Goal: Task Accomplishment & Management: Complete application form

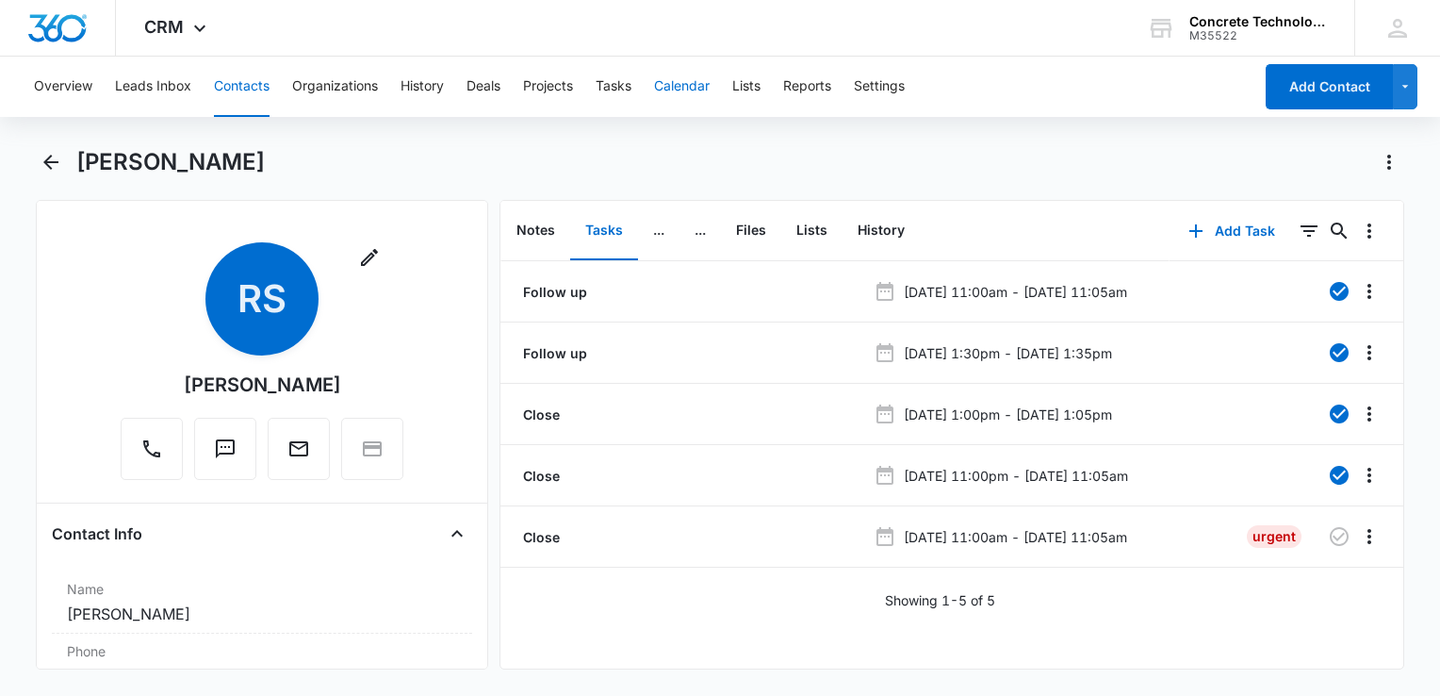
click at [679, 96] on button "Calendar" at bounding box center [682, 87] width 56 height 60
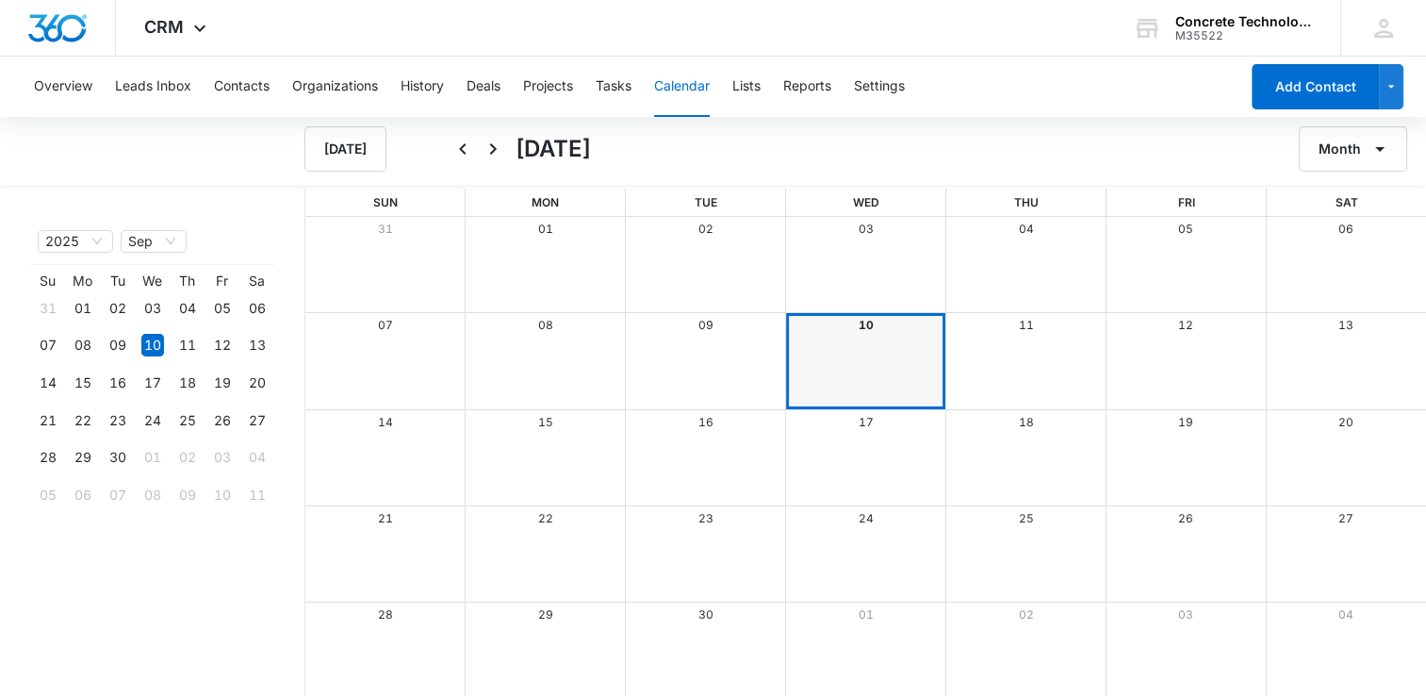
click at [875, 324] on div "10" at bounding box center [866, 325] width 160 height 25
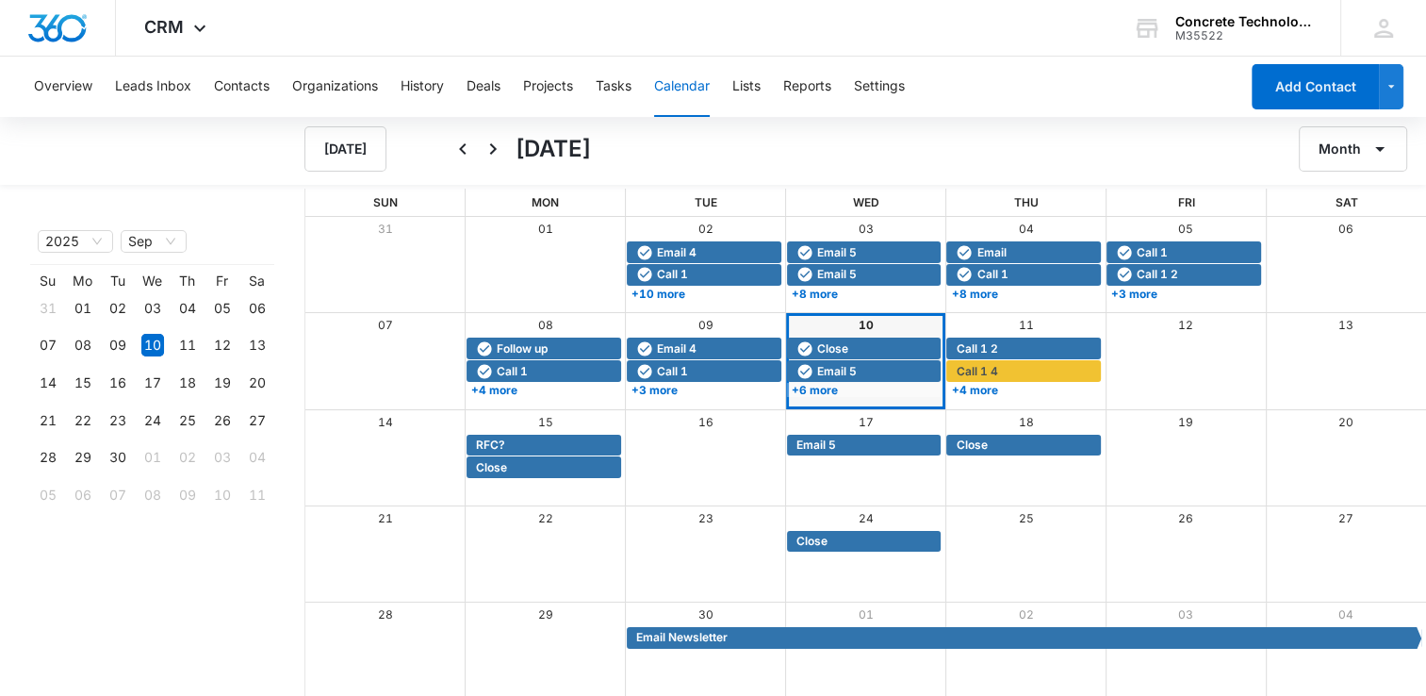
scroll to position [2, 0]
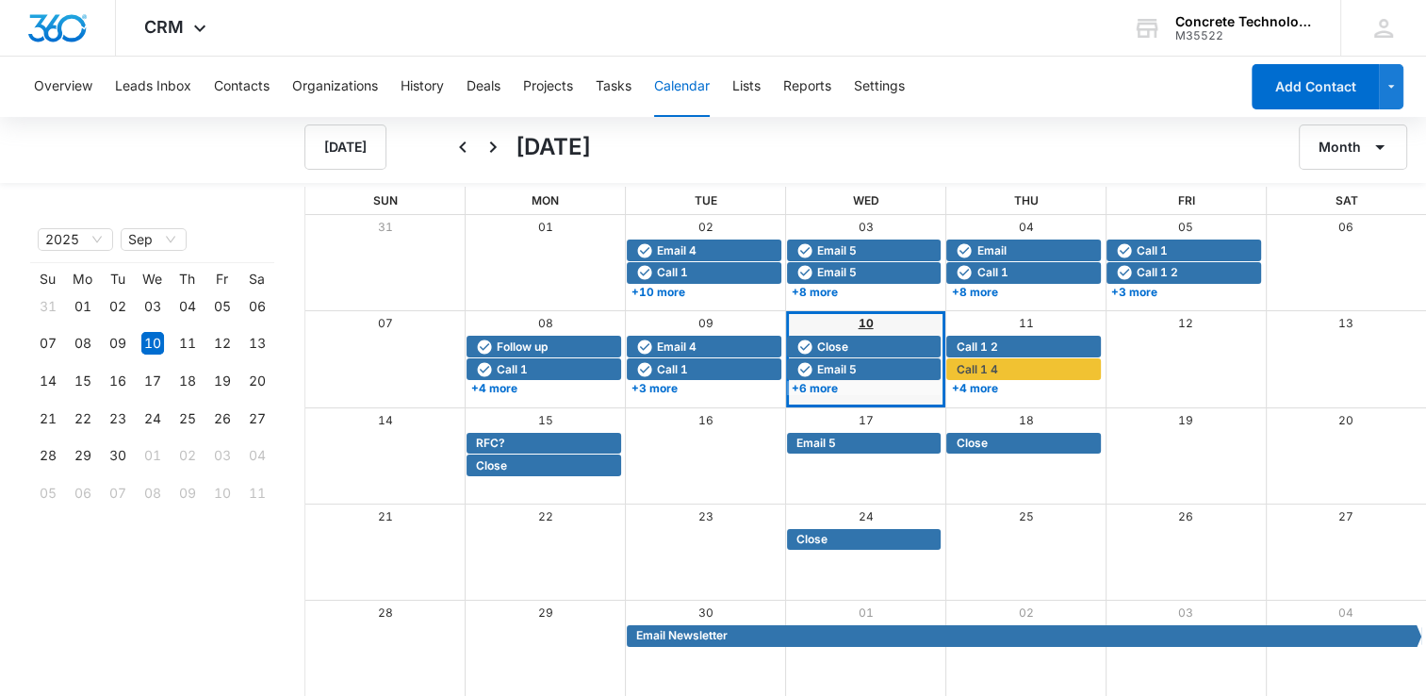
click at [868, 325] on link "10" at bounding box center [866, 323] width 15 height 14
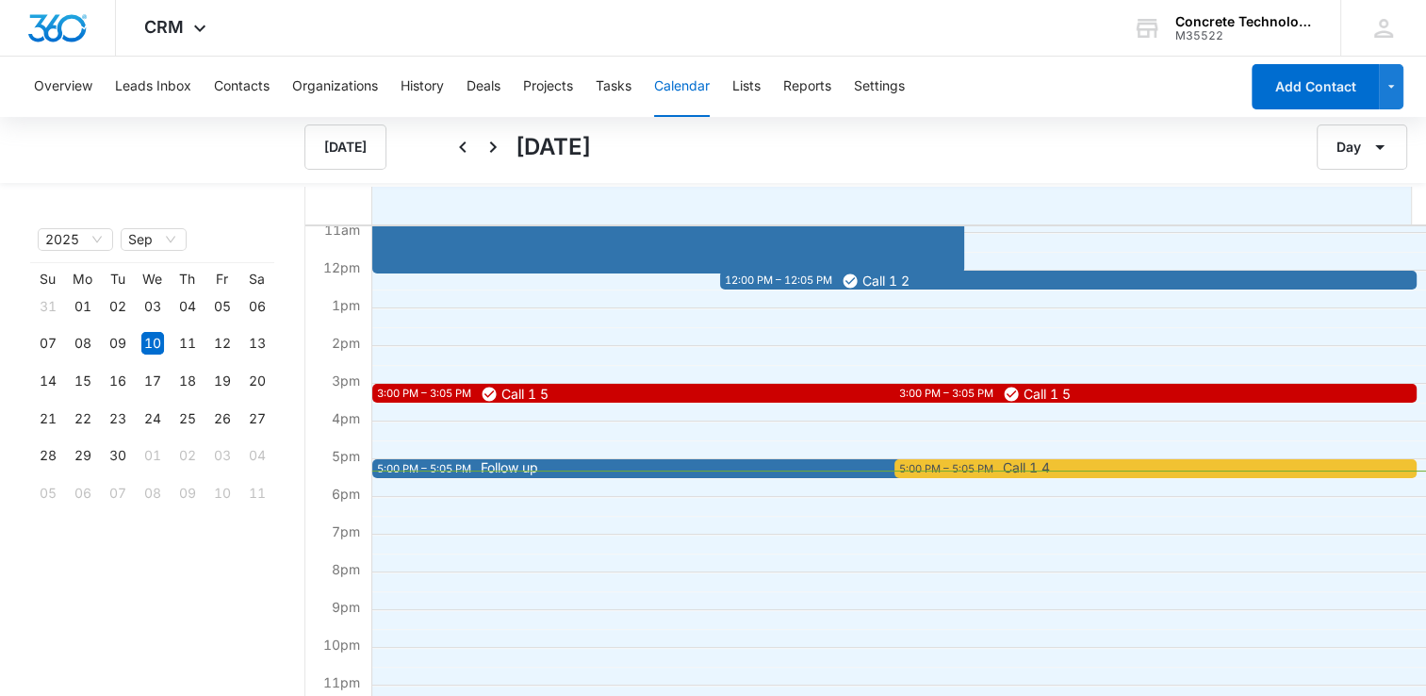
scroll to position [434, 0]
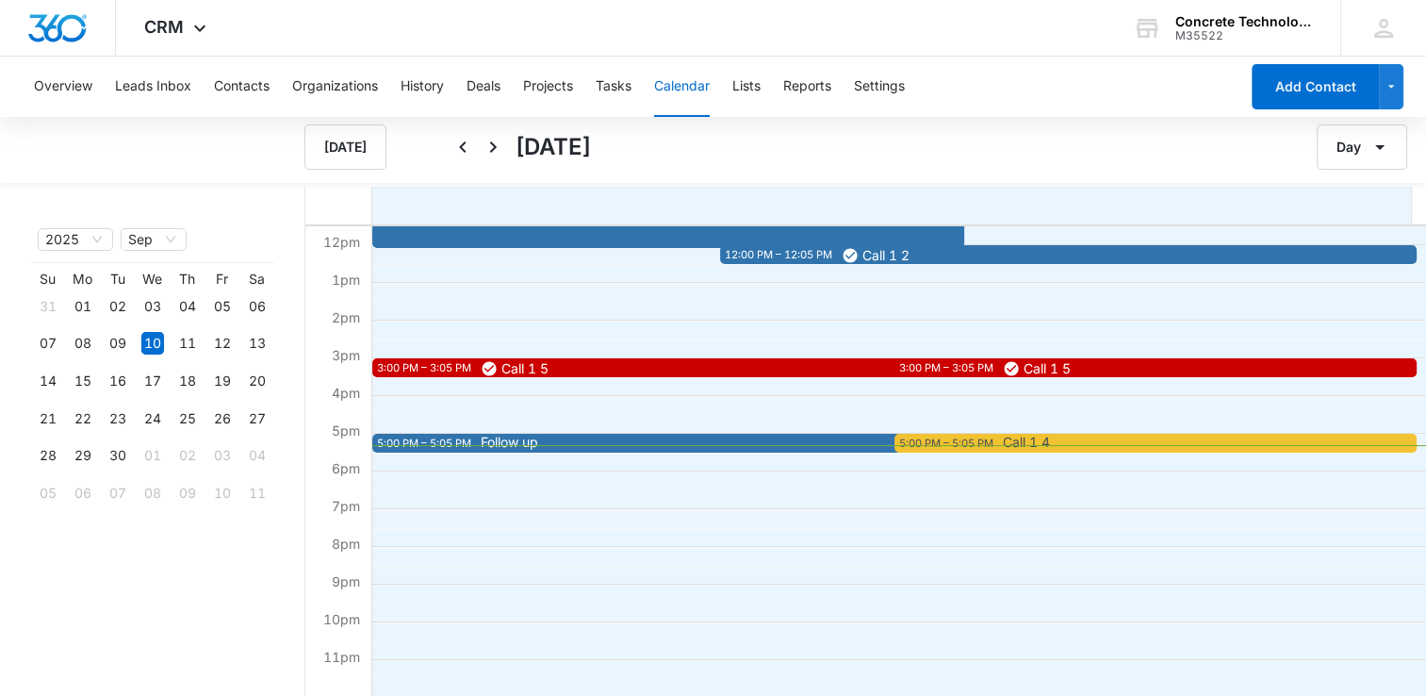
click at [620, 440] on span "Follow up" at bounding box center [918, 441] width 874 height 13
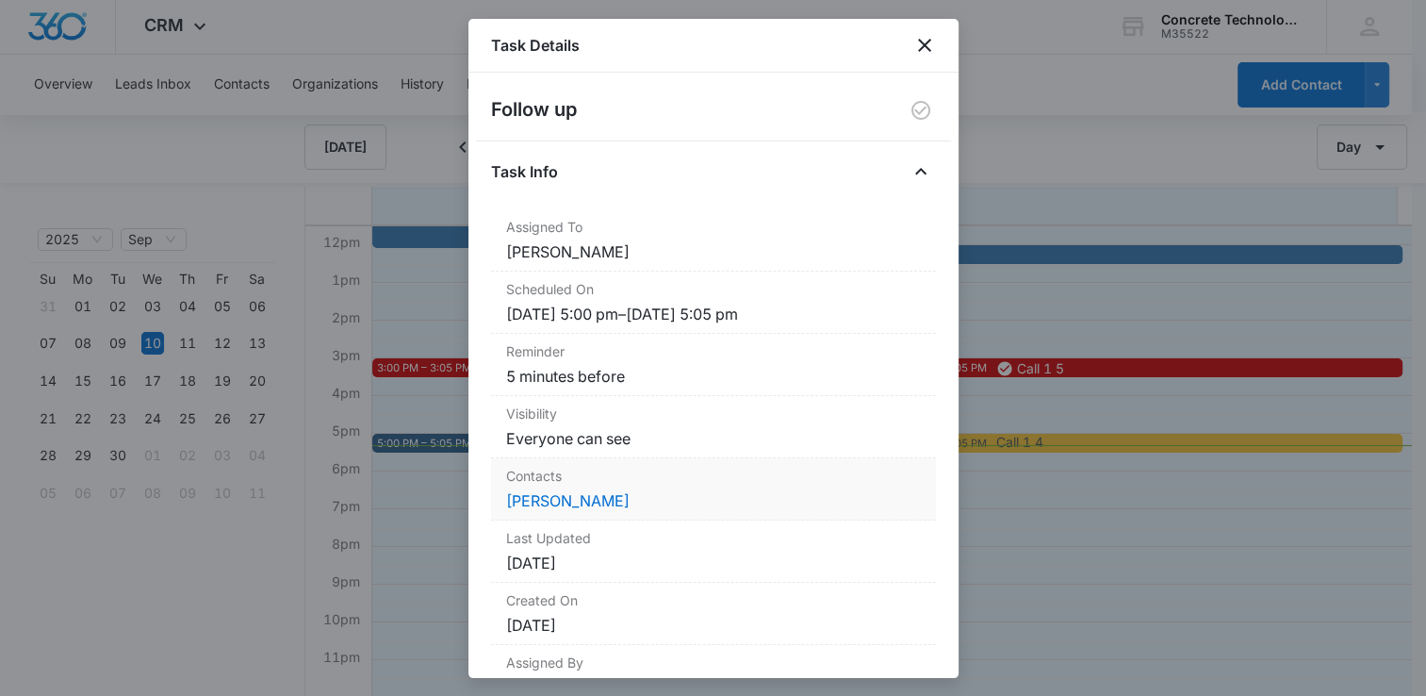
scroll to position [80, 0]
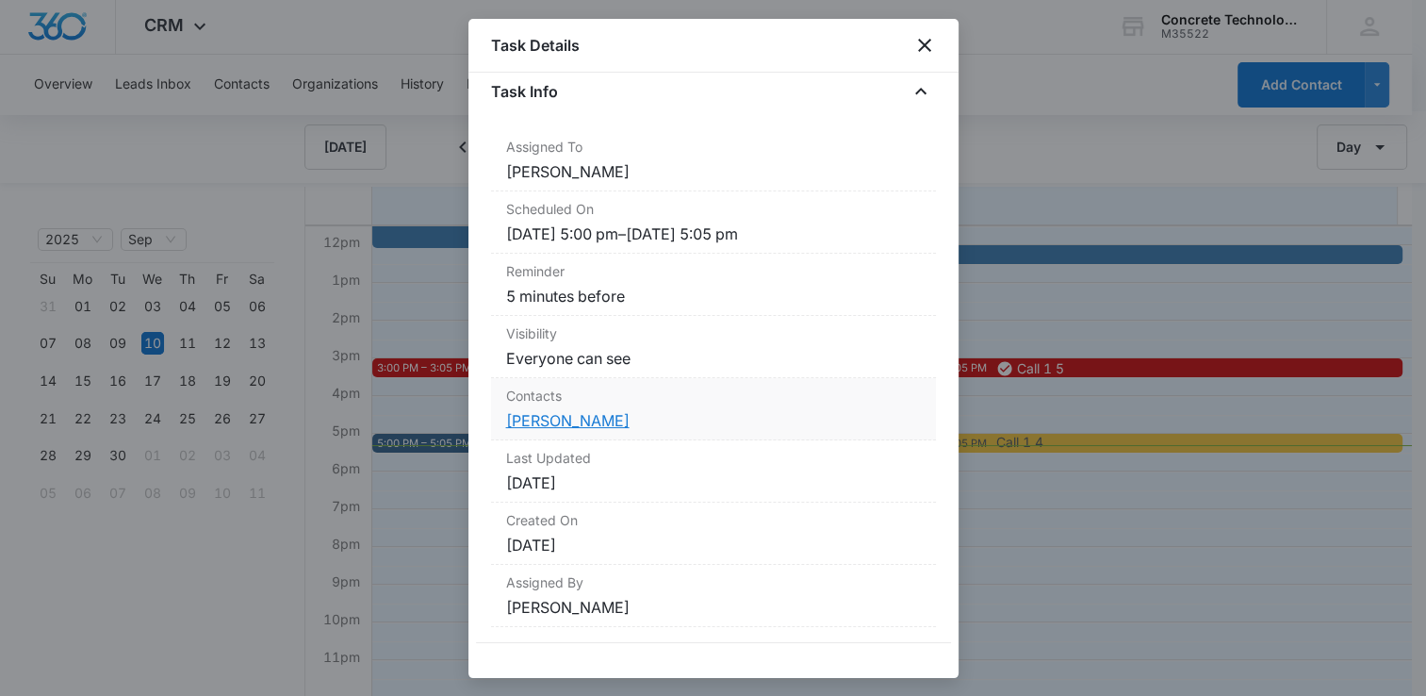
click at [572, 415] on link "[PERSON_NAME]" at bounding box center [567, 420] width 123 height 19
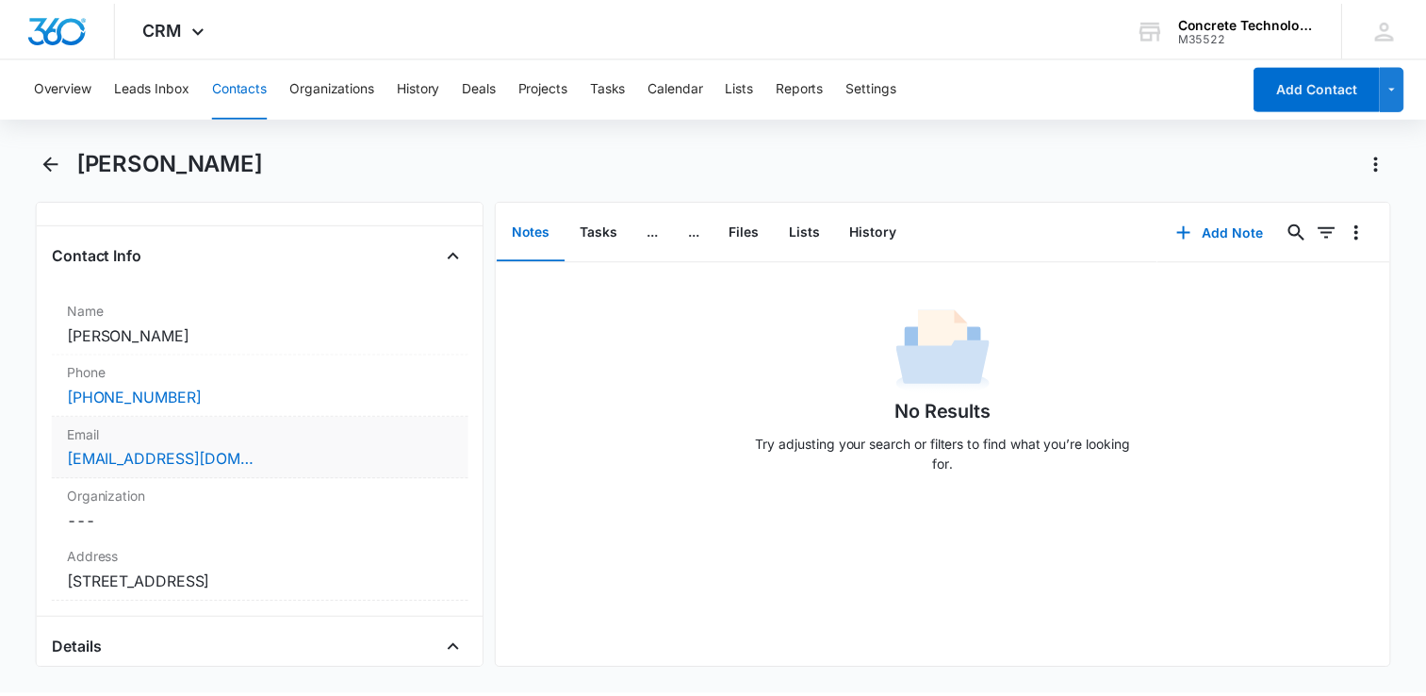
scroll to position [283, 0]
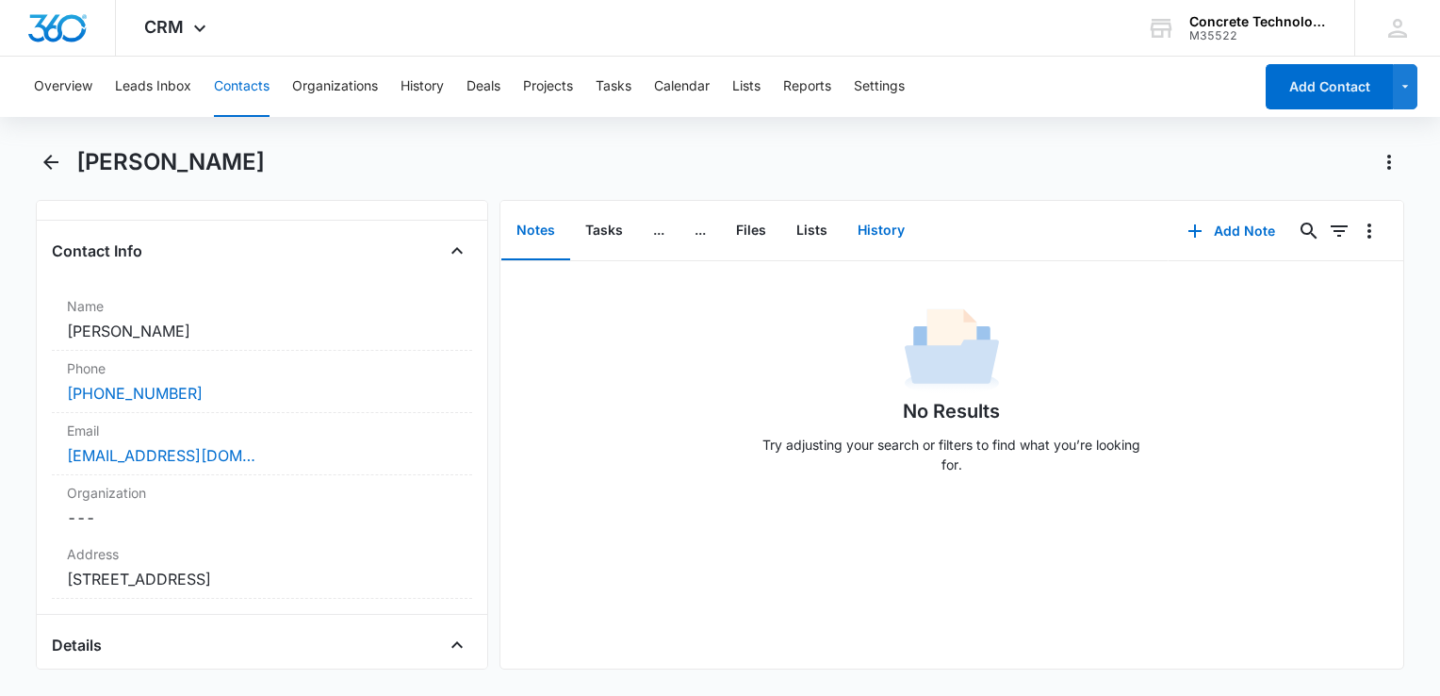
click at [879, 238] on button "History" at bounding box center [881, 231] width 77 height 58
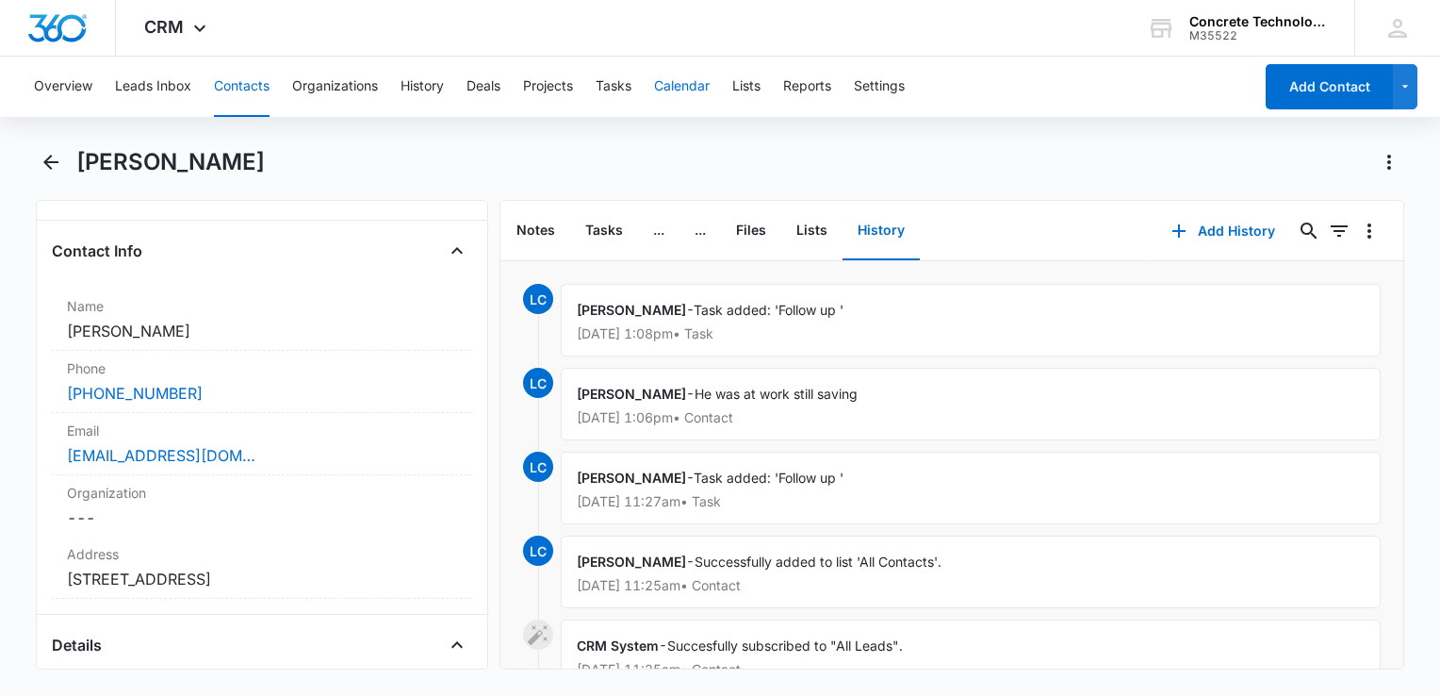
click at [705, 89] on button "Calendar" at bounding box center [682, 87] width 56 height 60
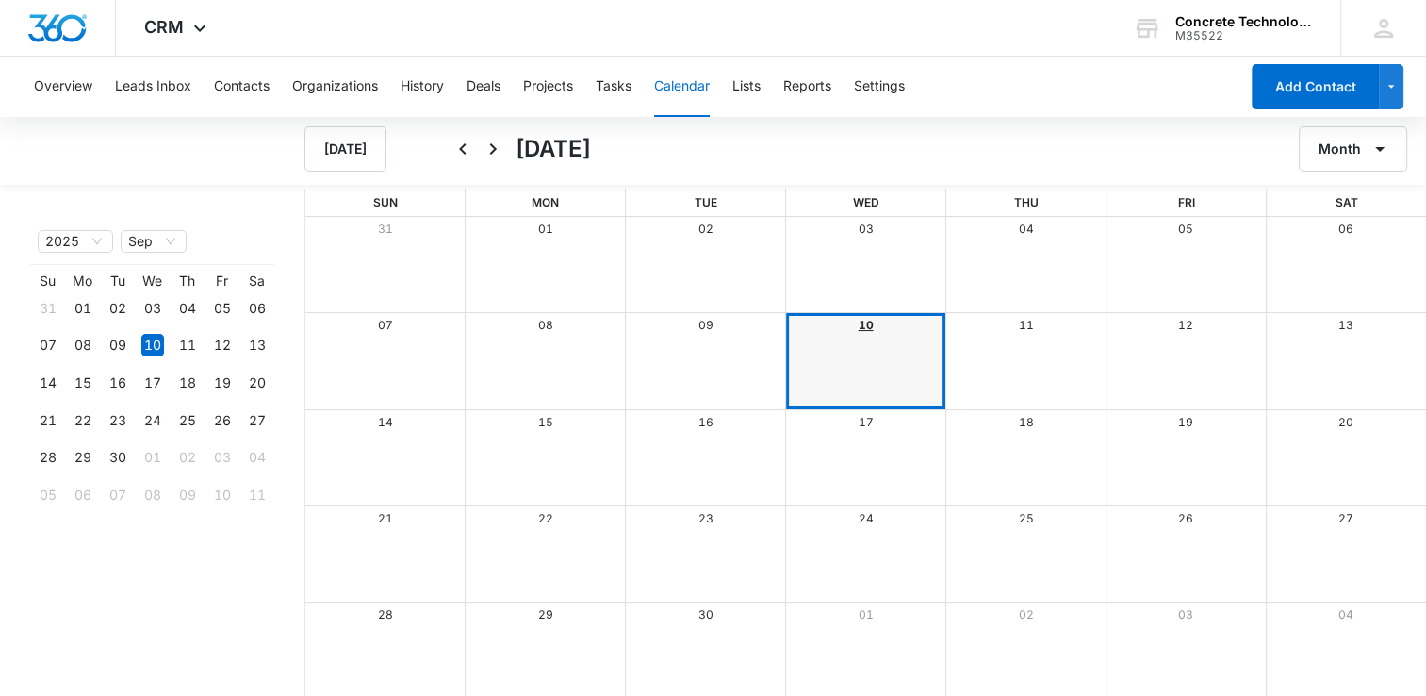
click at [866, 325] on link "10" at bounding box center [866, 325] width 15 height 14
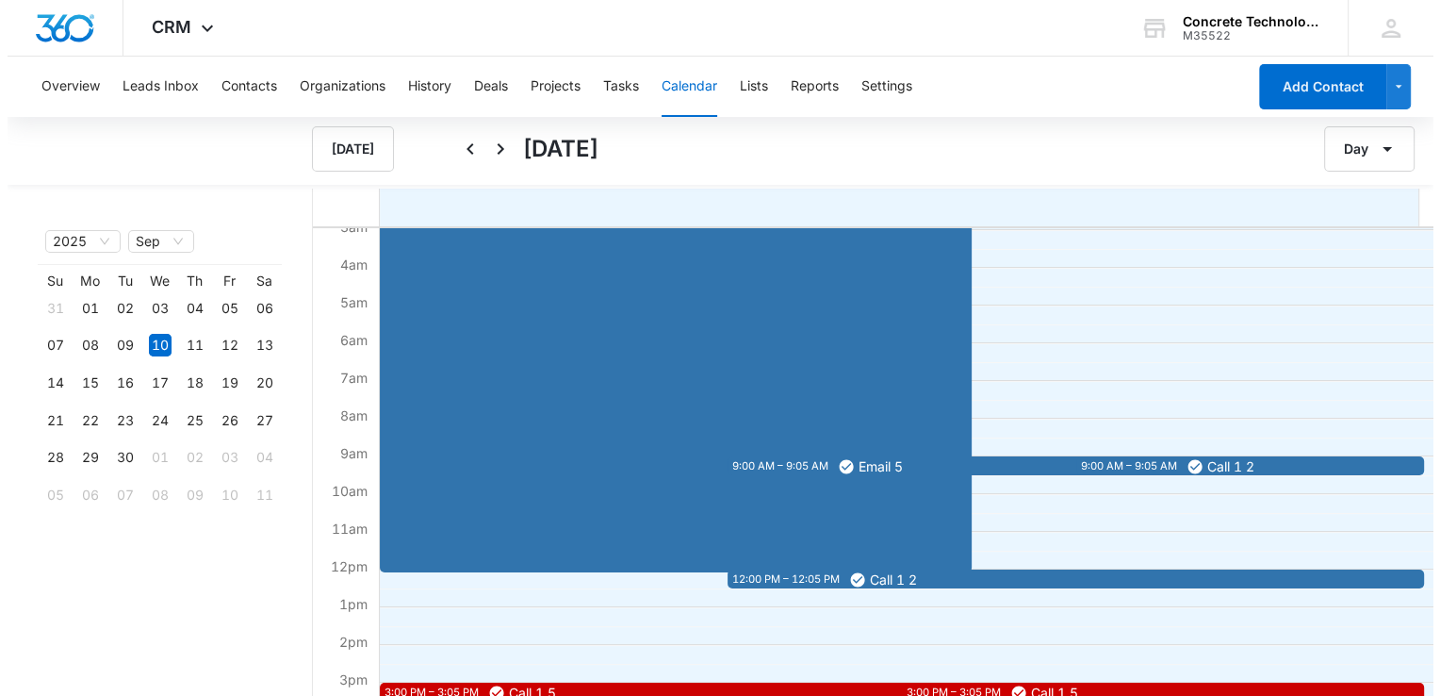
scroll to position [377, 0]
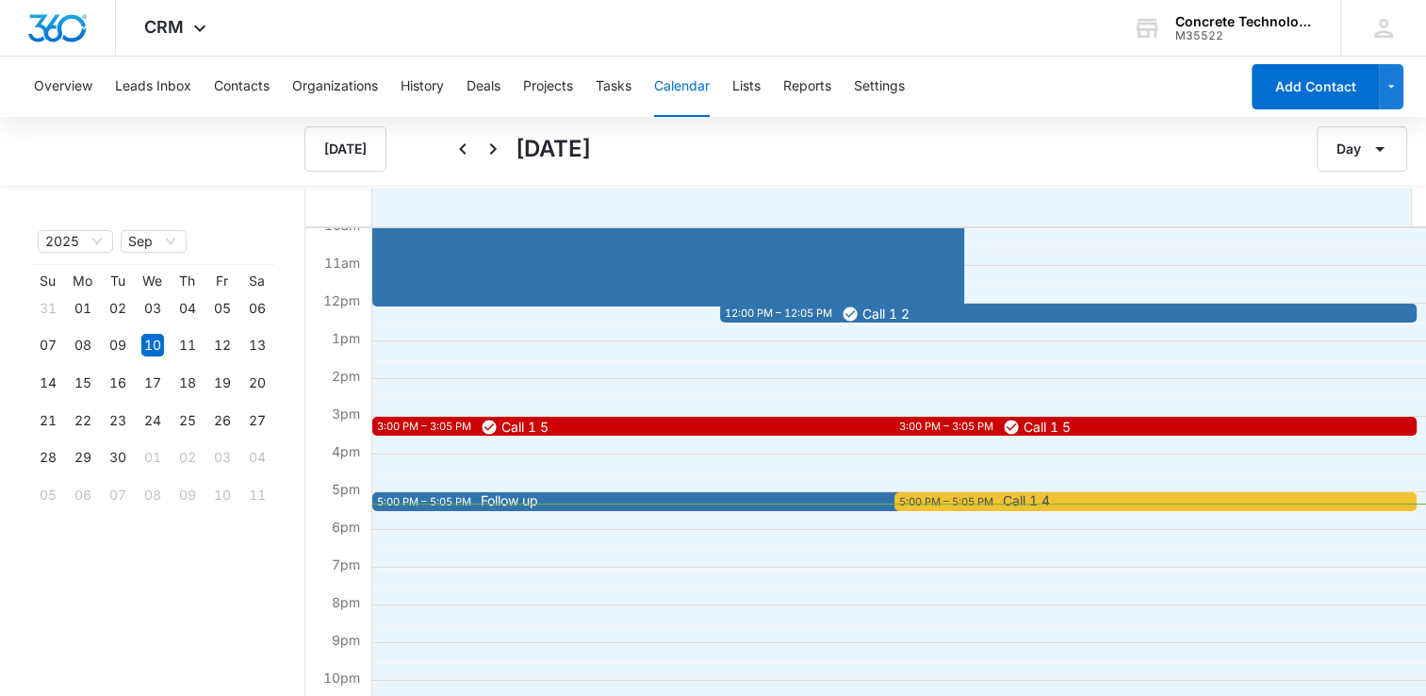
click at [608, 500] on span "Follow up" at bounding box center [918, 500] width 874 height 13
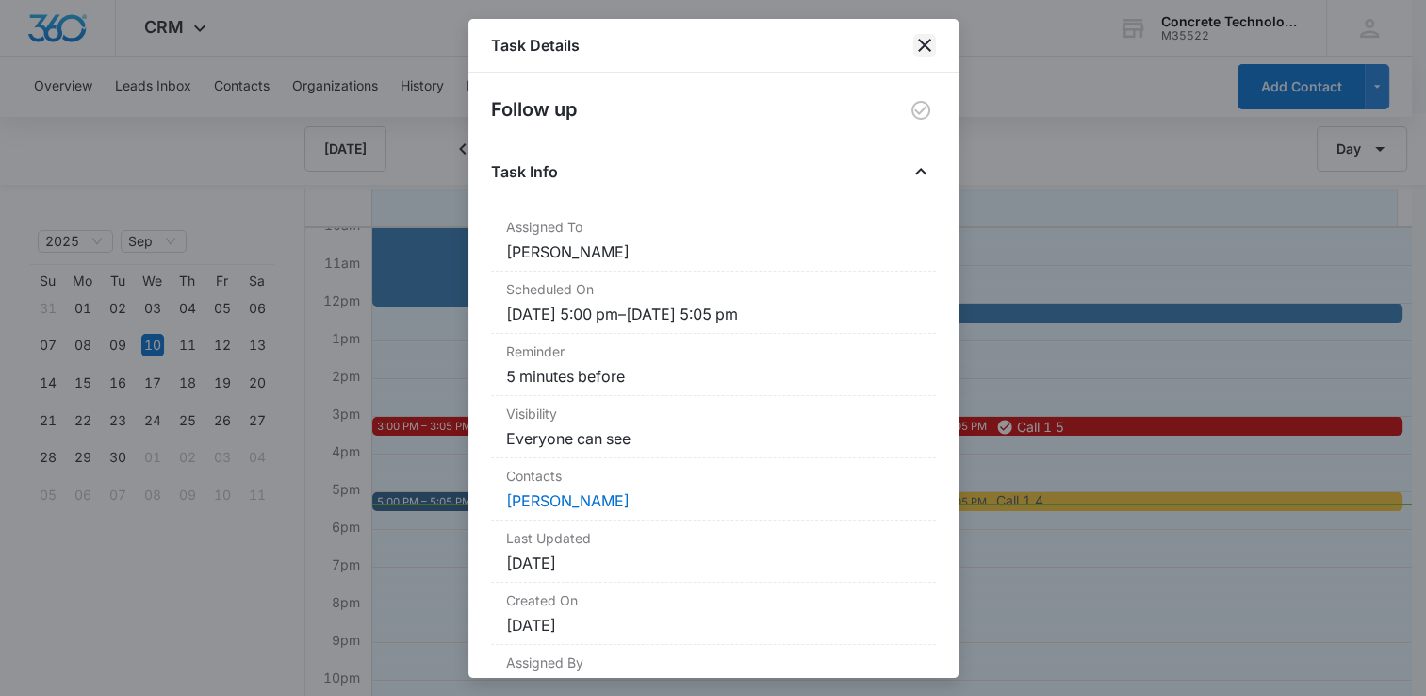
click at [927, 44] on icon "close" at bounding box center [924, 45] width 23 height 23
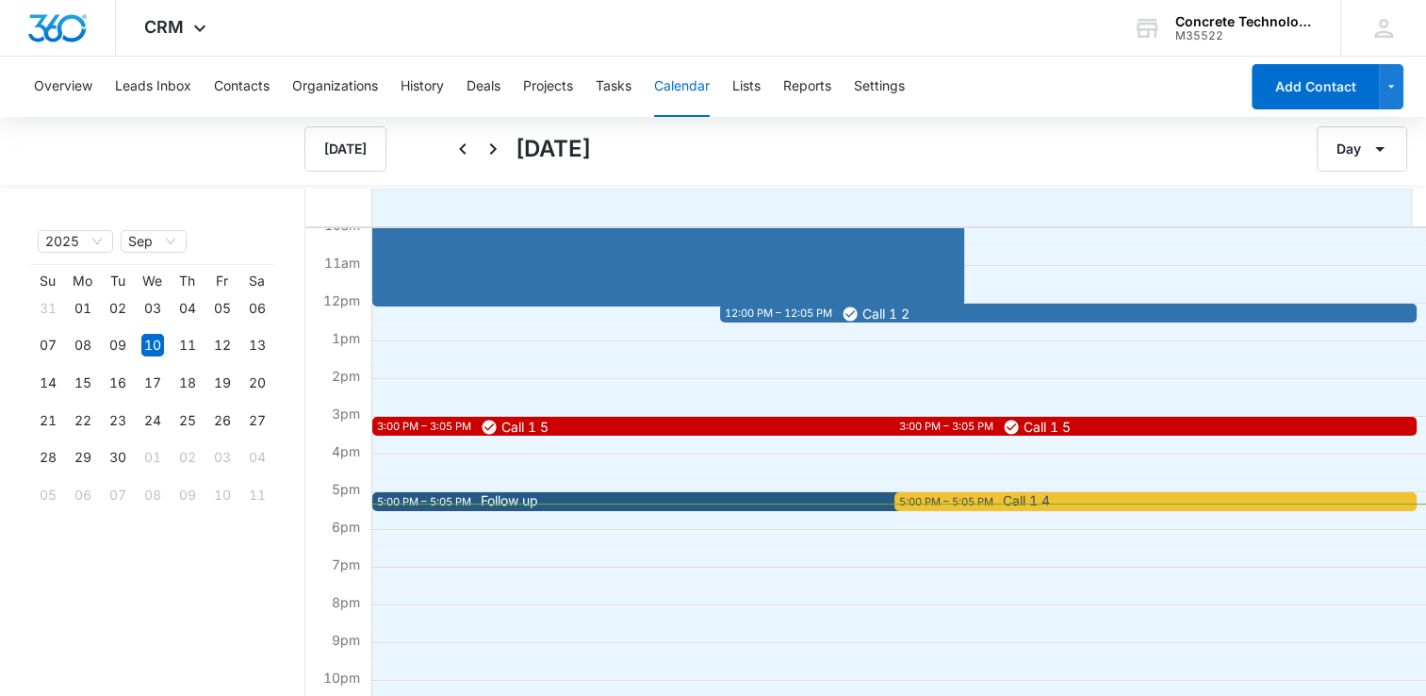
click at [1074, 501] on span "Call 1 4" at bounding box center [1257, 500] width 508 height 13
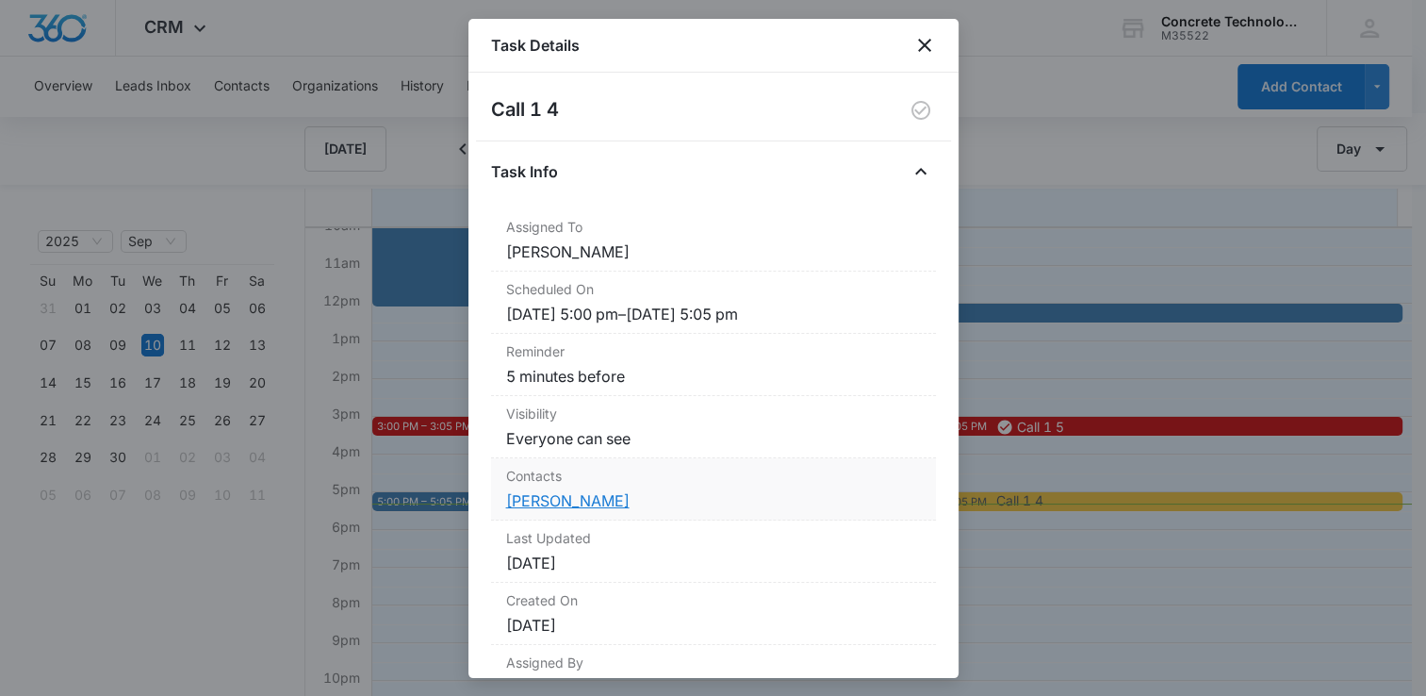
click at [569, 504] on link "[PERSON_NAME]" at bounding box center [567, 500] width 123 height 19
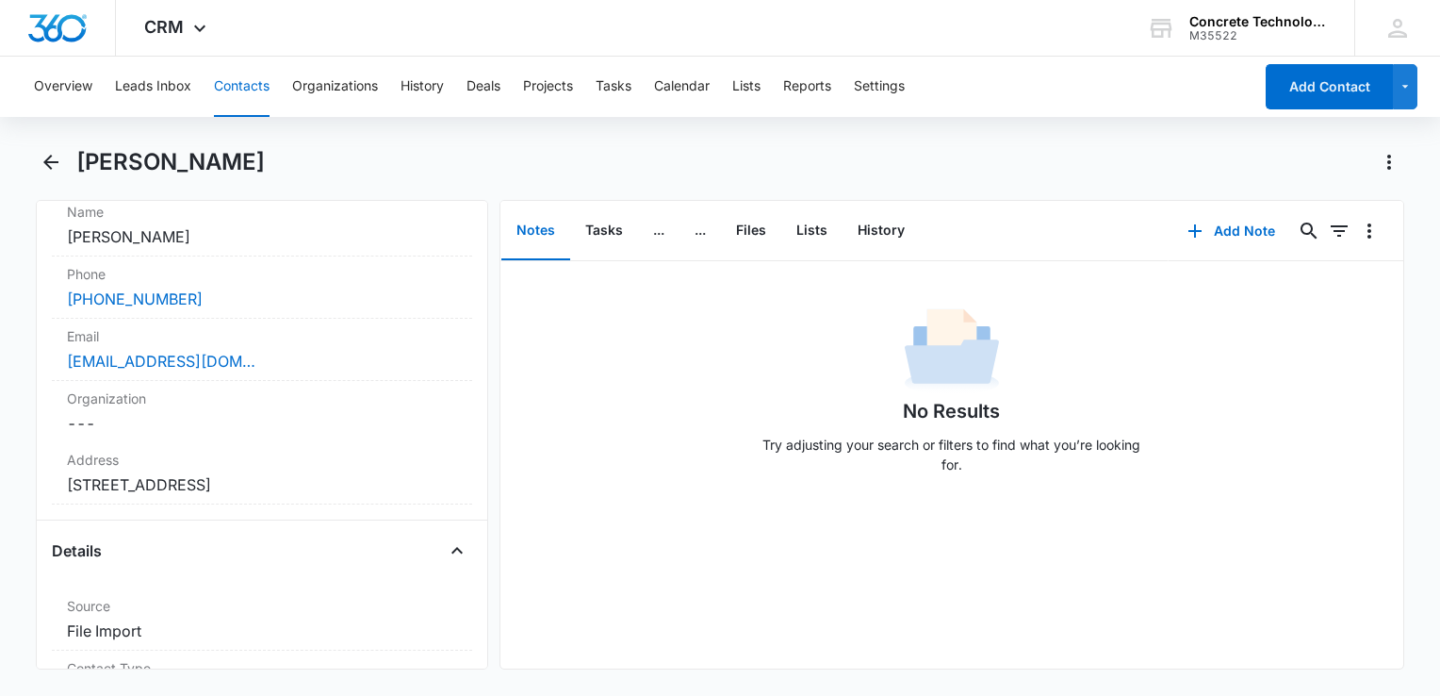
scroll to position [283, 0]
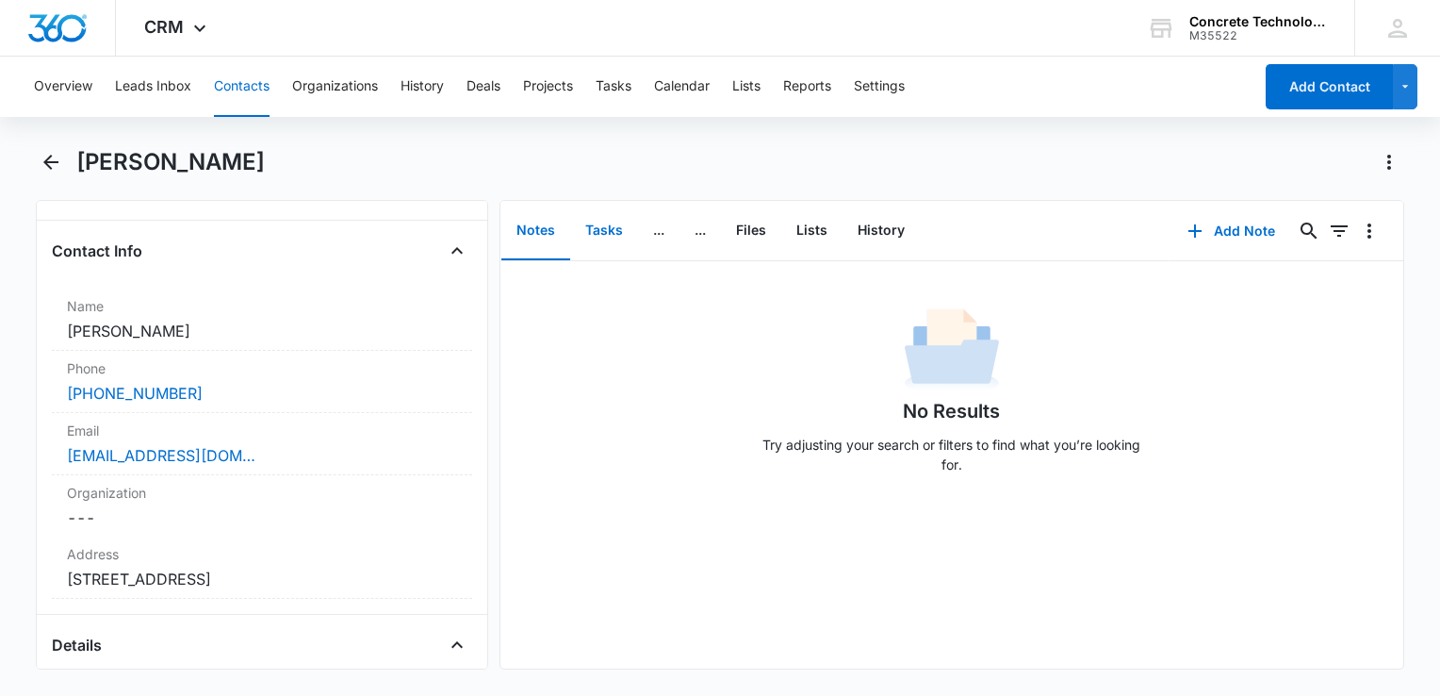
click at [598, 227] on button "Tasks" at bounding box center [604, 231] width 68 height 58
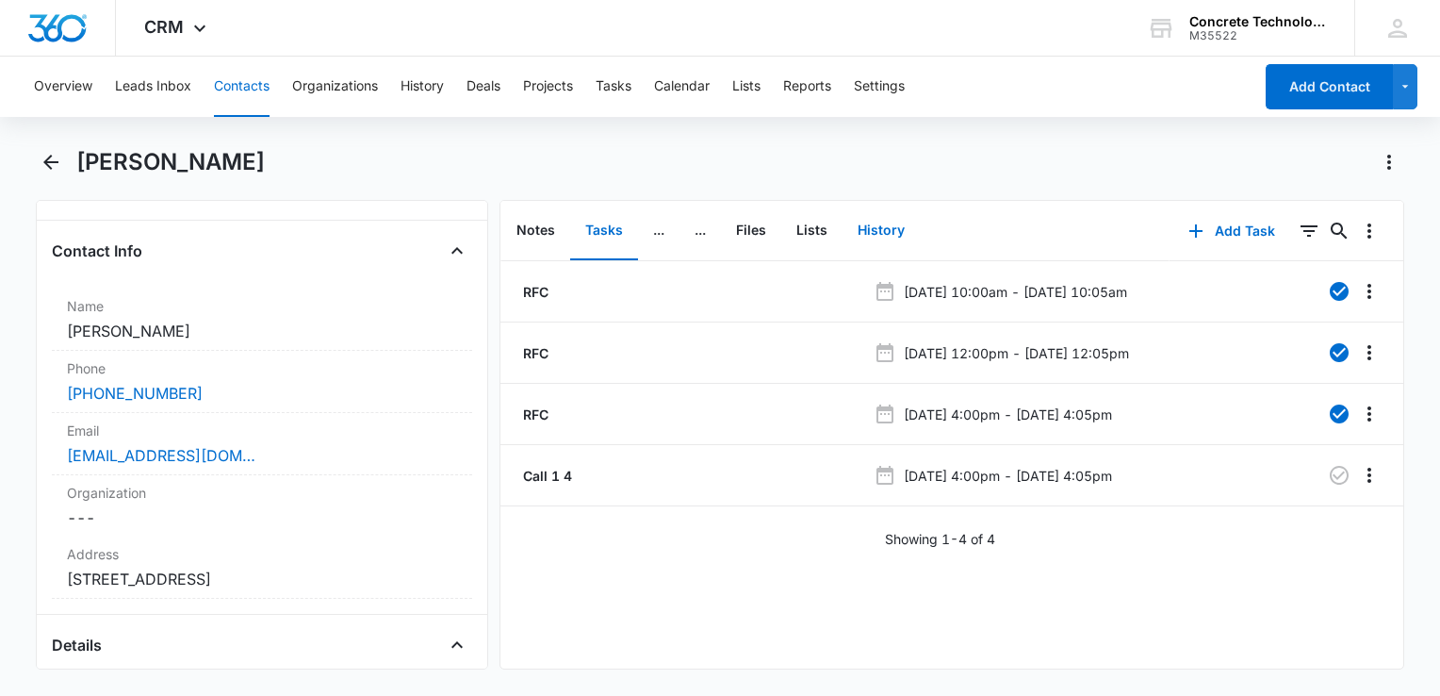
click at [886, 232] on button "History" at bounding box center [881, 231] width 77 height 58
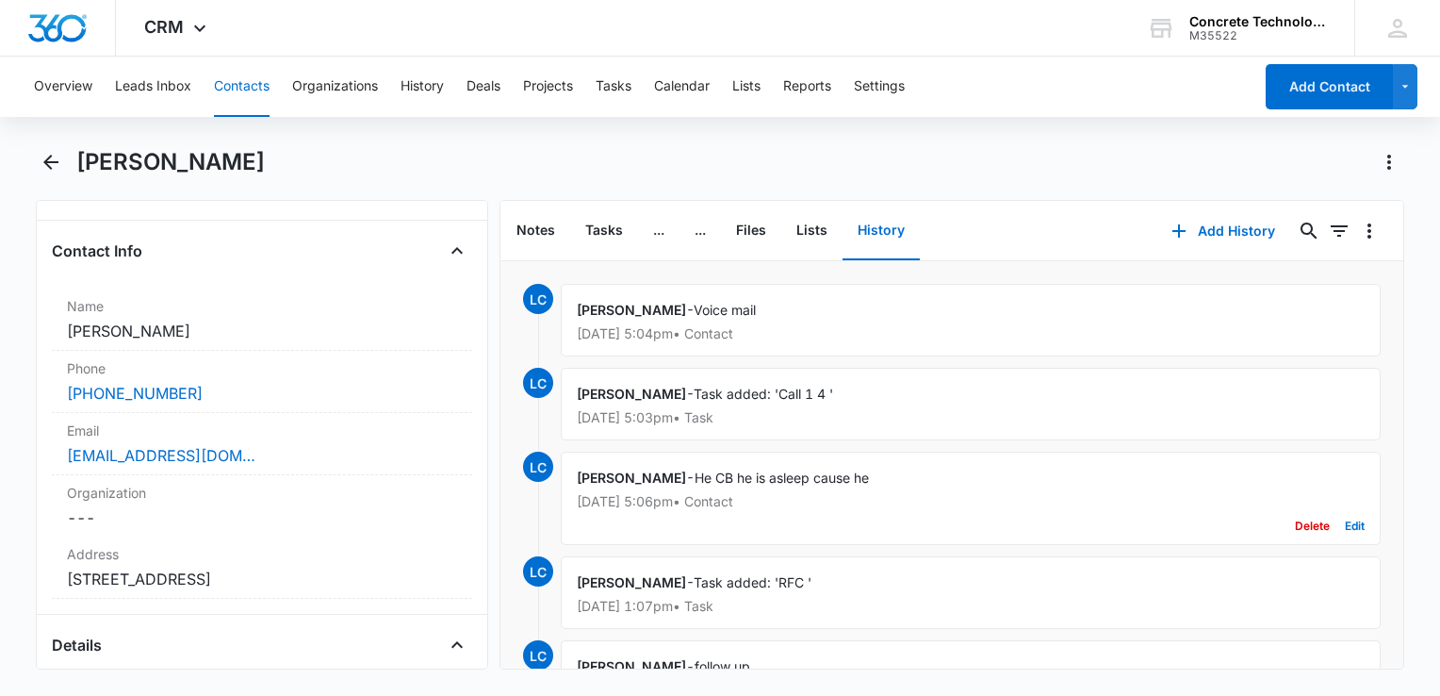
click at [823, 495] on div "[PERSON_NAME] - He CB he is asleep cause he [DATE] 5:06pm • Contact Delete Edit" at bounding box center [971, 497] width 820 height 93
click at [826, 485] on div "[PERSON_NAME] - He CB he is asleep cause he [DATE] 5:06pm • Contact Delete Edit" at bounding box center [971, 497] width 820 height 93
click at [1346, 520] on button "Edit" at bounding box center [1355, 526] width 20 height 36
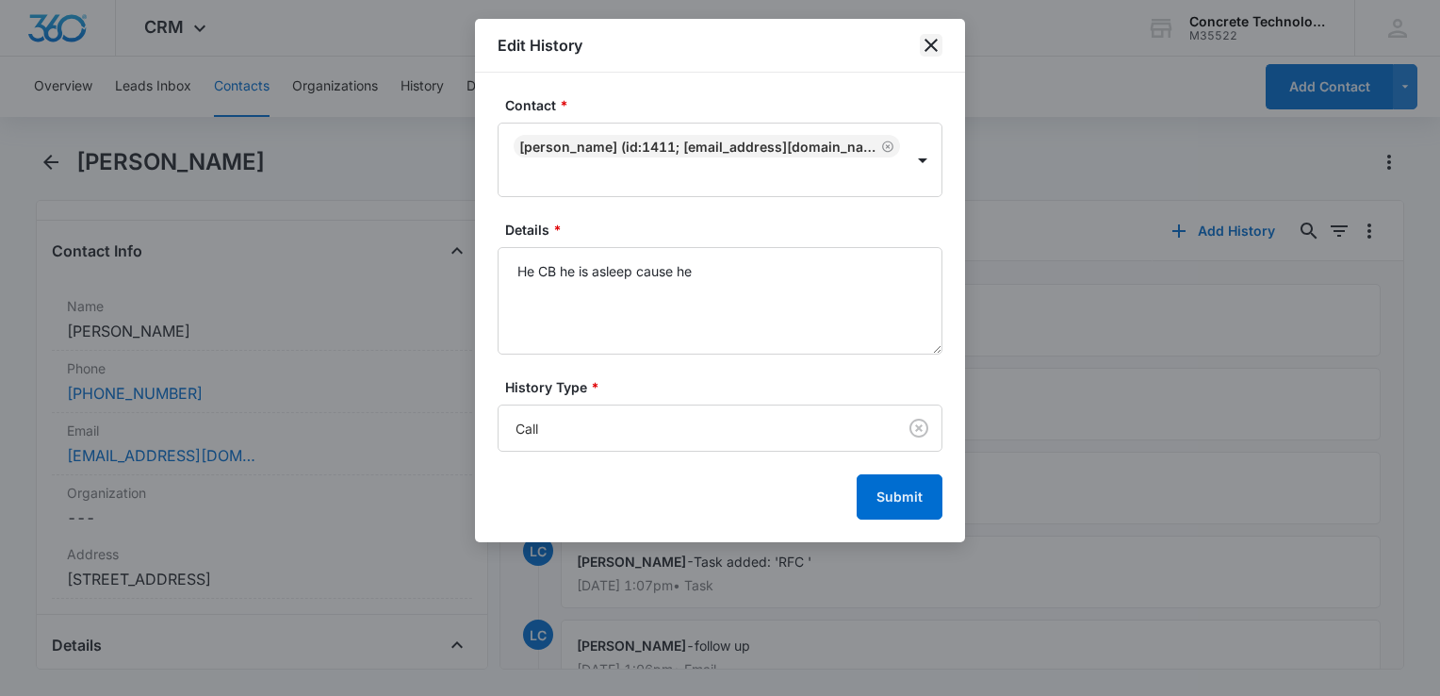
click at [935, 37] on icon "close" at bounding box center [931, 45] width 23 height 23
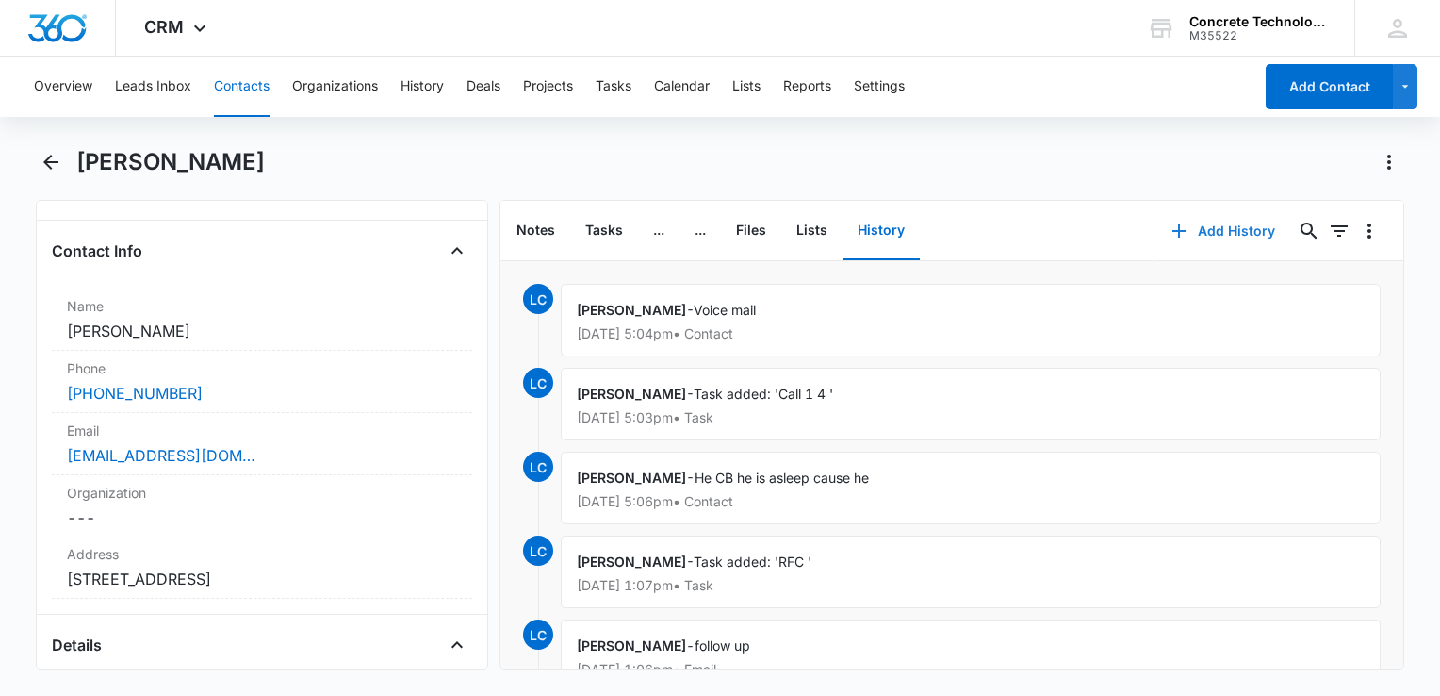
click at [1168, 221] on icon "button" at bounding box center [1179, 231] width 23 height 23
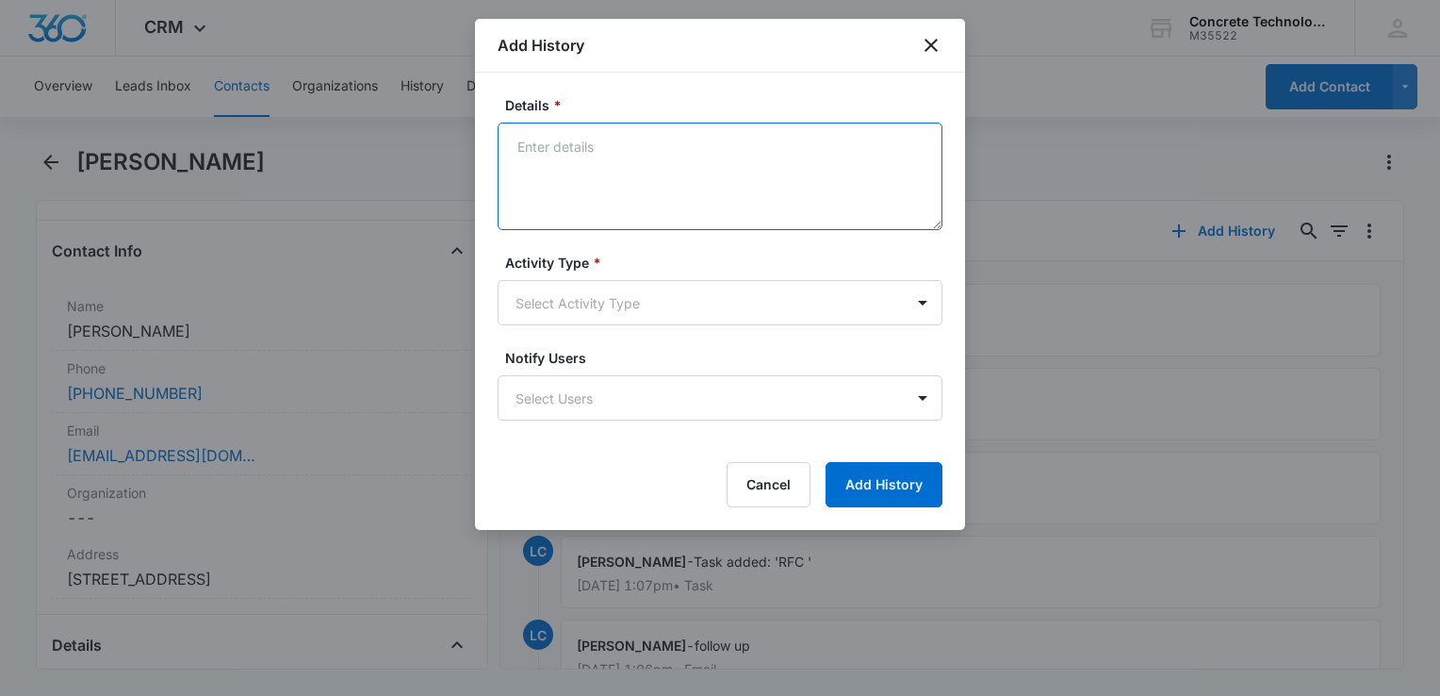
click at [687, 152] on textarea "Details *" at bounding box center [720, 176] width 445 height 107
type textarea "Voicemail"
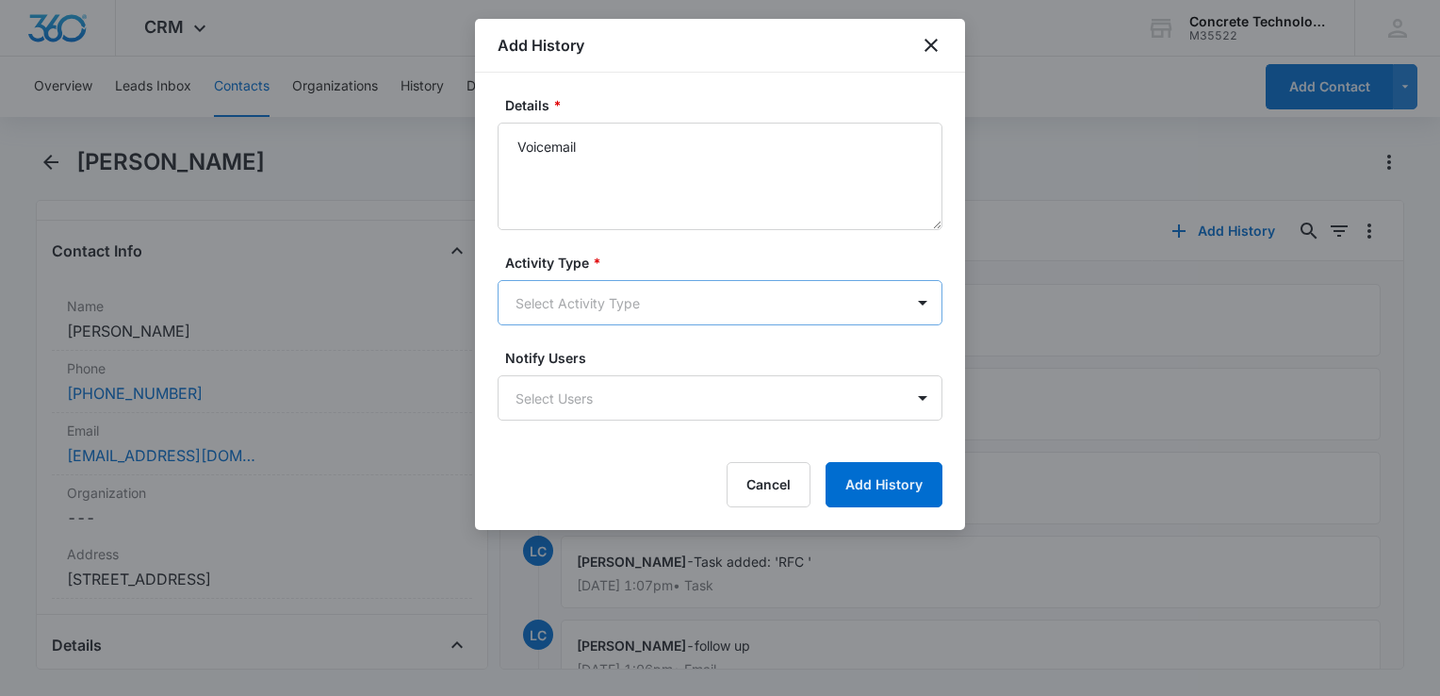
click at [660, 300] on body "CRM Apps Reputation Websites Forms CRM Email Social Content Ads Intelligence Fi…" at bounding box center [720, 348] width 1440 height 696
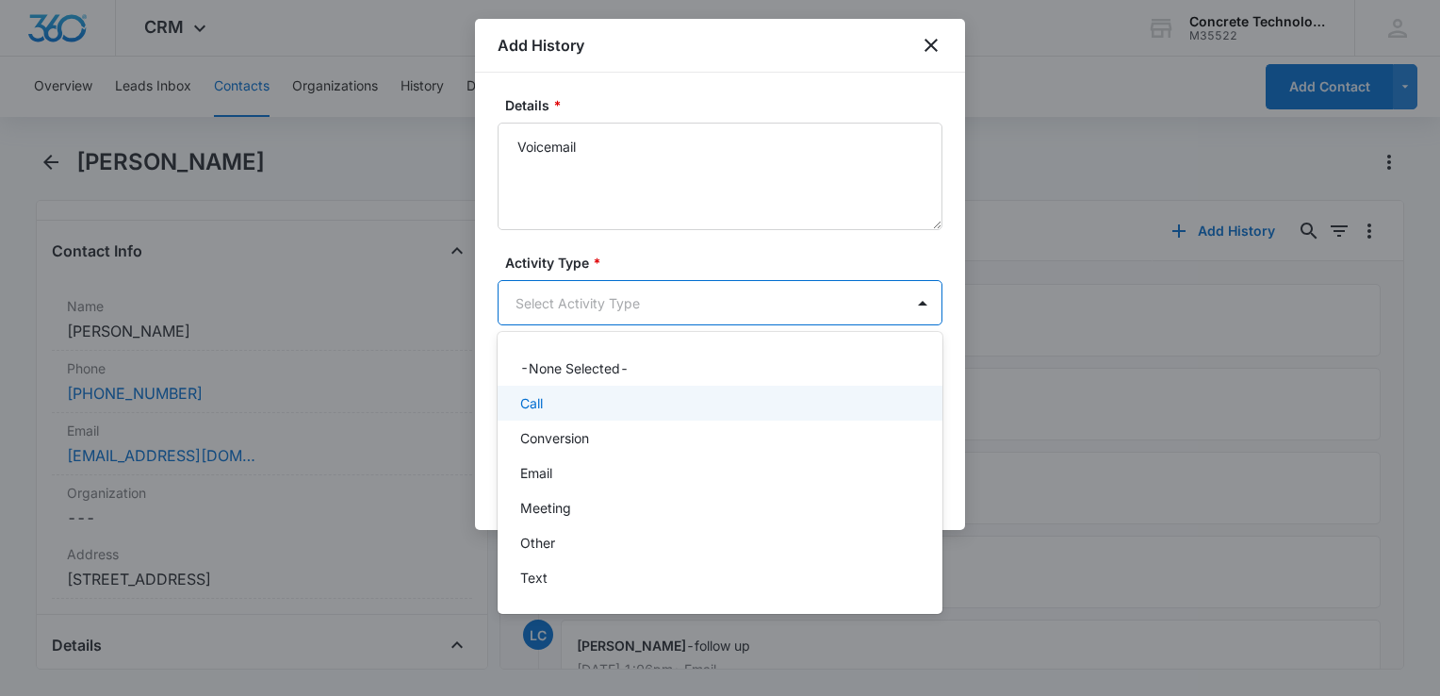
click at [598, 417] on div "Call" at bounding box center [720, 402] width 445 height 35
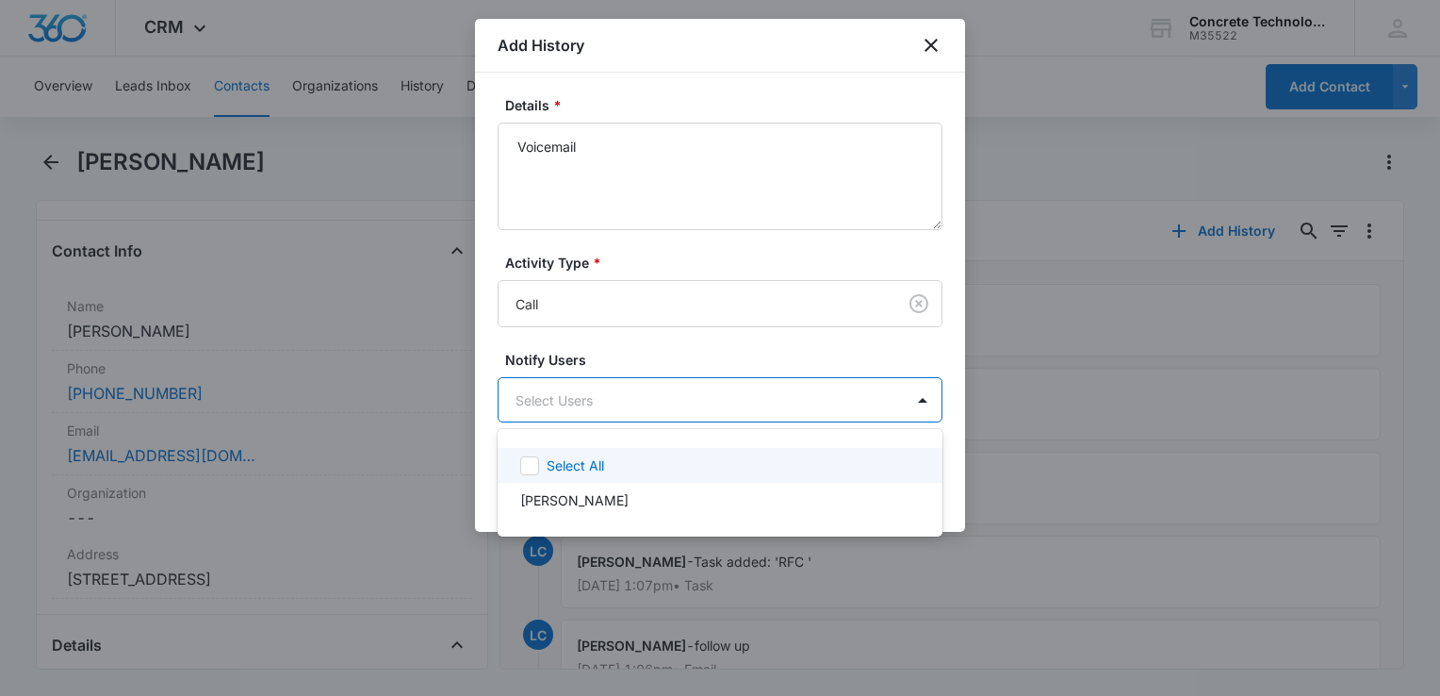
click at [599, 414] on body "CRM Apps Reputation Websites Forms CRM Email Social Content Ads Intelligence Fi…" at bounding box center [720, 348] width 1440 height 696
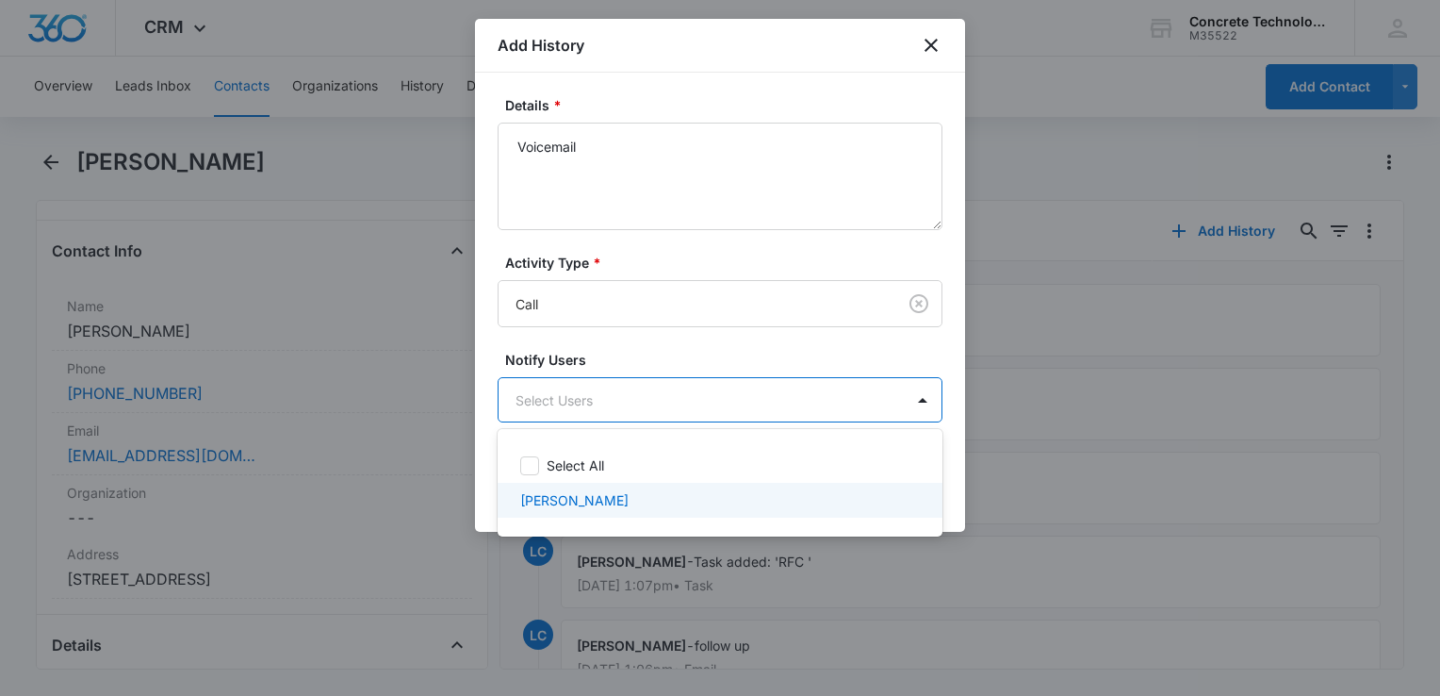
click at [543, 496] on p "[PERSON_NAME]" at bounding box center [574, 500] width 108 height 20
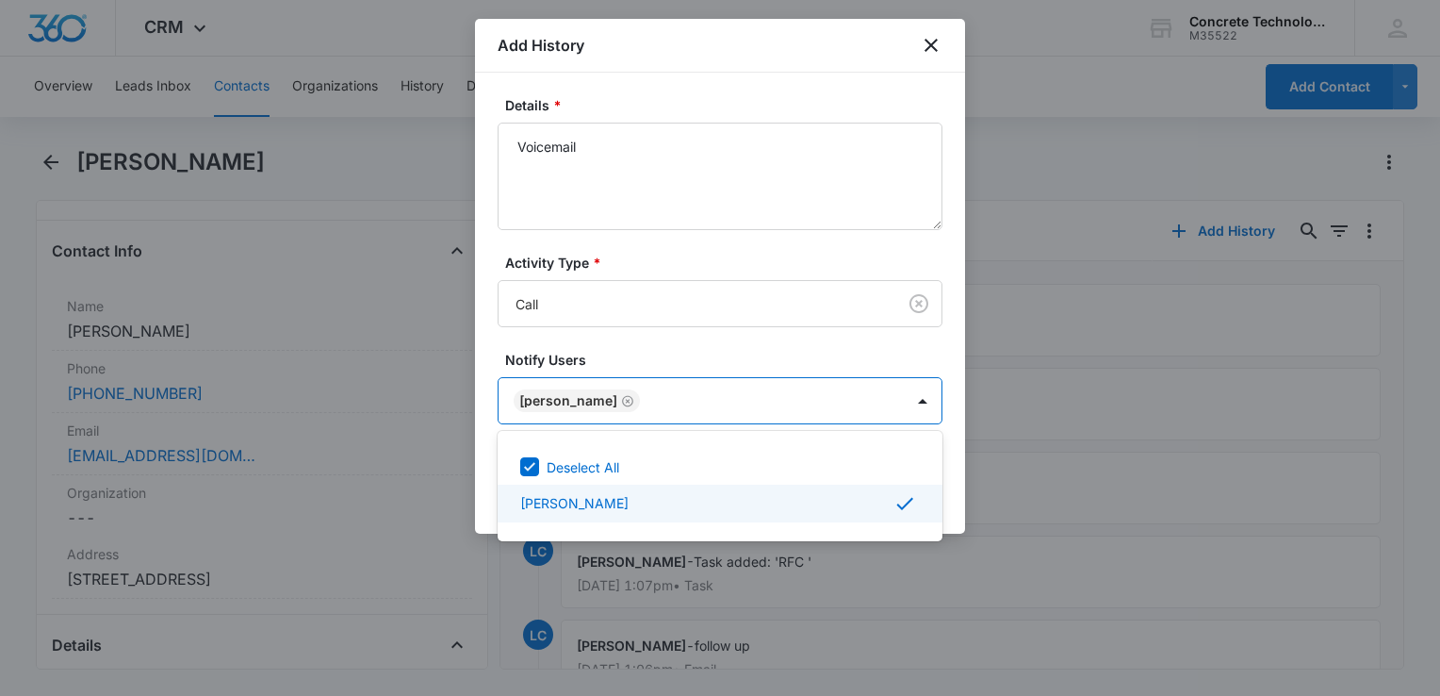
click at [950, 497] on div at bounding box center [720, 348] width 1440 height 696
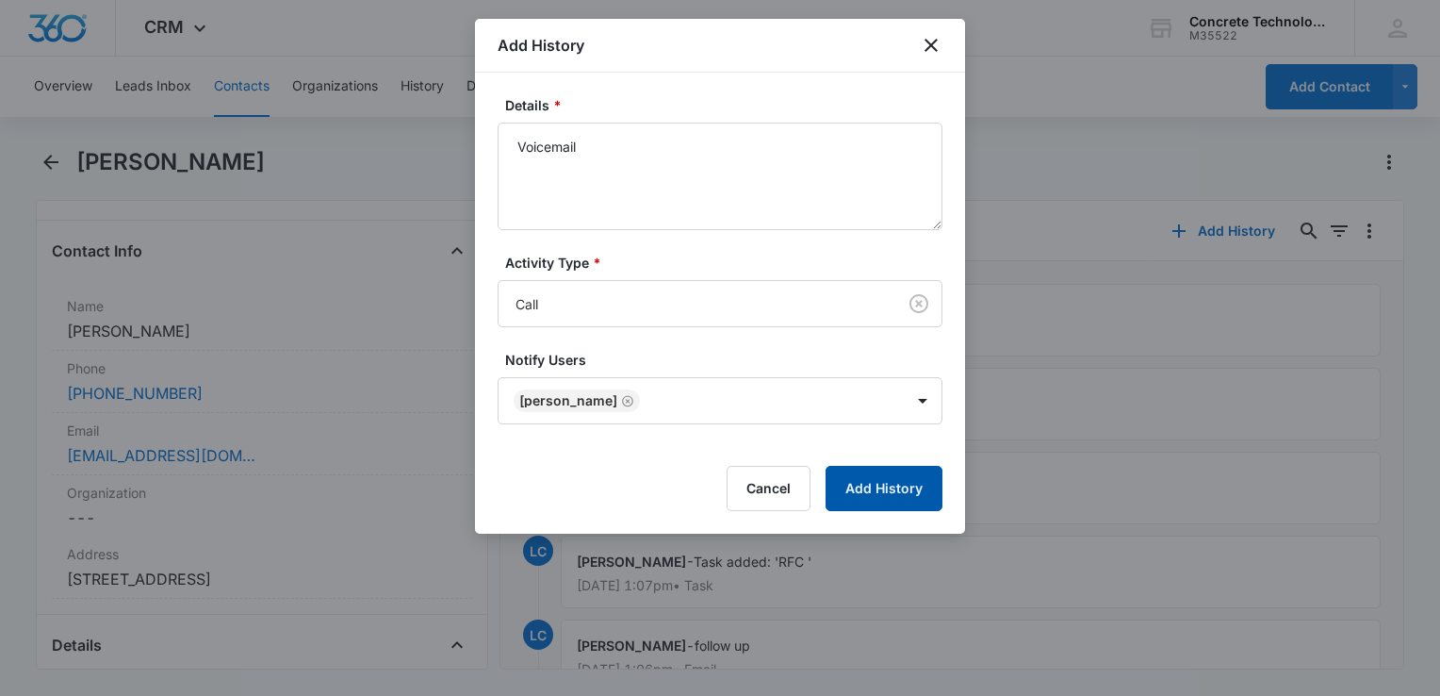
click at [896, 466] on button "Add History" at bounding box center [884, 488] width 117 height 45
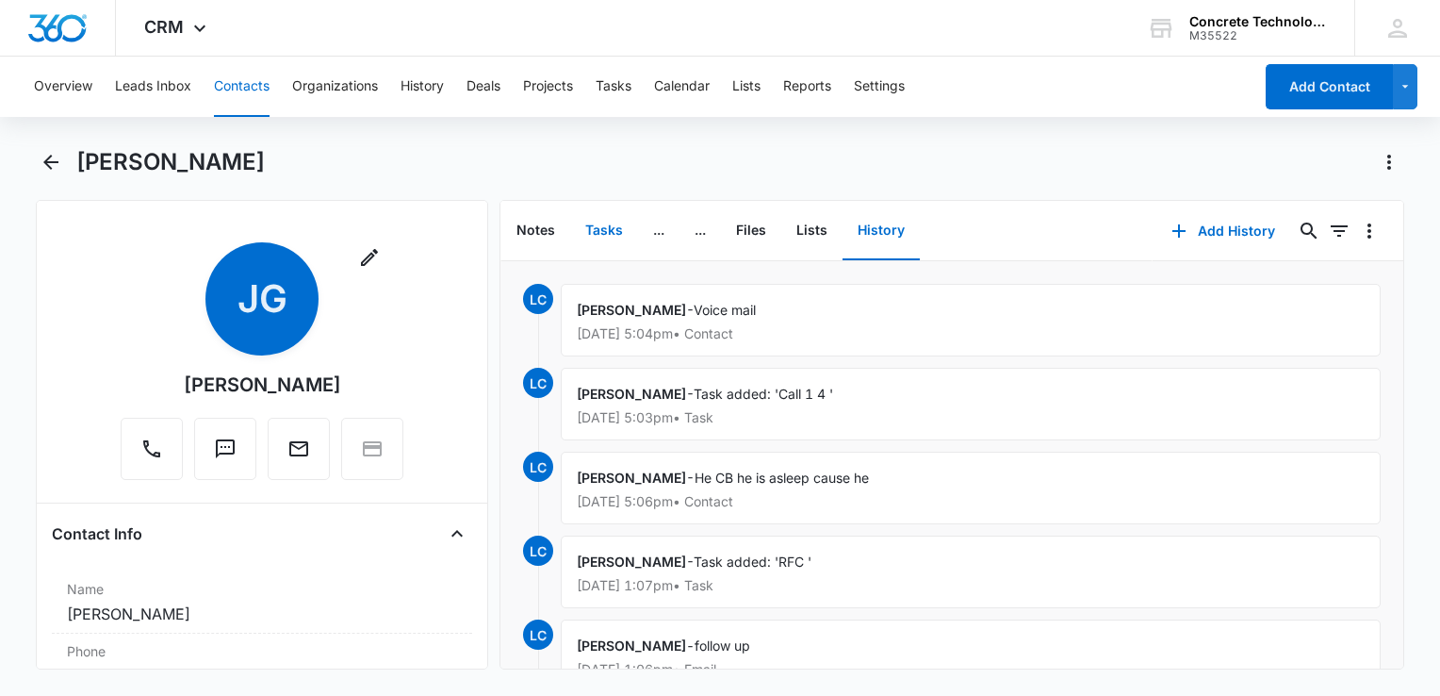
click at [607, 235] on button "Tasks" at bounding box center [604, 231] width 68 height 58
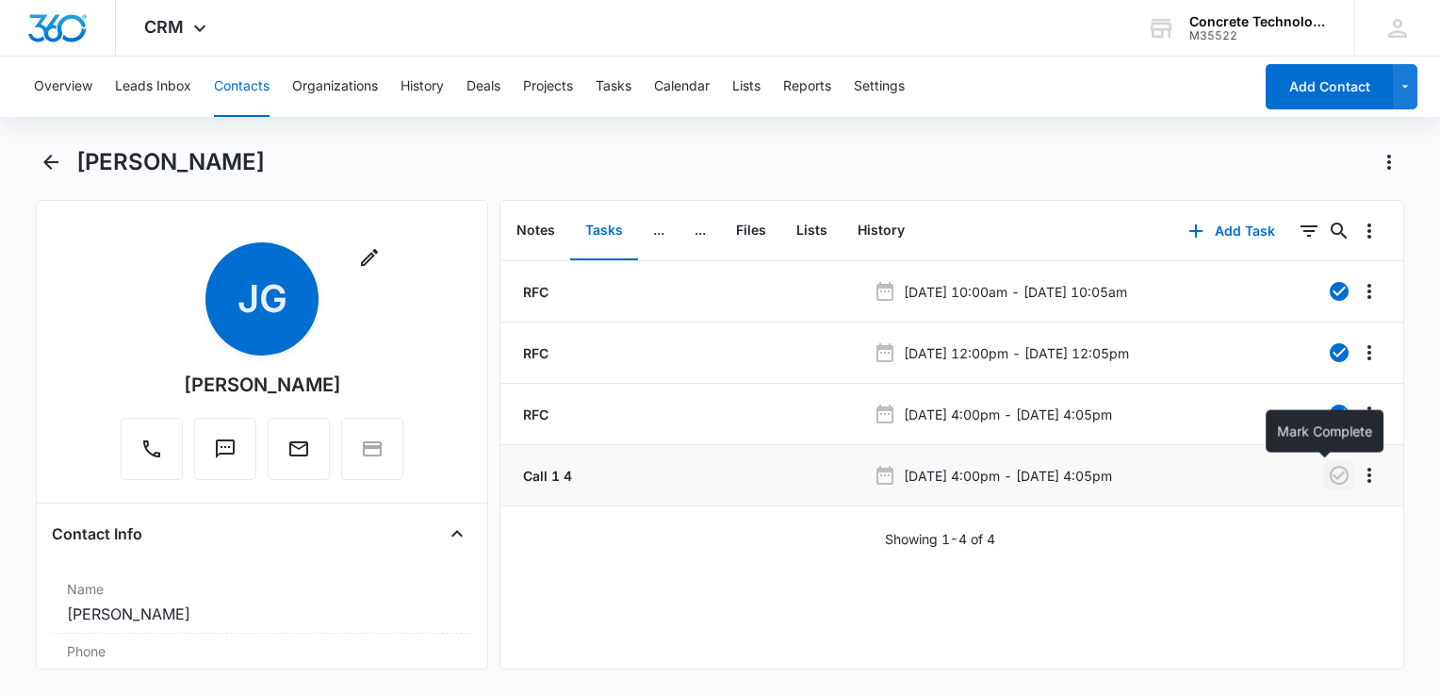
click at [1332, 466] on icon "button" at bounding box center [1339, 475] width 23 height 23
click at [1211, 227] on button "Add Task" at bounding box center [1232, 230] width 124 height 45
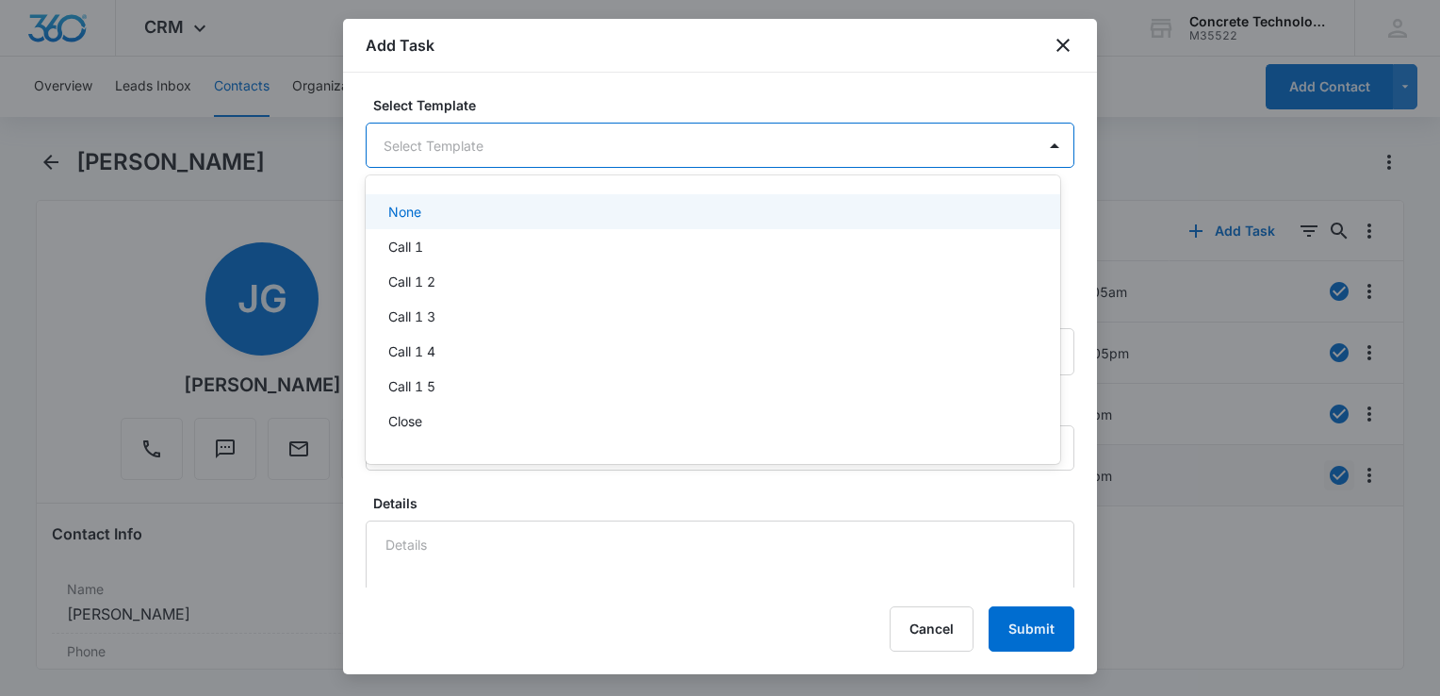
click at [471, 149] on body "CRM Apps Reputation Websites Forms CRM Email Social Content Ads Intelligence Fi…" at bounding box center [720, 348] width 1440 height 696
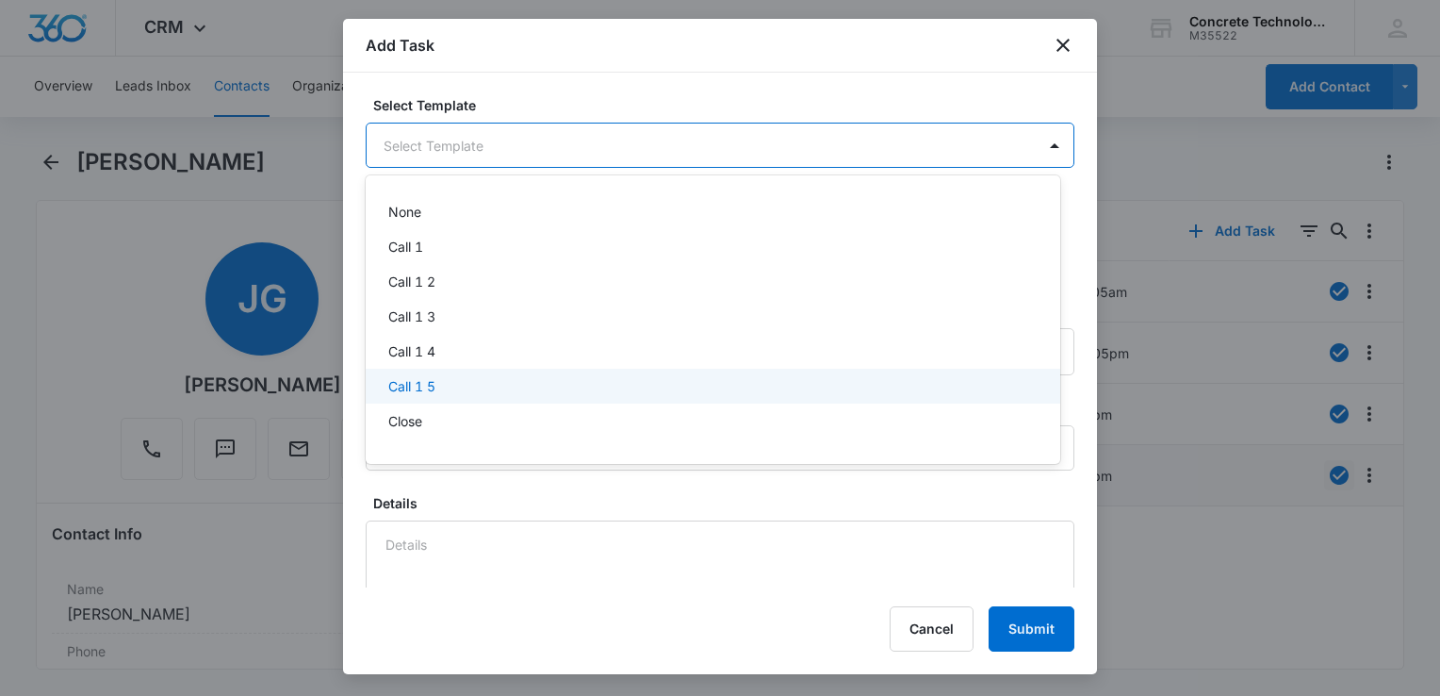
scroll to position [132, 0]
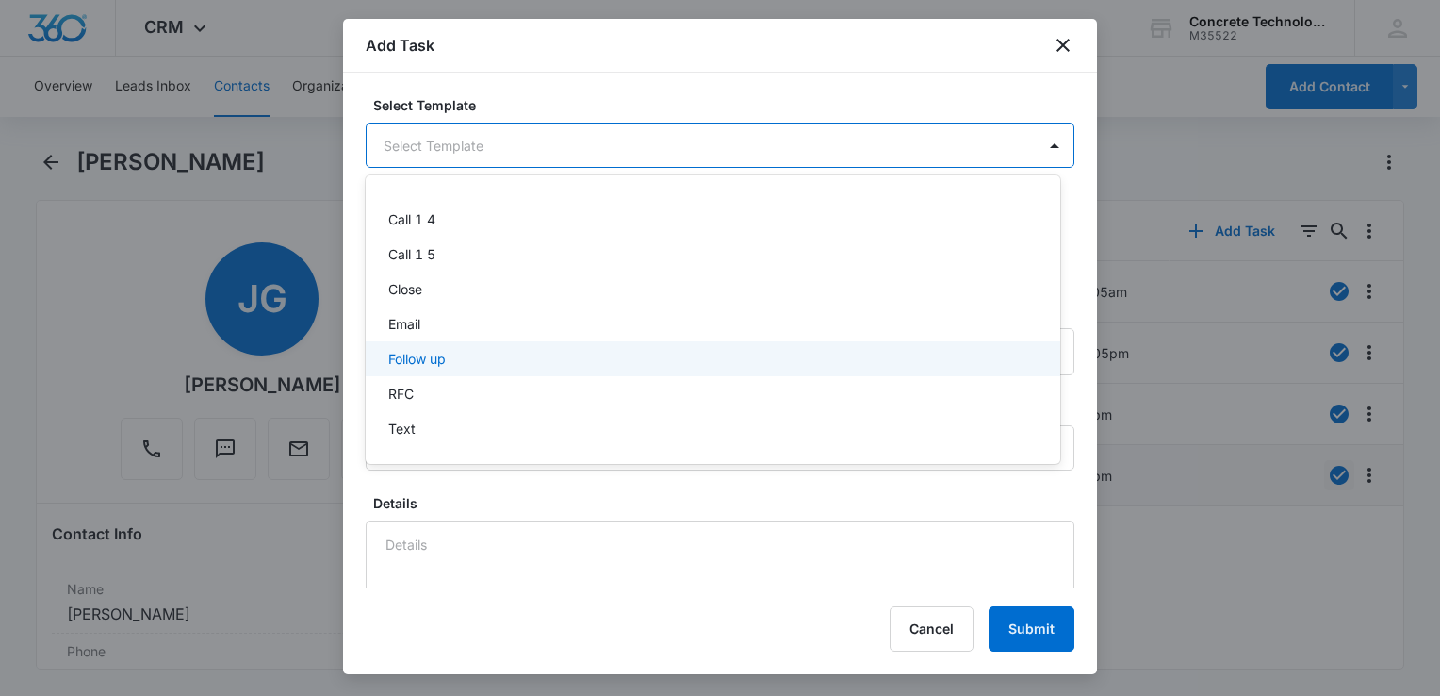
click at [456, 359] on div "Follow up" at bounding box center [711, 359] width 646 height 20
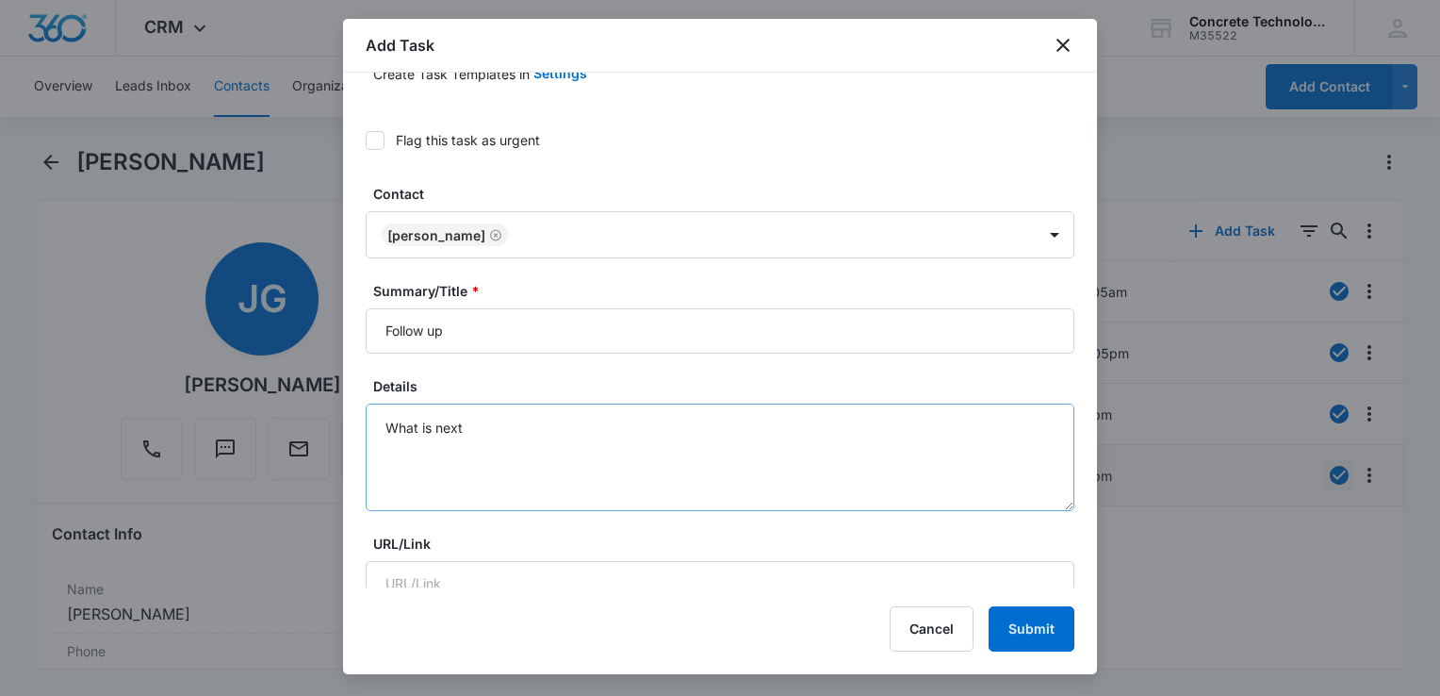
scroll to position [283, 0]
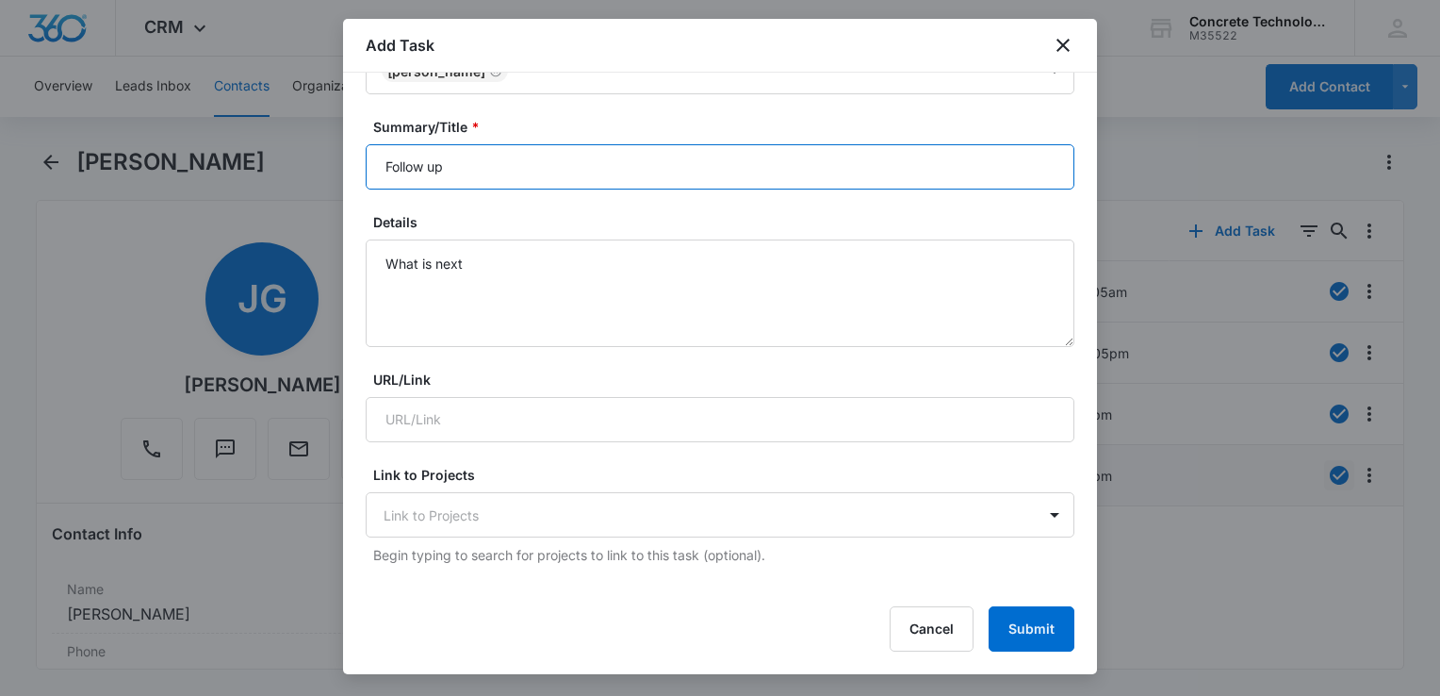
click at [566, 166] on input "Follow up" at bounding box center [720, 166] width 709 height 45
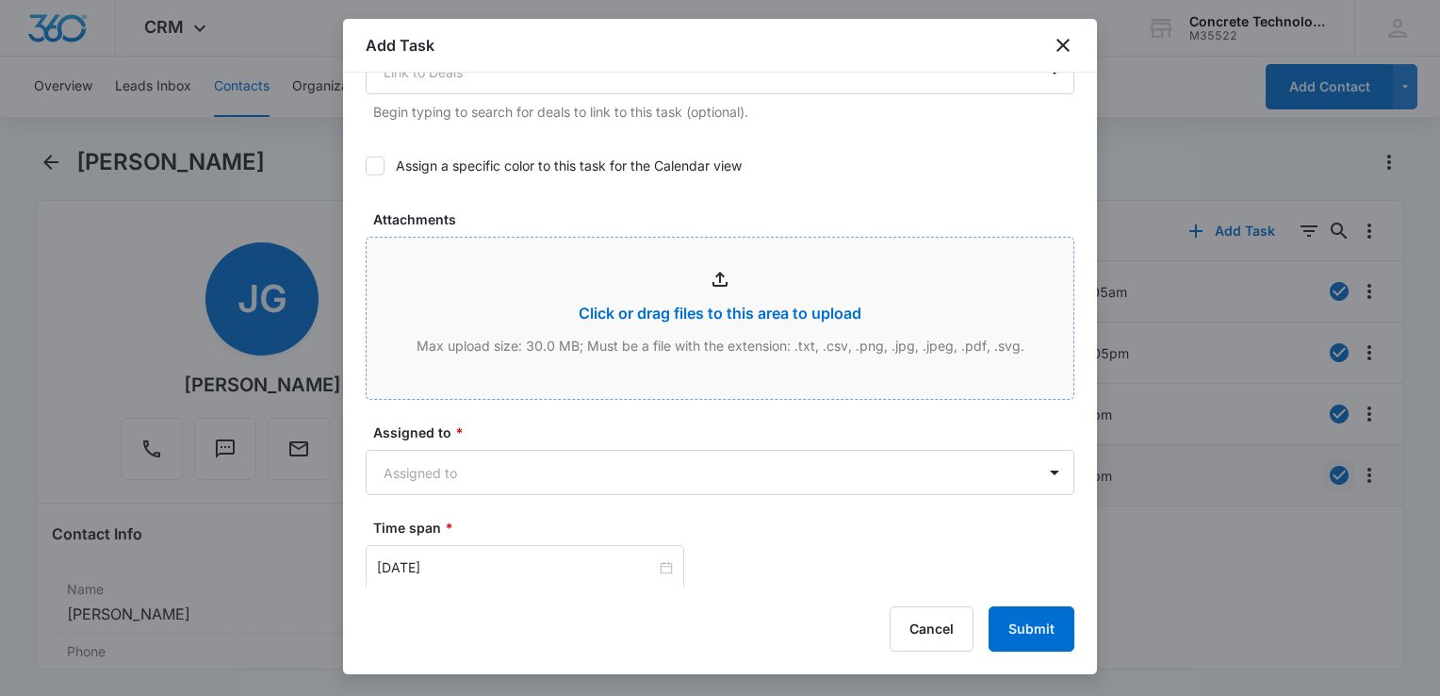
scroll to position [1225, 0]
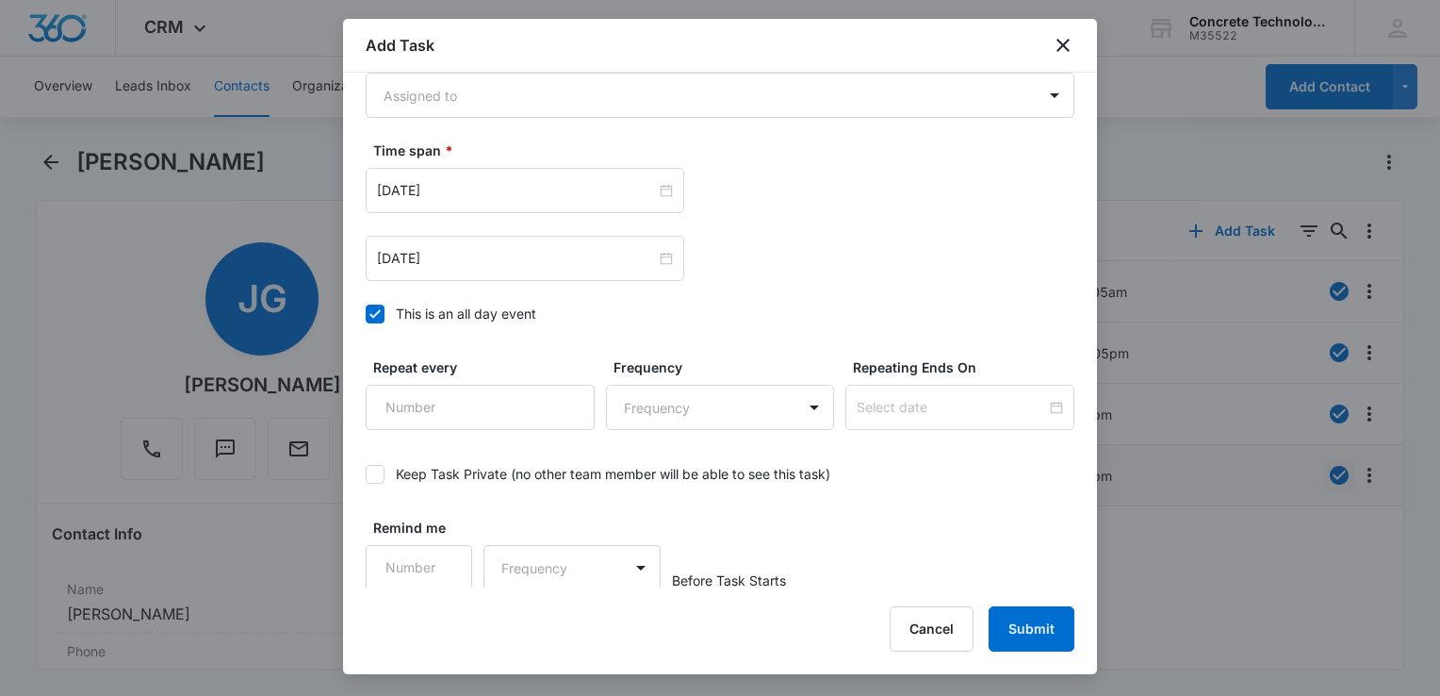
type input "Follow up"
click at [377, 311] on icon at bounding box center [375, 313] width 17 height 17
click at [366, 314] on input "This is an all day event" at bounding box center [366, 314] width 0 height 0
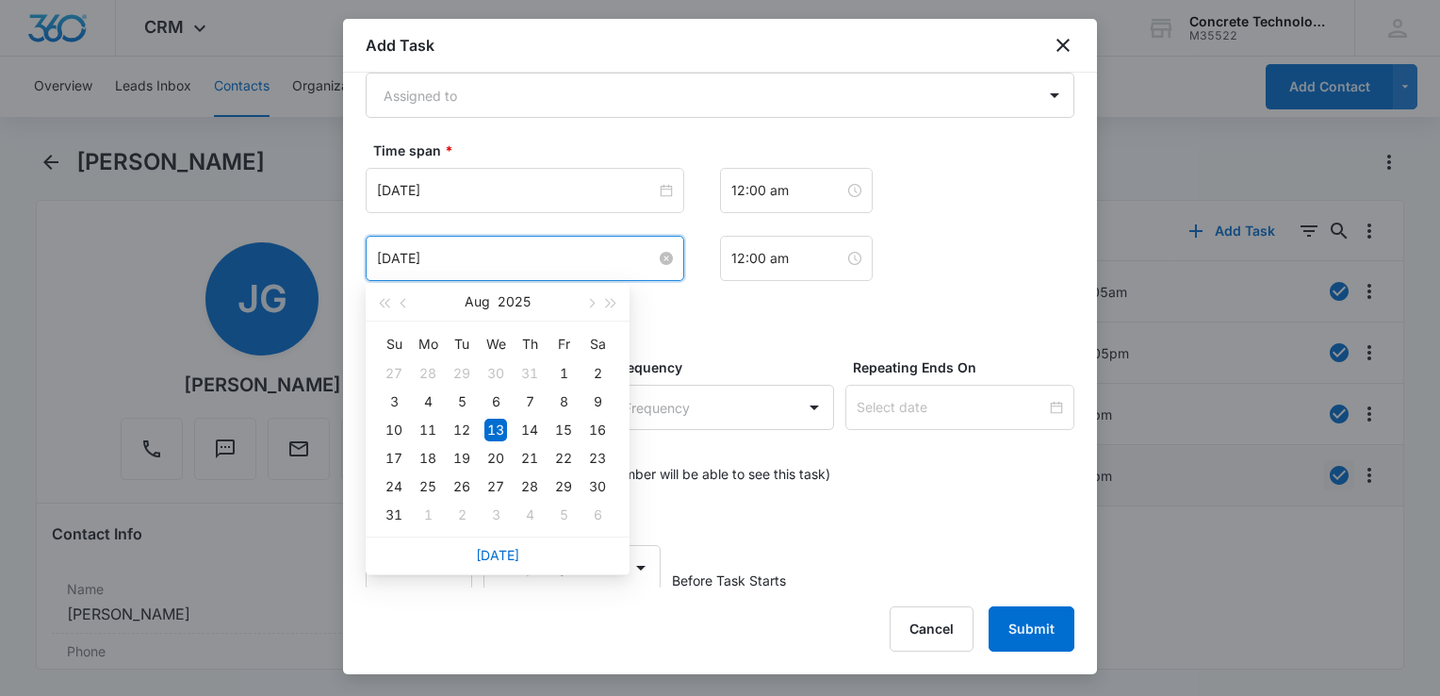
click at [581, 254] on input "[DATE]" at bounding box center [516, 258] width 279 height 21
click at [593, 294] on button "button" at bounding box center [590, 302] width 21 height 38
type input "[DATE]"
click at [434, 423] on div "15" at bounding box center [428, 429] width 23 height 23
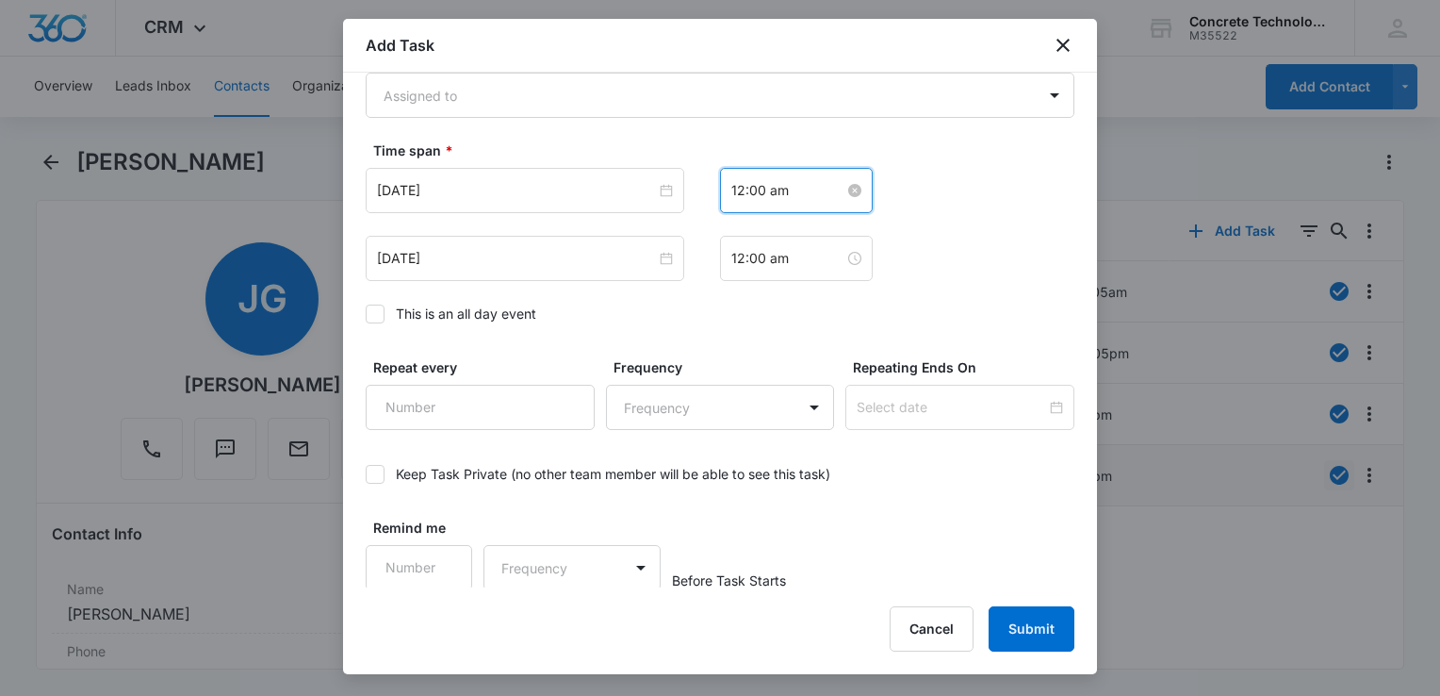
click at [796, 196] on input "12:00 am" at bounding box center [787, 190] width 113 height 21
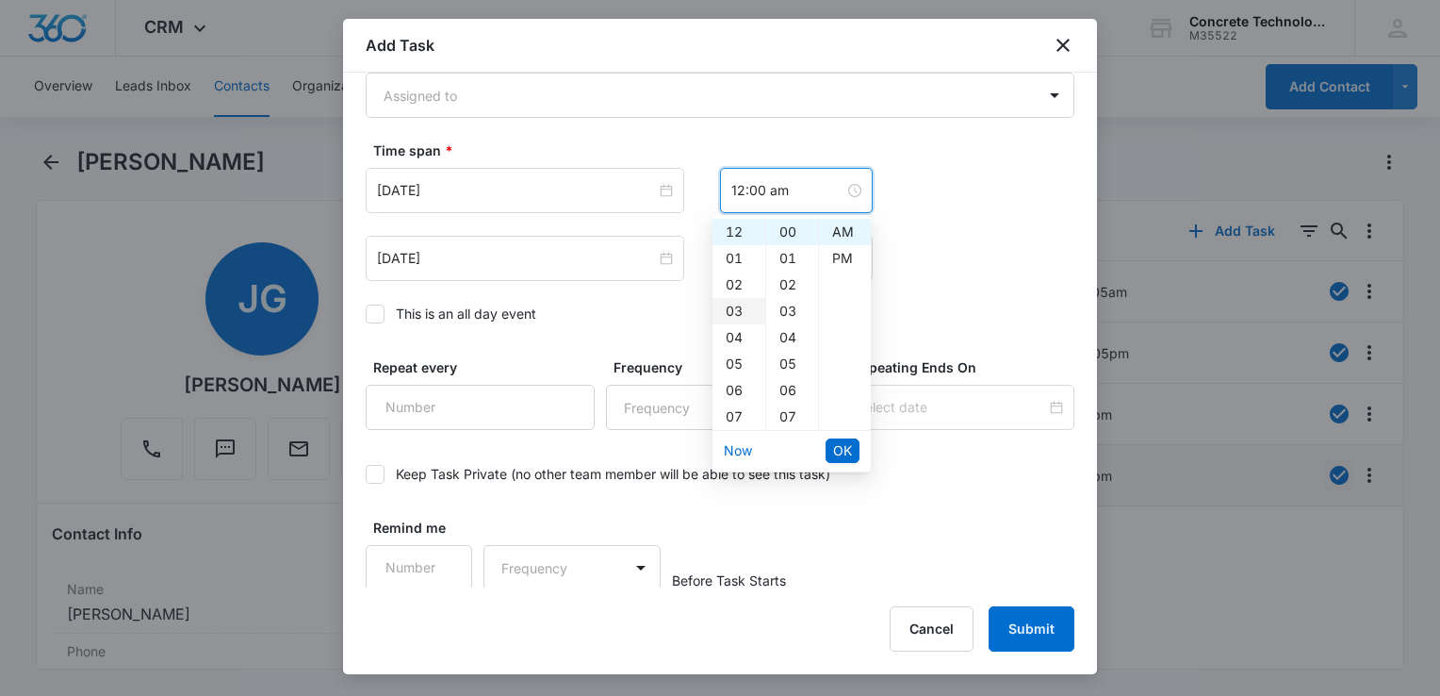
click at [734, 313] on div "03" at bounding box center [739, 311] width 53 height 26
click at [789, 233] on div "00" at bounding box center [792, 232] width 52 height 26
click at [834, 269] on div "PM" at bounding box center [845, 258] width 52 height 26
type input "3:00 pm"
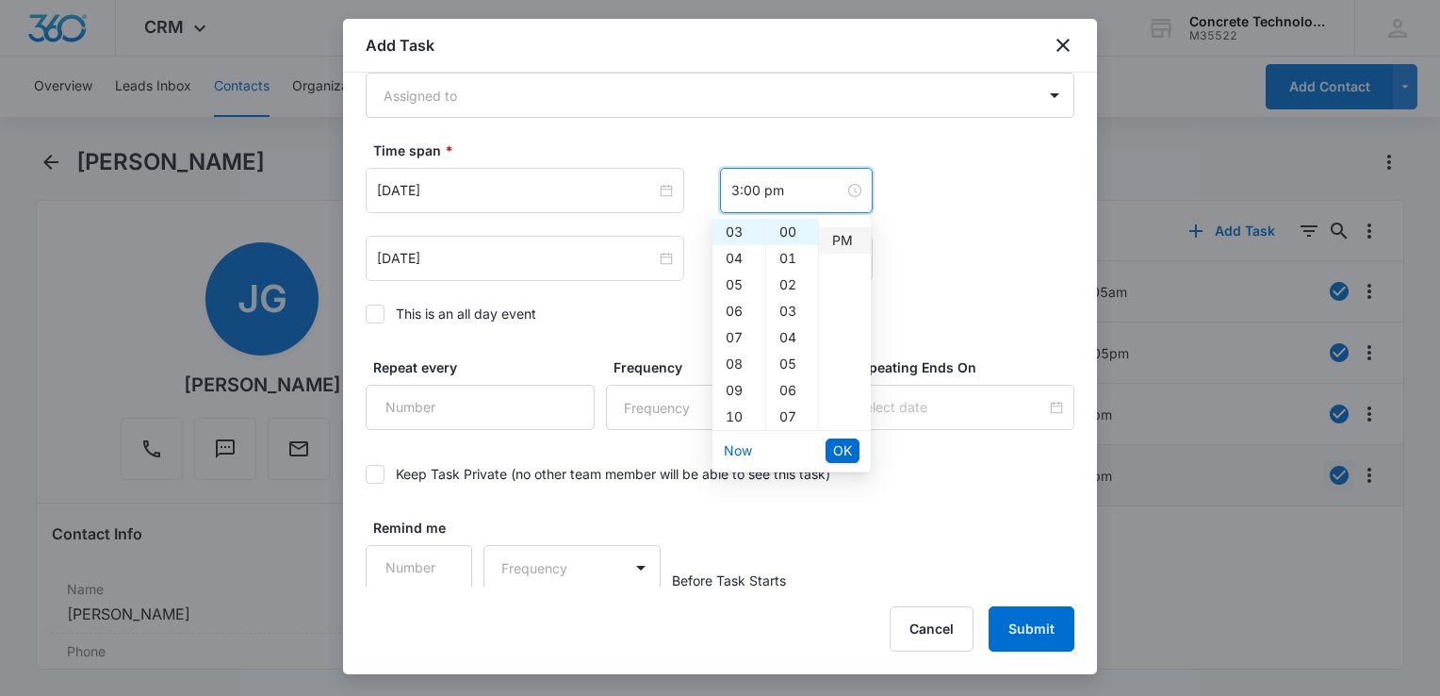
scroll to position [26, 0]
click at [830, 448] on button "OK" at bounding box center [843, 450] width 34 height 25
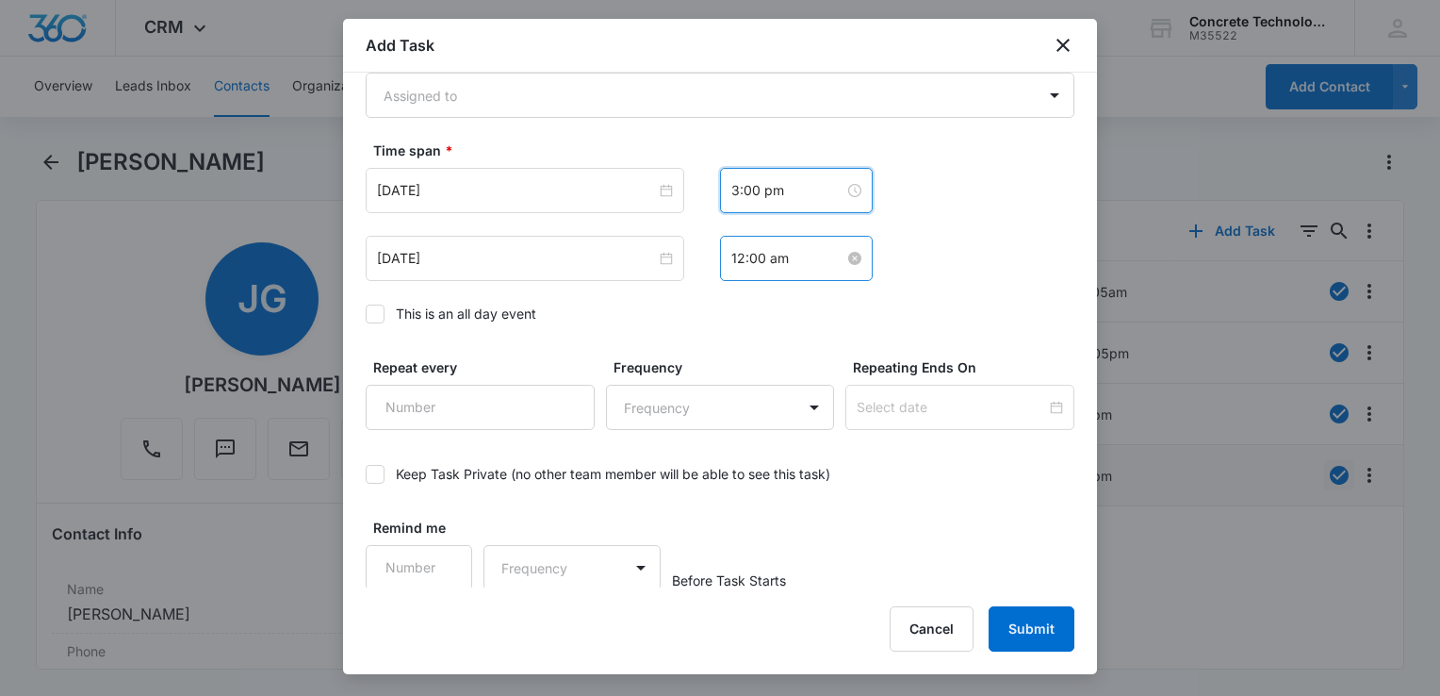
click at [792, 253] on input "12:00 am" at bounding box center [787, 258] width 113 height 21
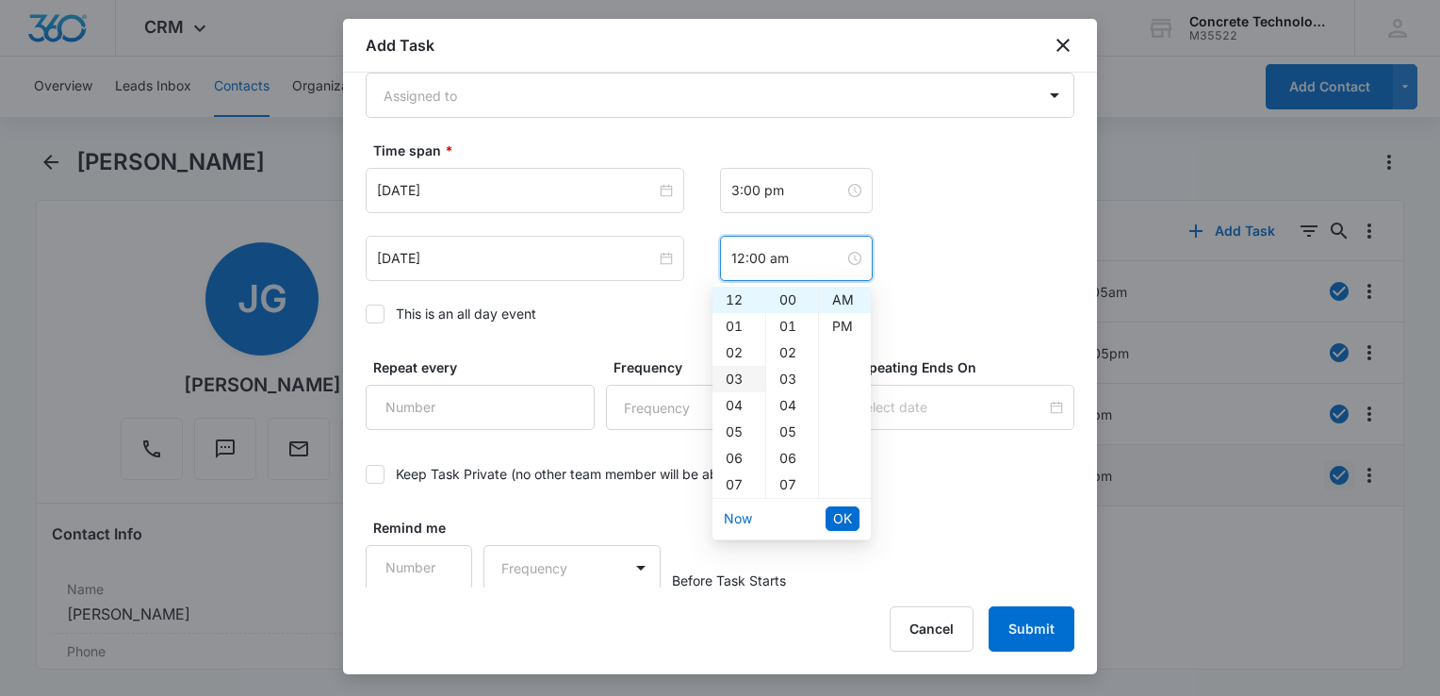
click at [725, 375] on div "03" at bounding box center [739, 379] width 53 height 26
click at [784, 424] on div "05" at bounding box center [792, 431] width 52 height 26
click at [842, 330] on div "PM" at bounding box center [845, 326] width 52 height 26
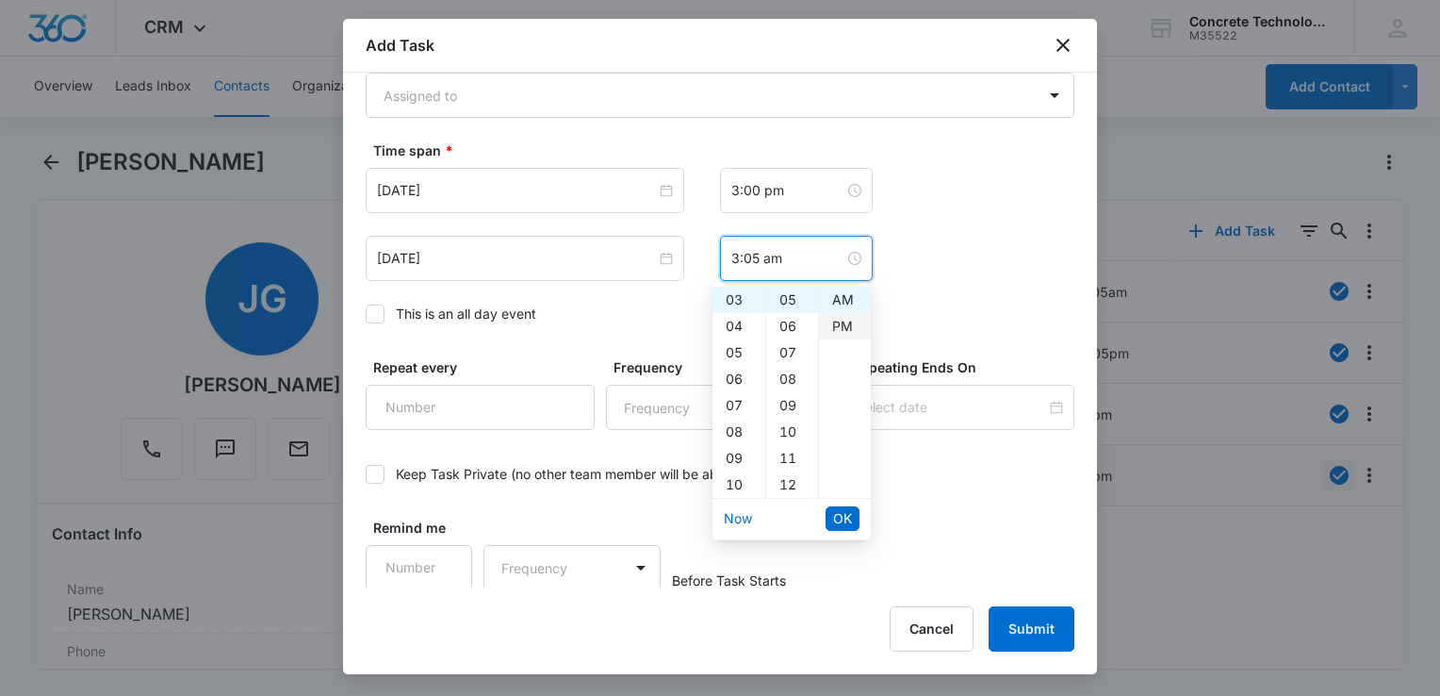
type input "3:05 pm"
click at [840, 520] on span "OK" at bounding box center [842, 518] width 19 height 21
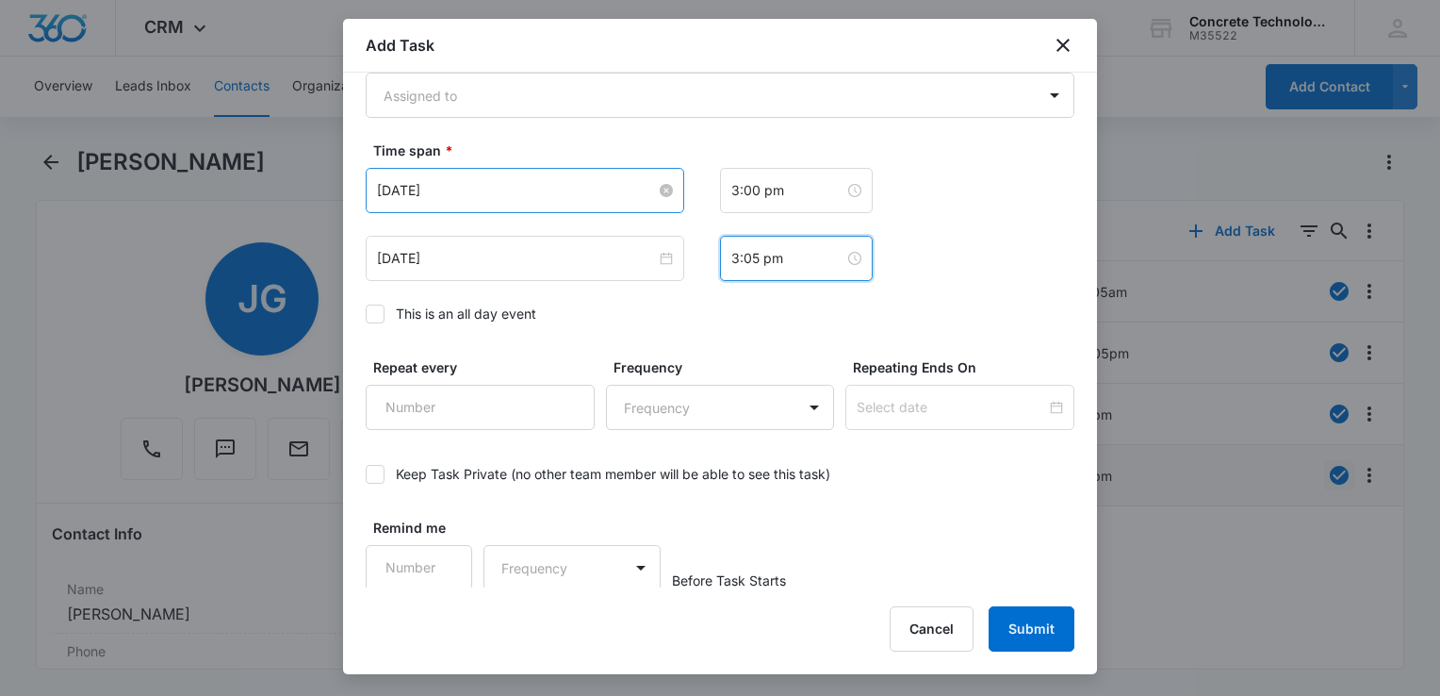
click at [556, 189] on input "[DATE]" at bounding box center [516, 190] width 279 height 21
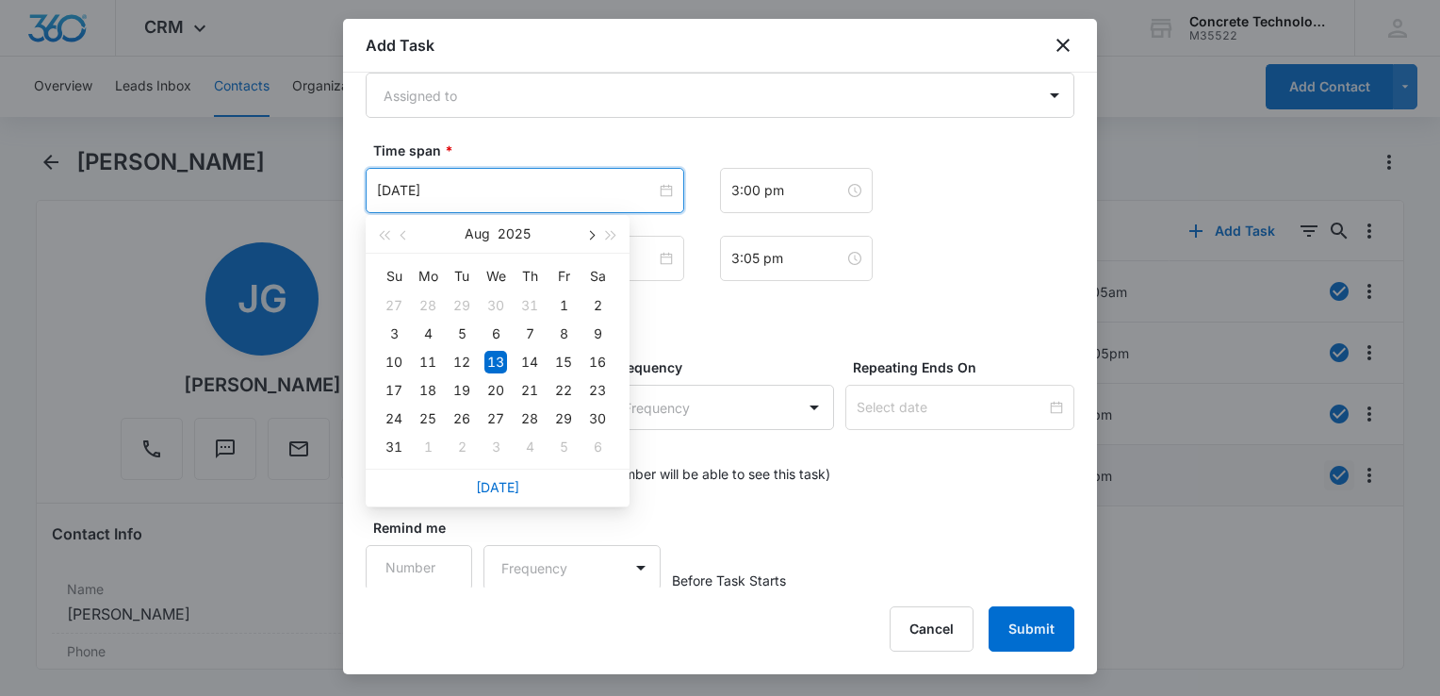
click at [592, 238] on button "button" at bounding box center [590, 234] width 21 height 38
type input "[DATE]"
click at [430, 354] on div "15" at bounding box center [428, 362] width 23 height 23
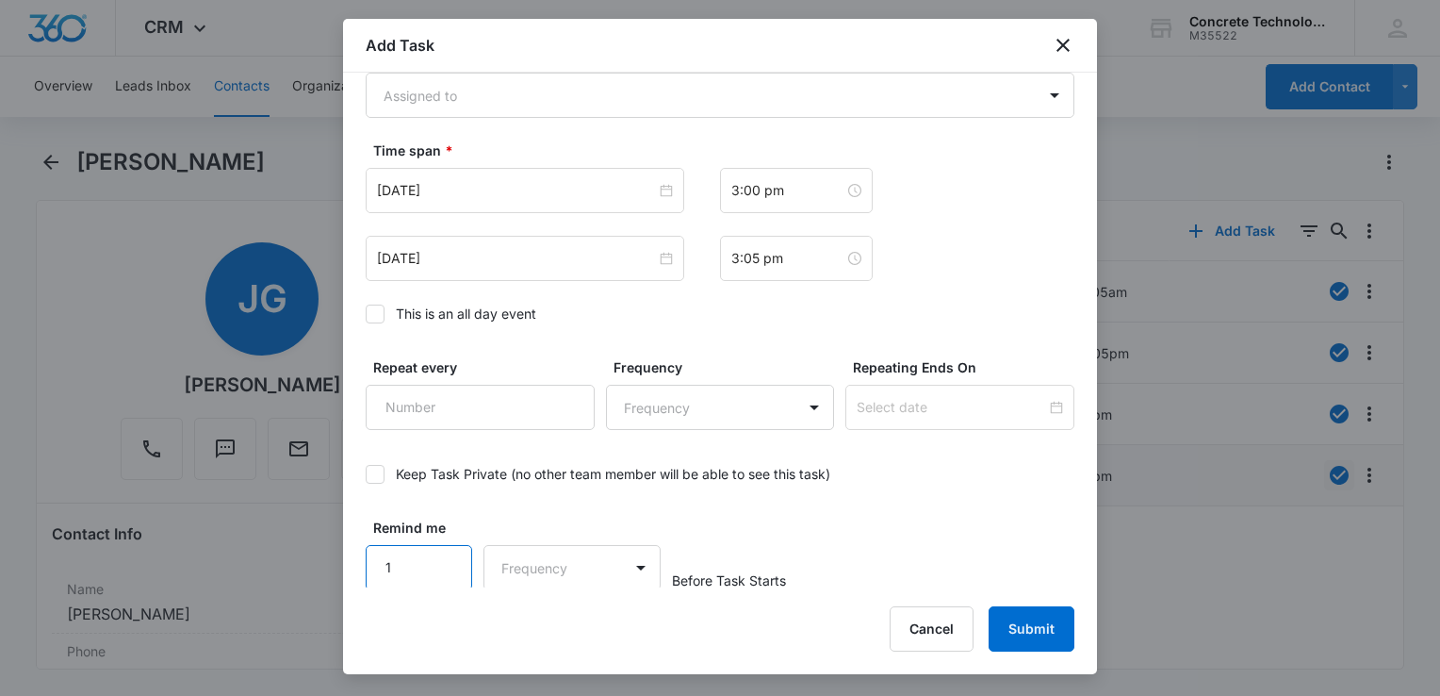
scroll to position [1225, 0]
click at [436, 580] on input "1" at bounding box center [419, 567] width 107 height 45
click at [433, 549] on input "1" at bounding box center [419, 567] width 107 height 45
click at [438, 550] on input "2" at bounding box center [419, 567] width 107 height 45
click at [438, 550] on input "3" at bounding box center [419, 567] width 107 height 45
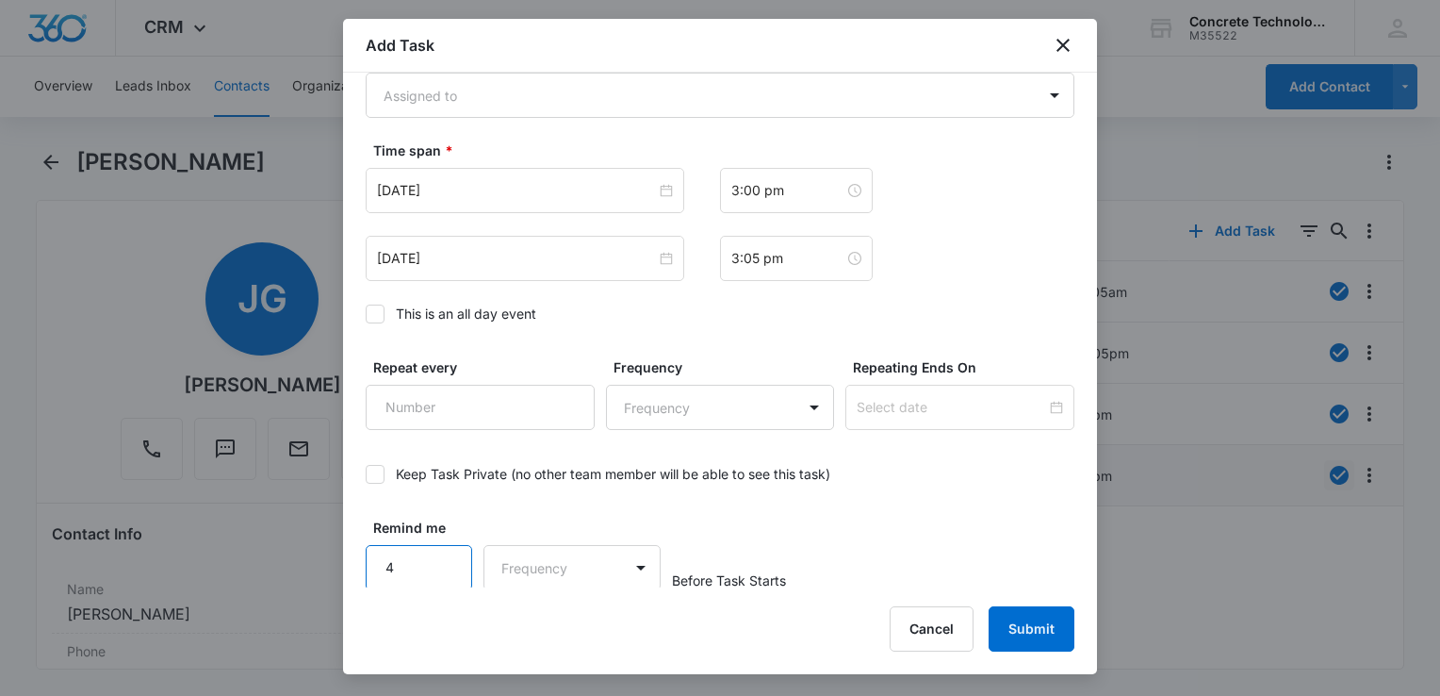
click at [438, 550] on input "4" at bounding box center [419, 567] width 107 height 45
type input "5"
click at [438, 550] on input "5" at bounding box center [419, 567] width 107 height 45
click at [488, 559] on body "CRM Apps Reputation Websites Forms CRM Email Social Content Ads Intelligence Fi…" at bounding box center [720, 348] width 1440 height 696
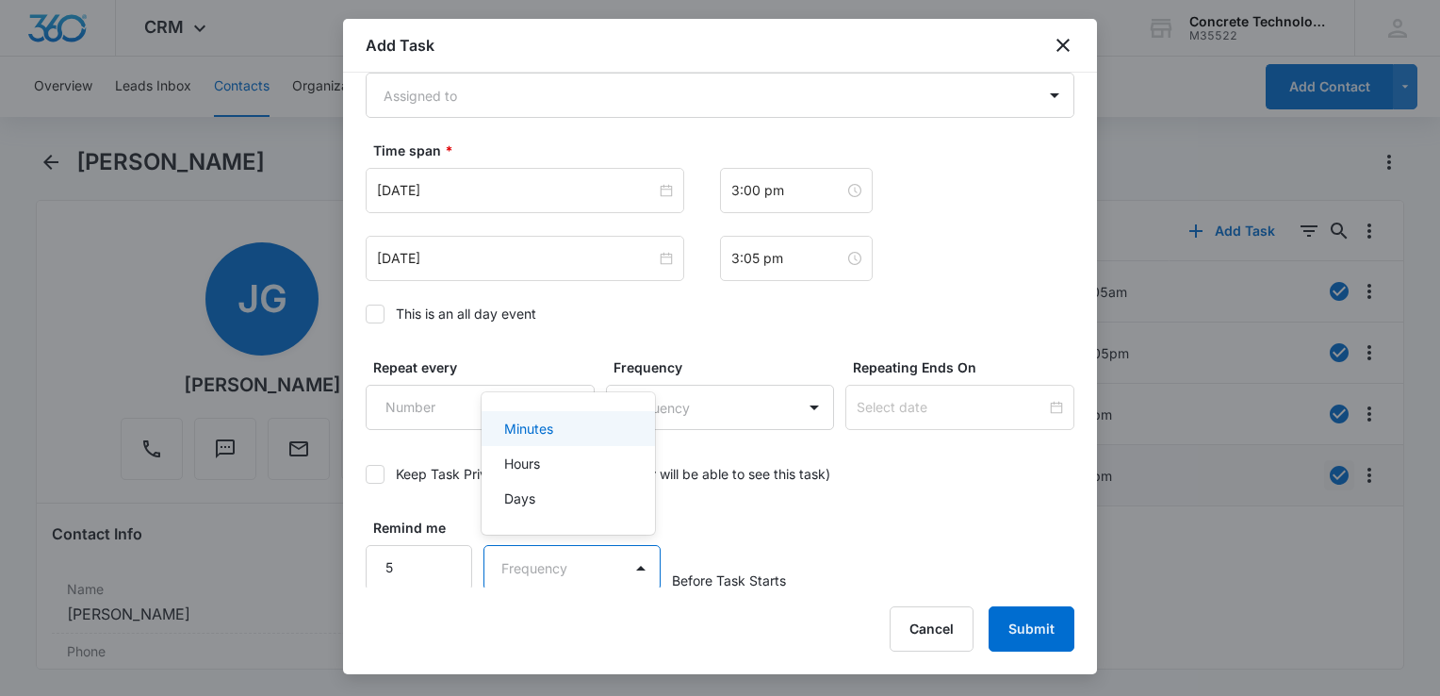
click at [534, 430] on p "Minutes" at bounding box center [528, 428] width 49 height 20
click at [1014, 631] on button "Submit" at bounding box center [1032, 628] width 86 height 45
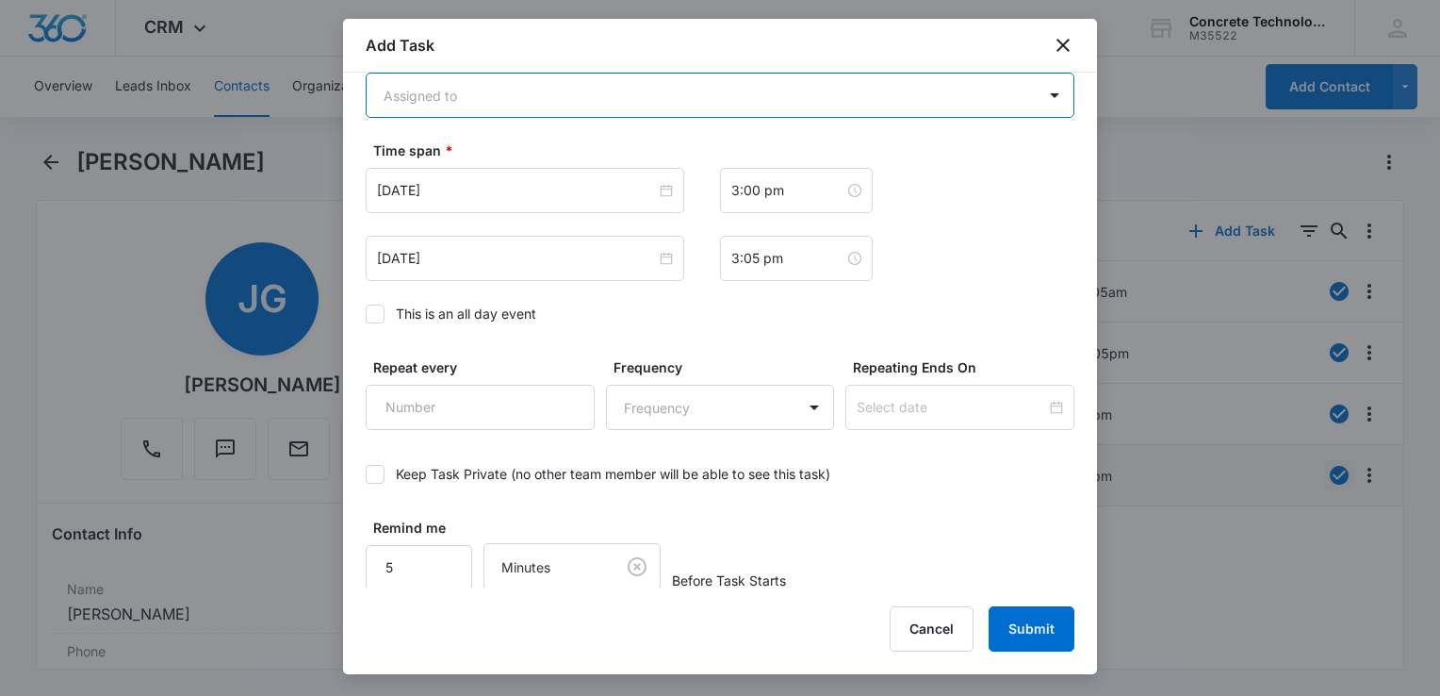
click at [813, 96] on body "CRM Apps Reputation Websites Forms CRM Email Social Content Ads Intelligence Fi…" at bounding box center [720, 348] width 1440 height 696
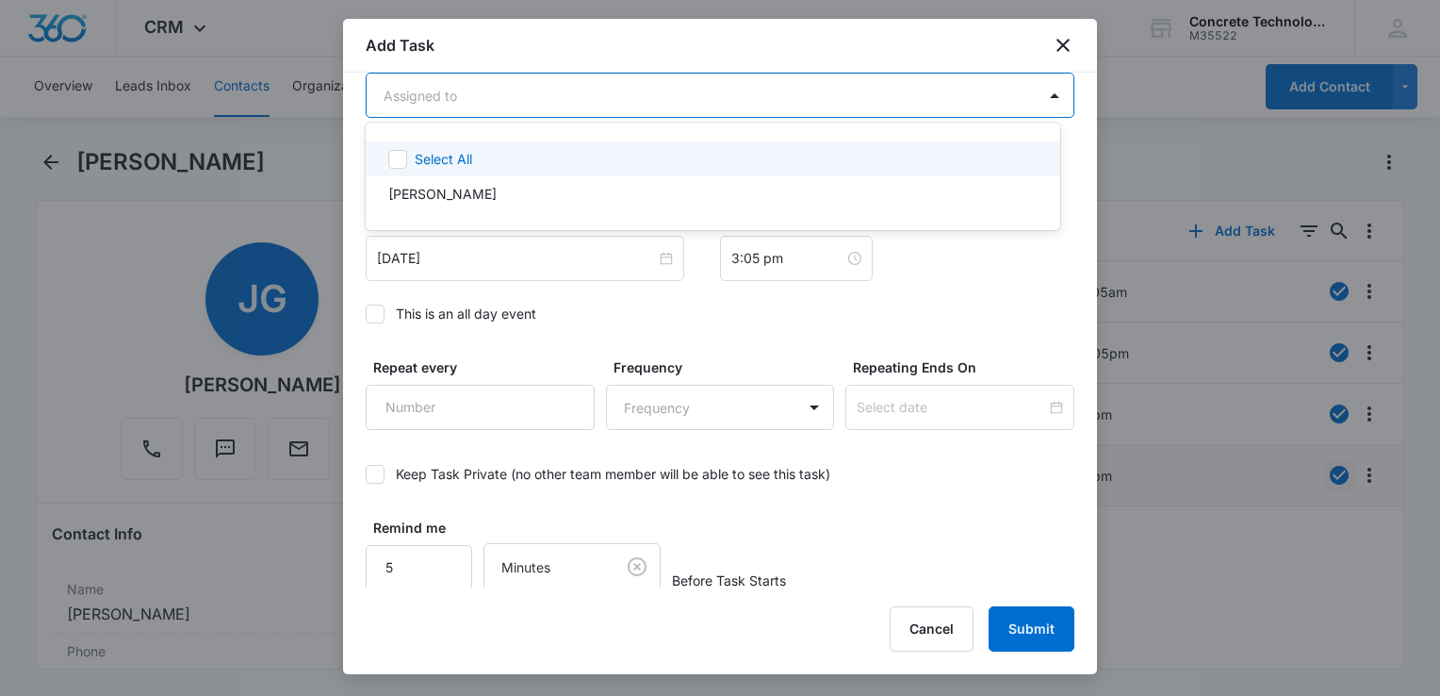
drag, startPoint x: 748, startPoint y: 173, endPoint x: 758, endPoint y: 228, distance: 55.5
click at [746, 182] on div "Select All [PERSON_NAME]" at bounding box center [713, 176] width 695 height 77
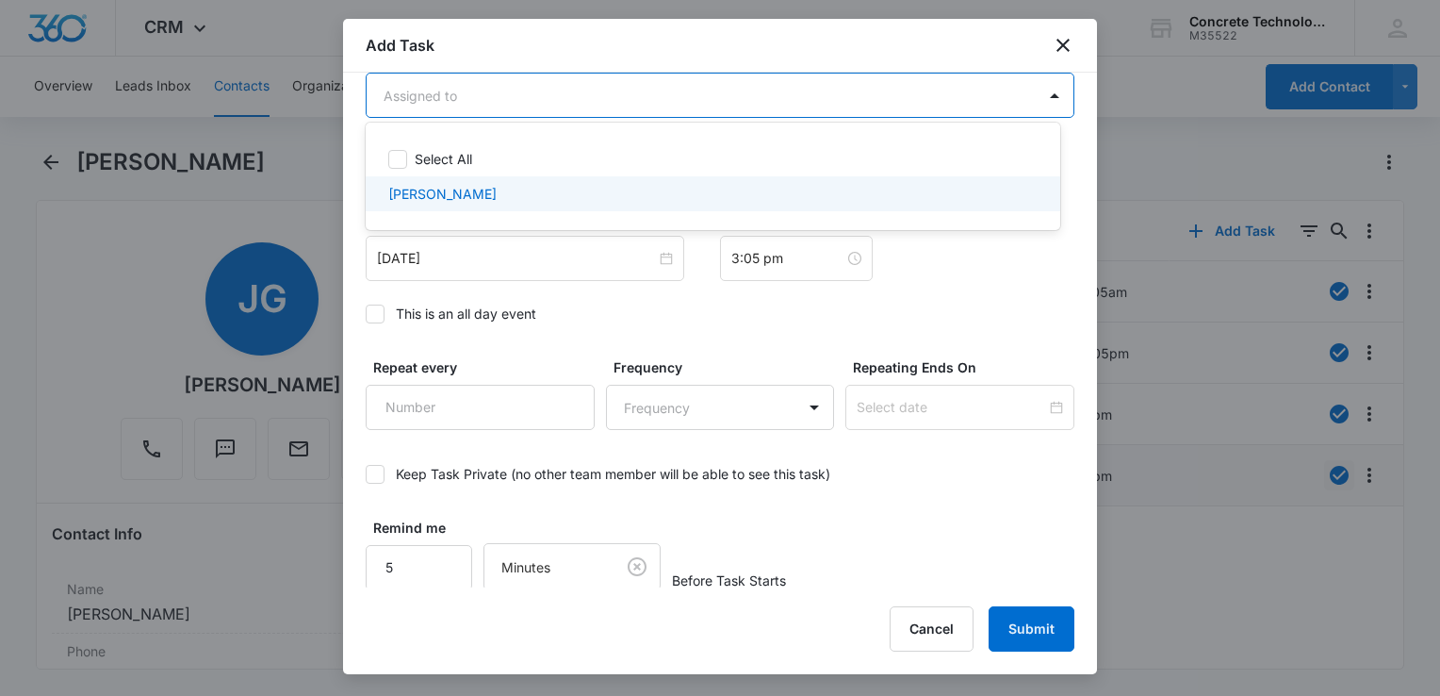
click at [687, 221] on div at bounding box center [720, 348] width 1440 height 696
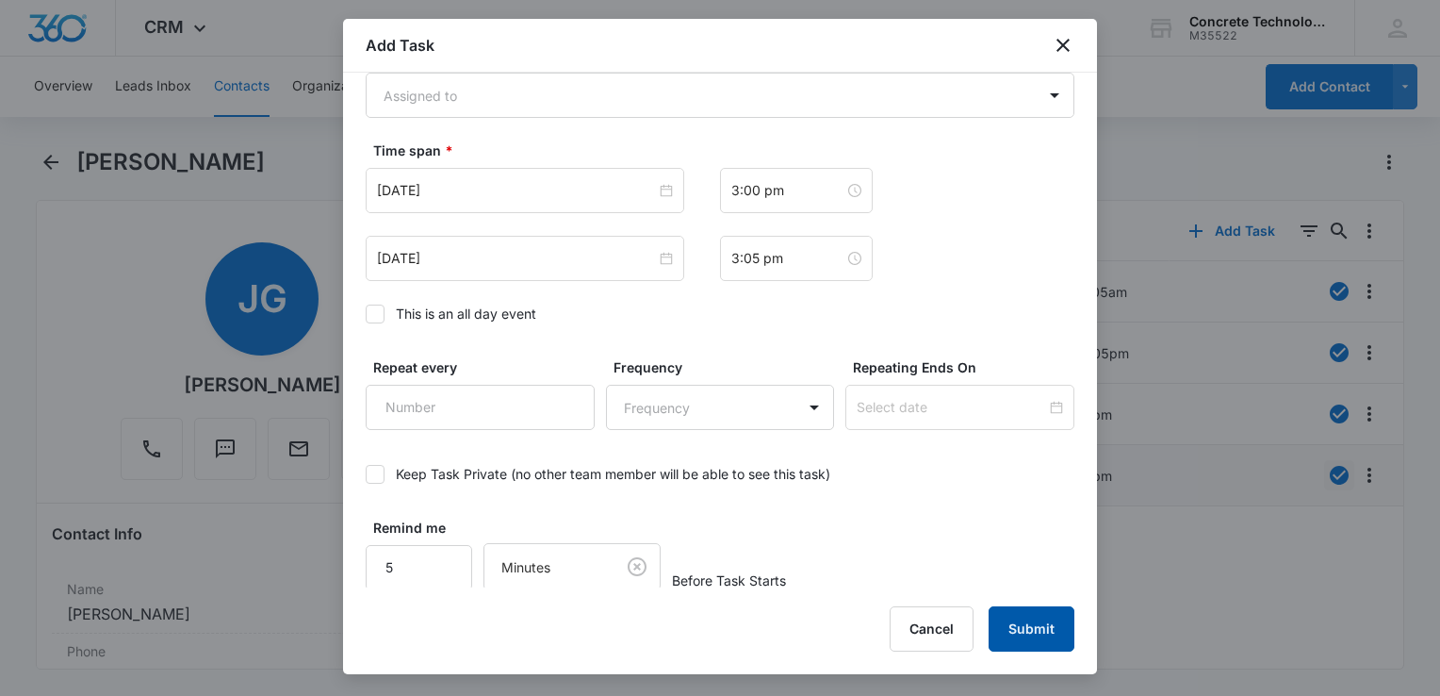
click at [1048, 647] on button "Submit" at bounding box center [1032, 628] width 86 height 45
click at [799, 64] on div "Add Task" at bounding box center [720, 46] width 754 height 54
click at [800, 89] on body "CRM Apps Reputation Websites Forms CRM Email Social Content Ads Intelligence Fi…" at bounding box center [720, 348] width 1440 height 696
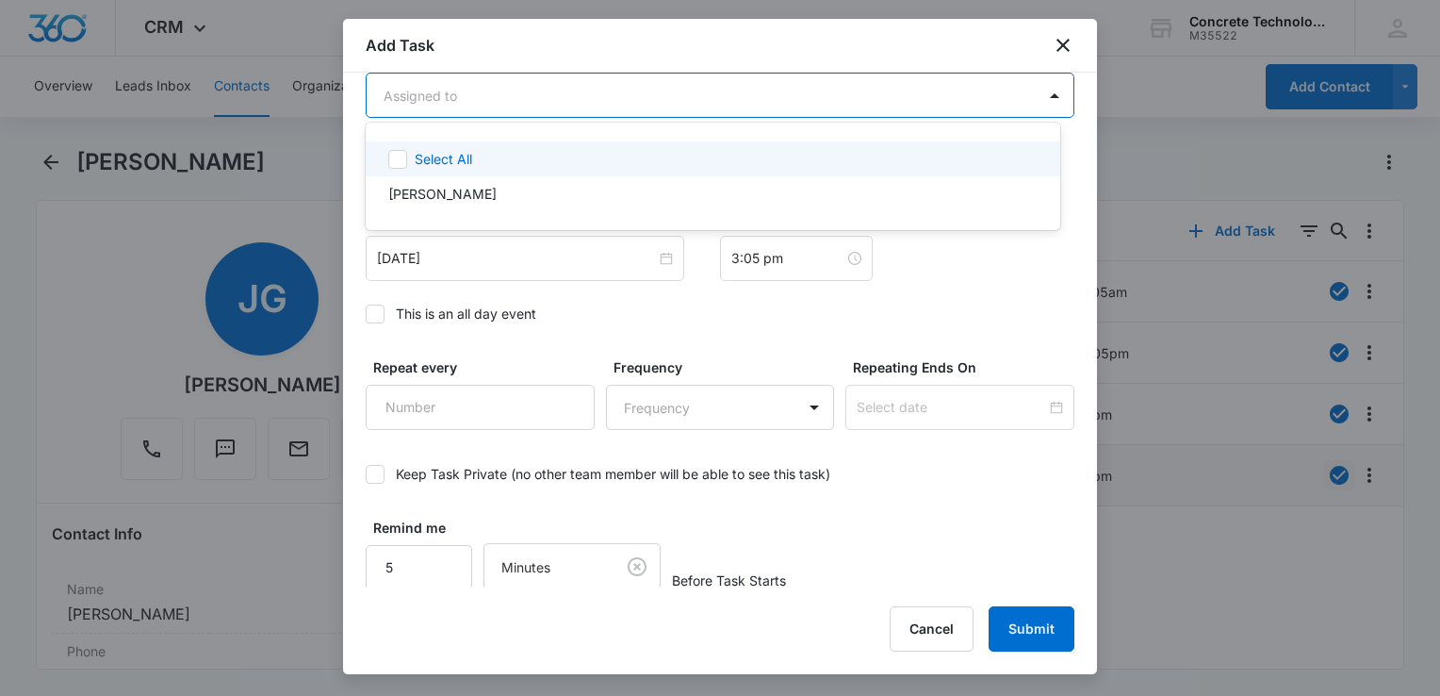
click at [568, 168] on div "Select All" at bounding box center [724, 159] width 619 height 20
checkbox input "true"
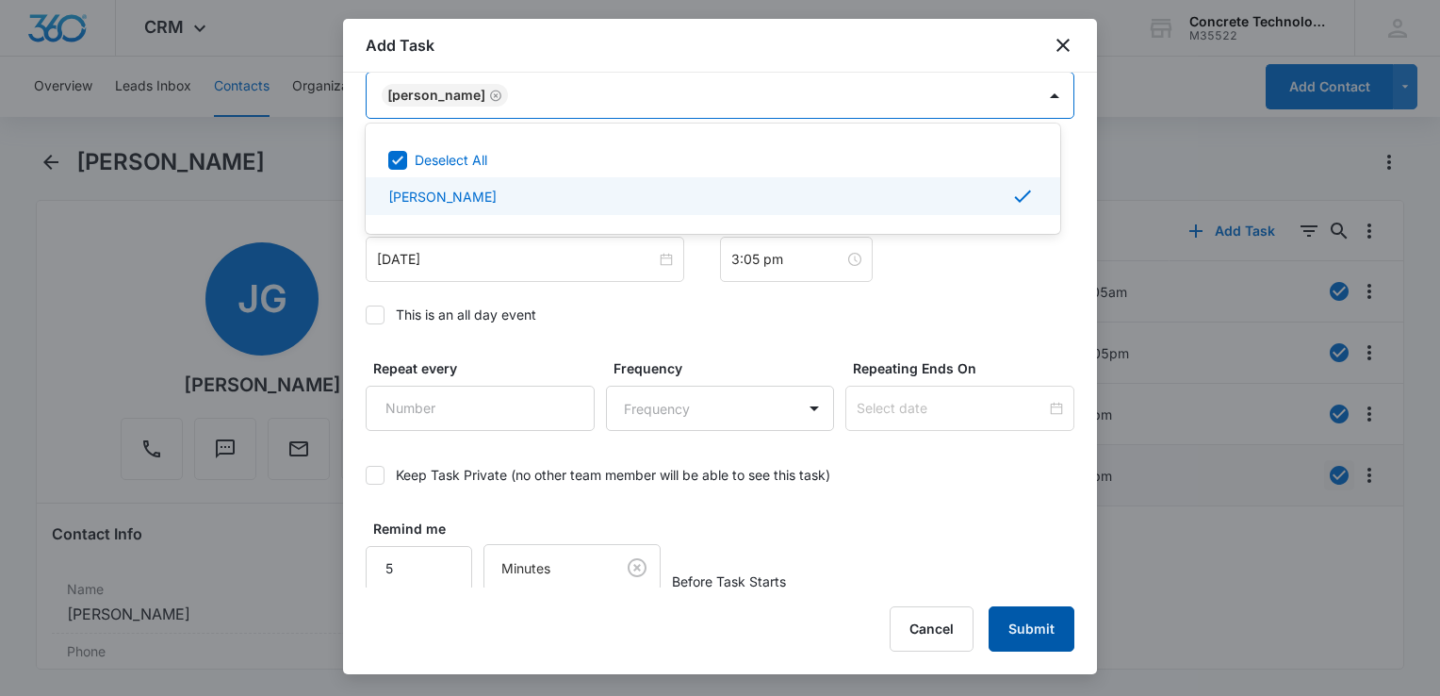
click at [1051, 621] on div at bounding box center [720, 348] width 1440 height 696
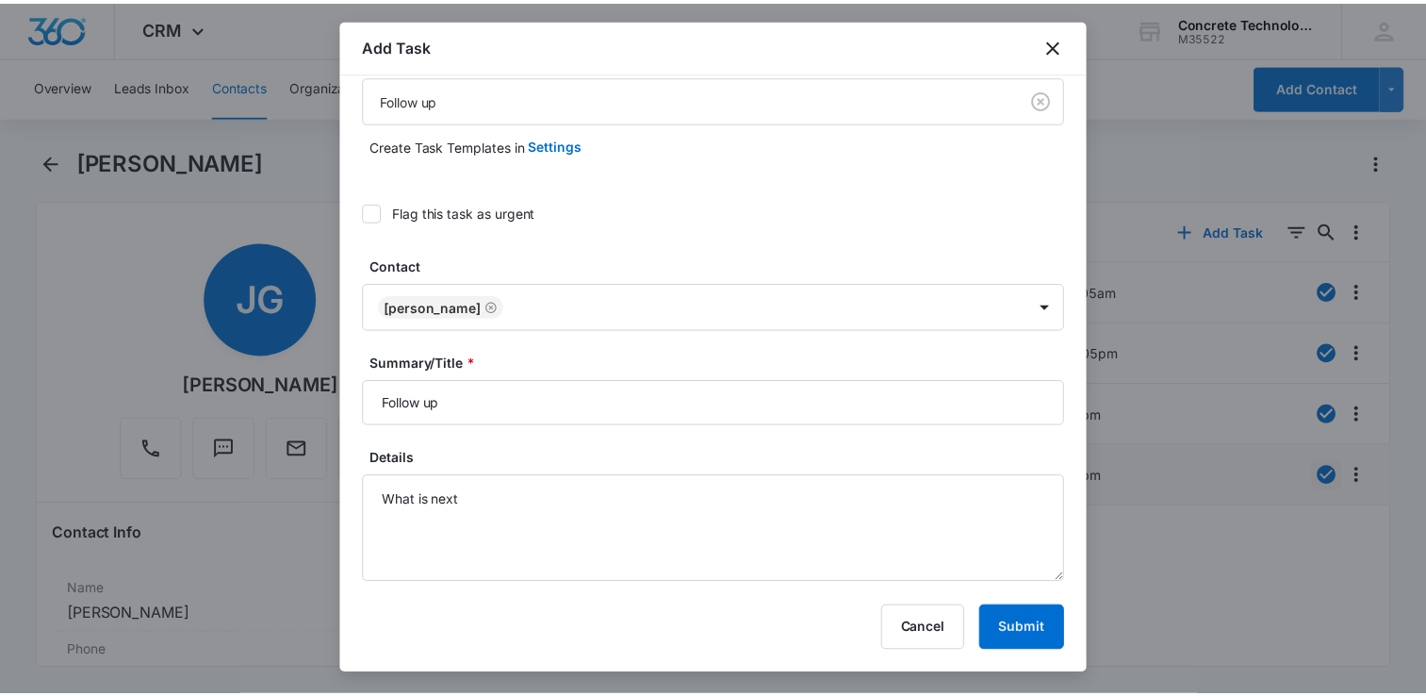
scroll to position [0, 0]
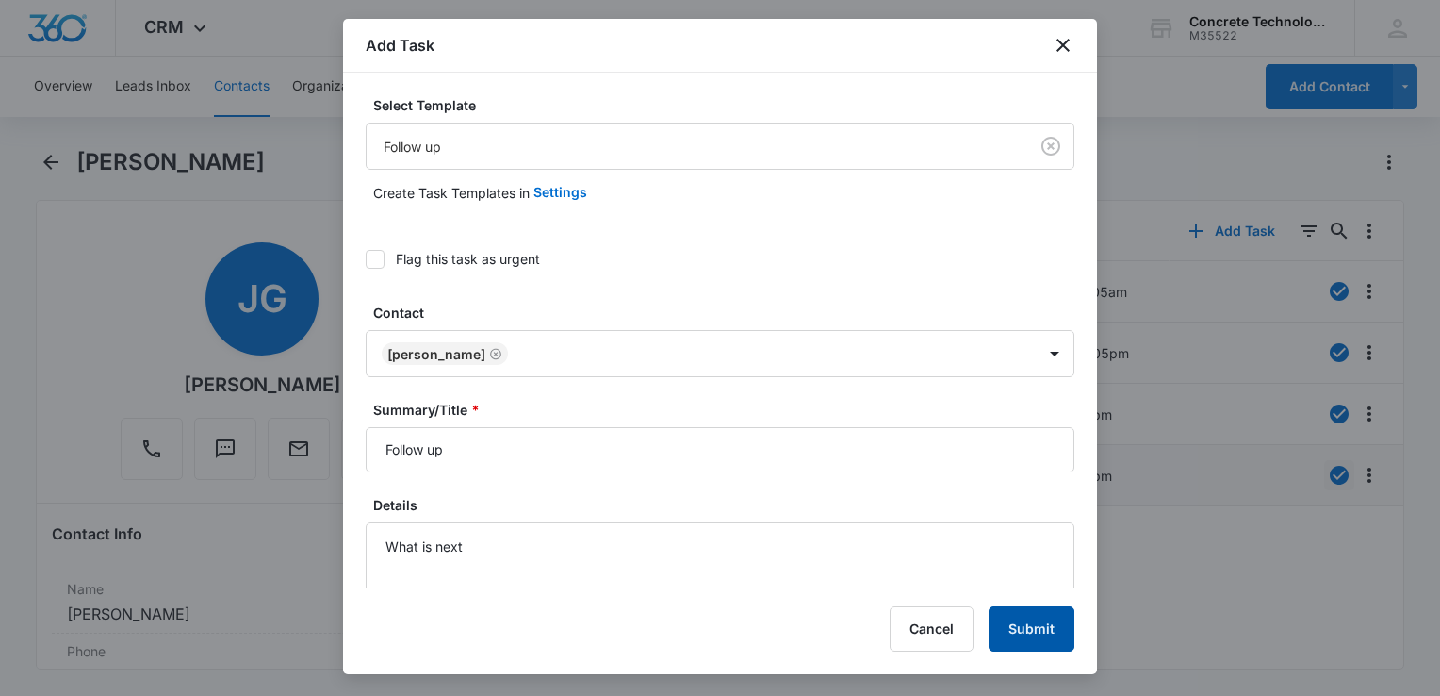
click at [1038, 638] on button "Submit" at bounding box center [1032, 628] width 86 height 45
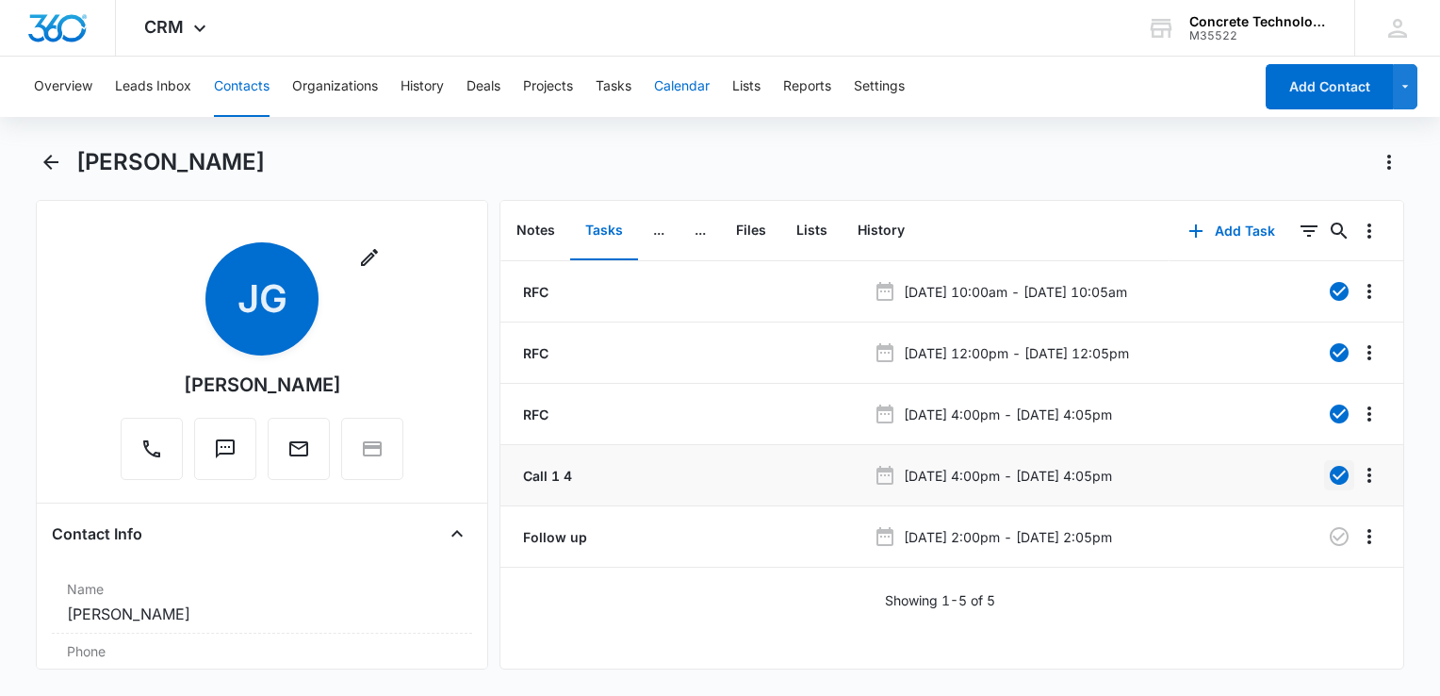
click at [694, 85] on button "Calendar" at bounding box center [682, 87] width 56 height 60
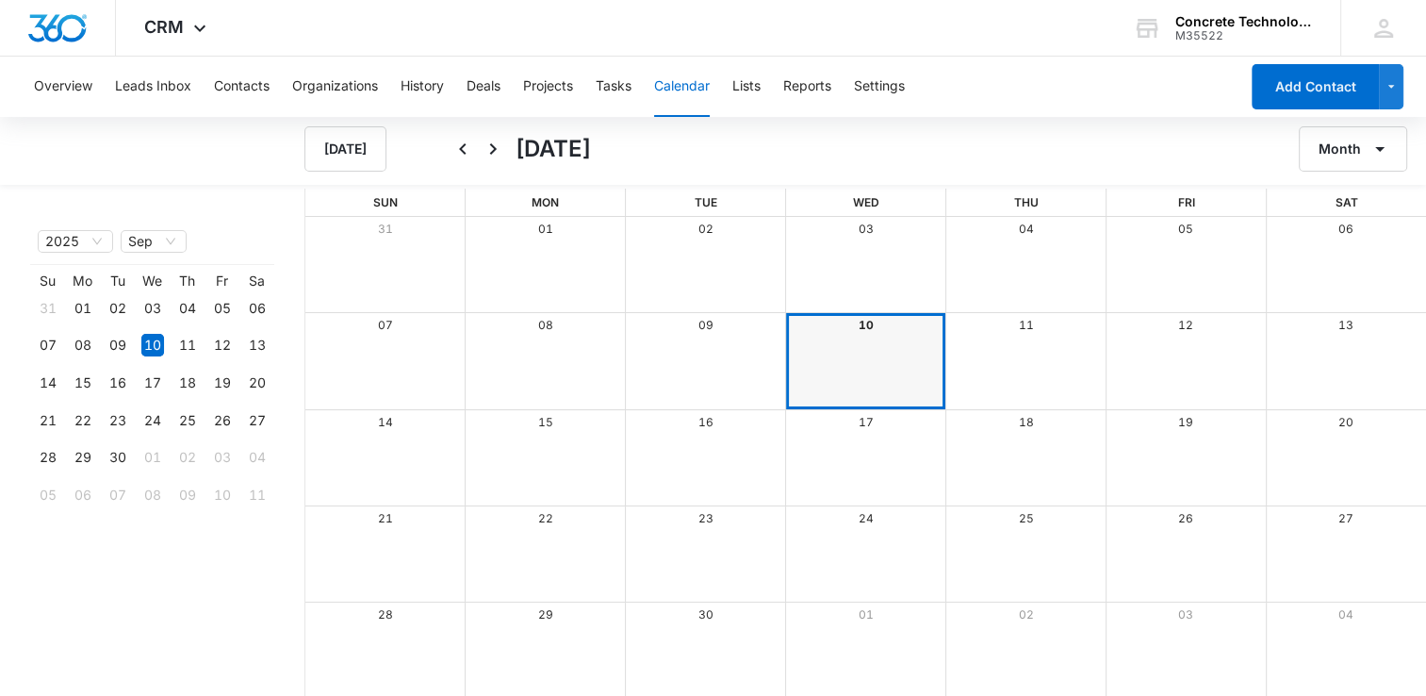
click at [873, 323] on div "10" at bounding box center [866, 325] width 160 height 25
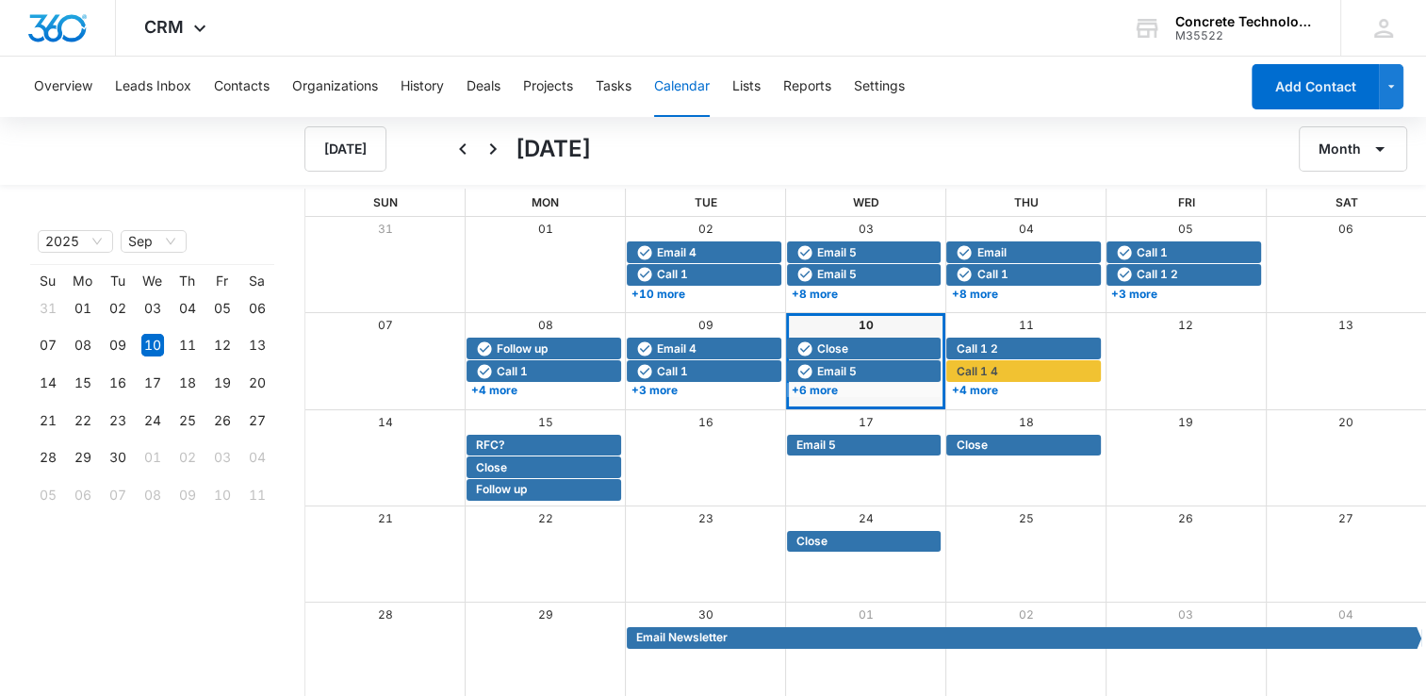
click at [856, 322] on div "10" at bounding box center [866, 325] width 160 height 25
click at [864, 322] on link "10" at bounding box center [866, 325] width 15 height 14
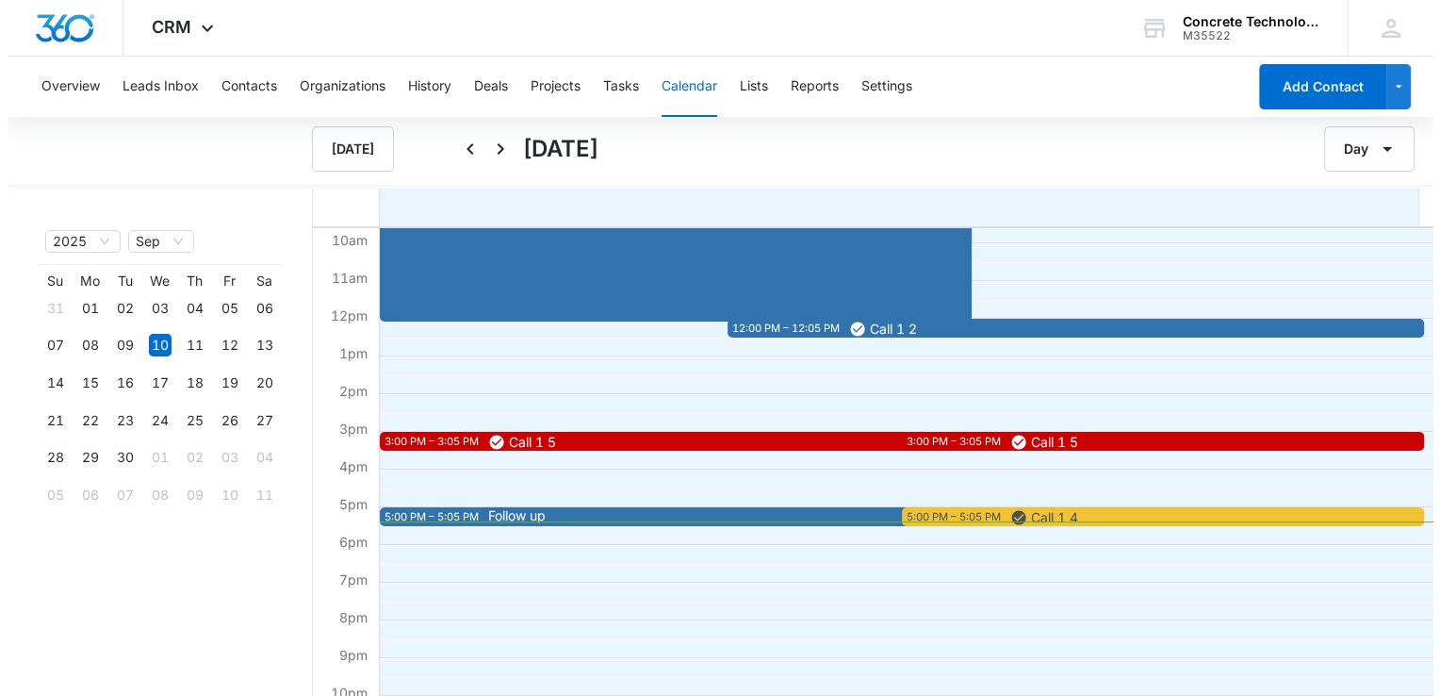
scroll to position [434, 0]
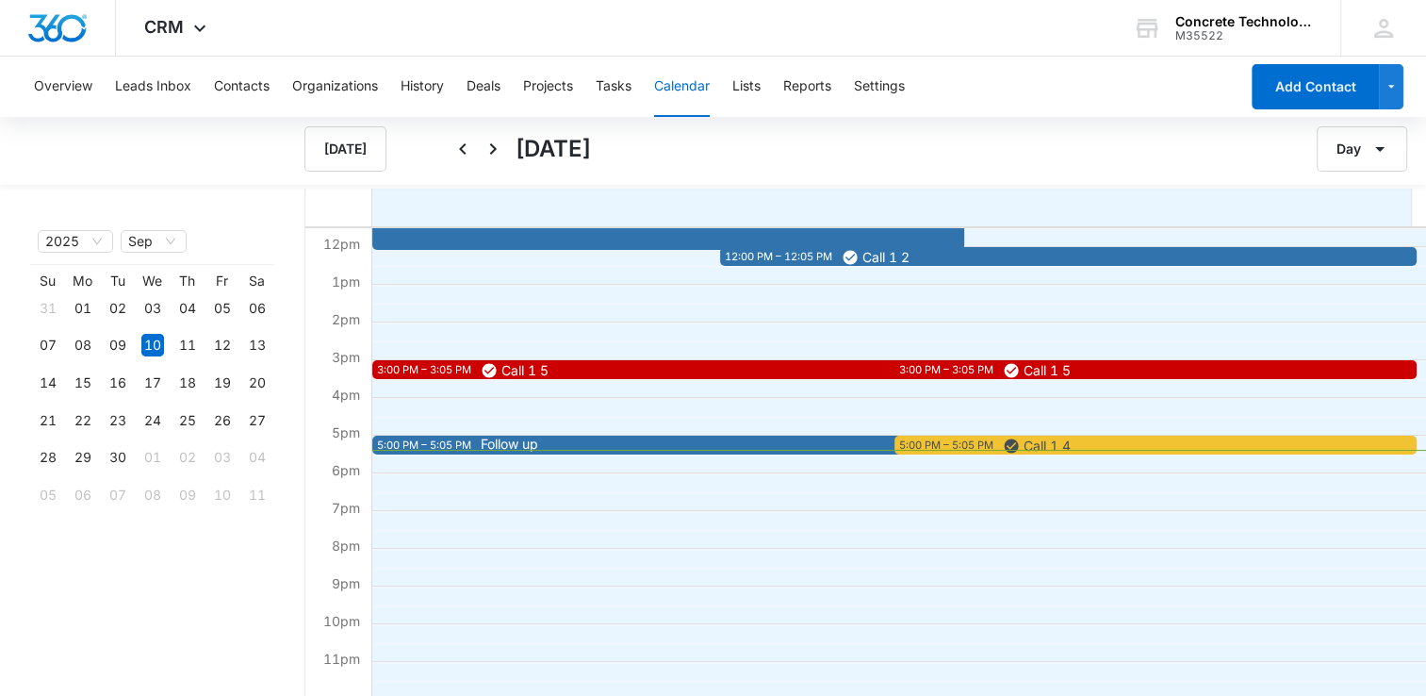
click at [544, 442] on span "Follow up" at bounding box center [918, 443] width 874 height 13
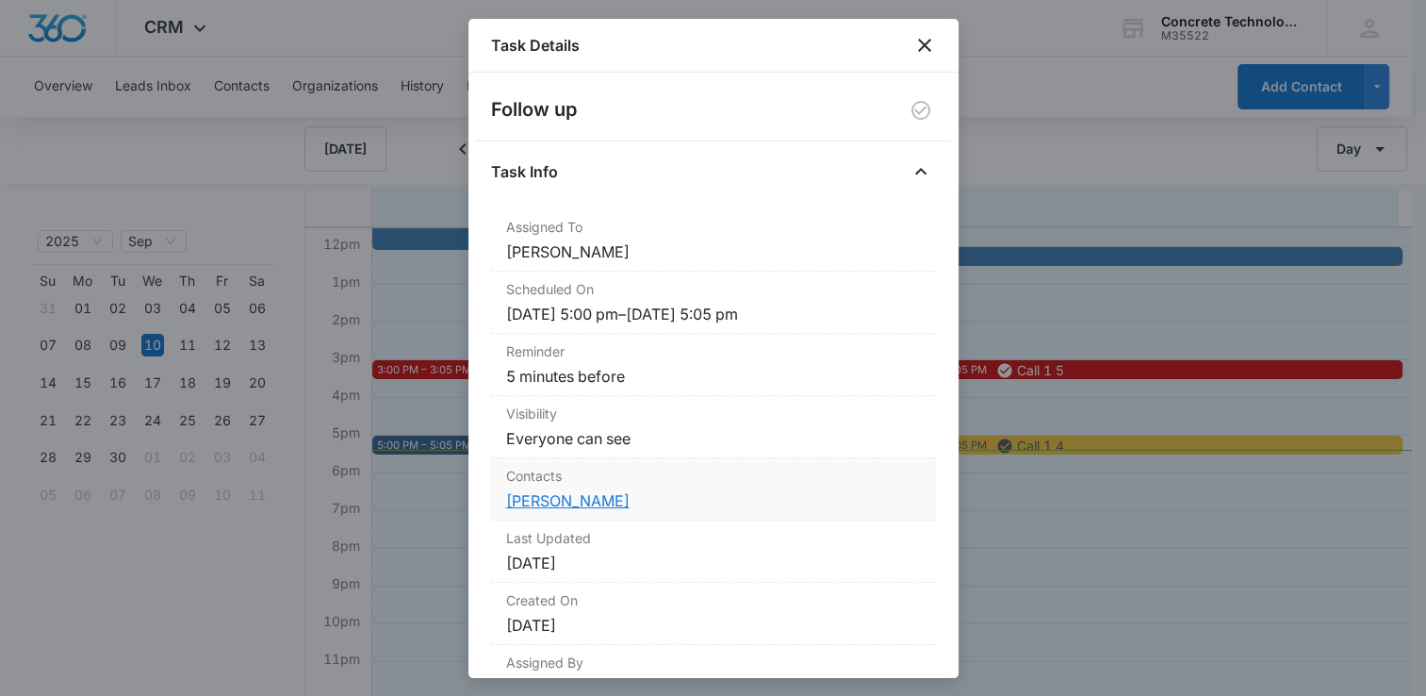
click at [554, 502] on link "[PERSON_NAME]" at bounding box center [567, 500] width 123 height 19
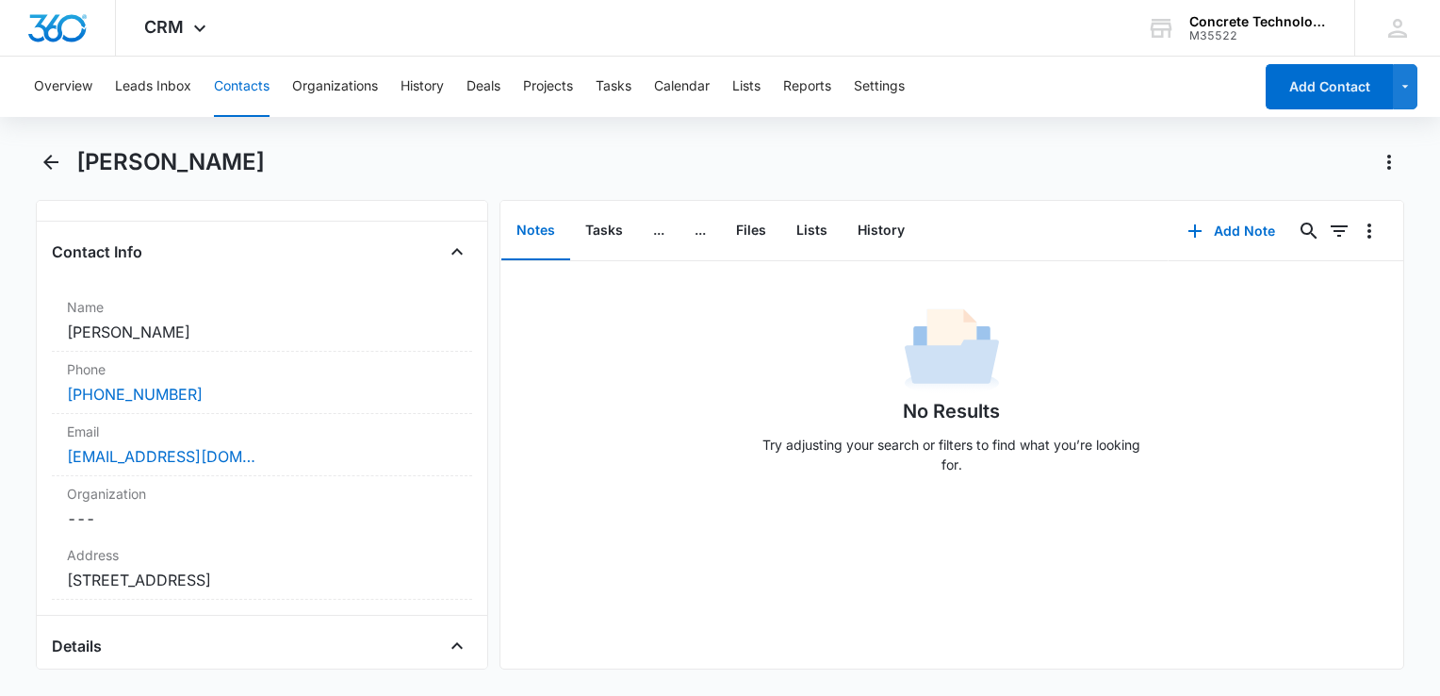
scroll to position [283, 0]
click at [880, 223] on button "History" at bounding box center [881, 231] width 77 height 58
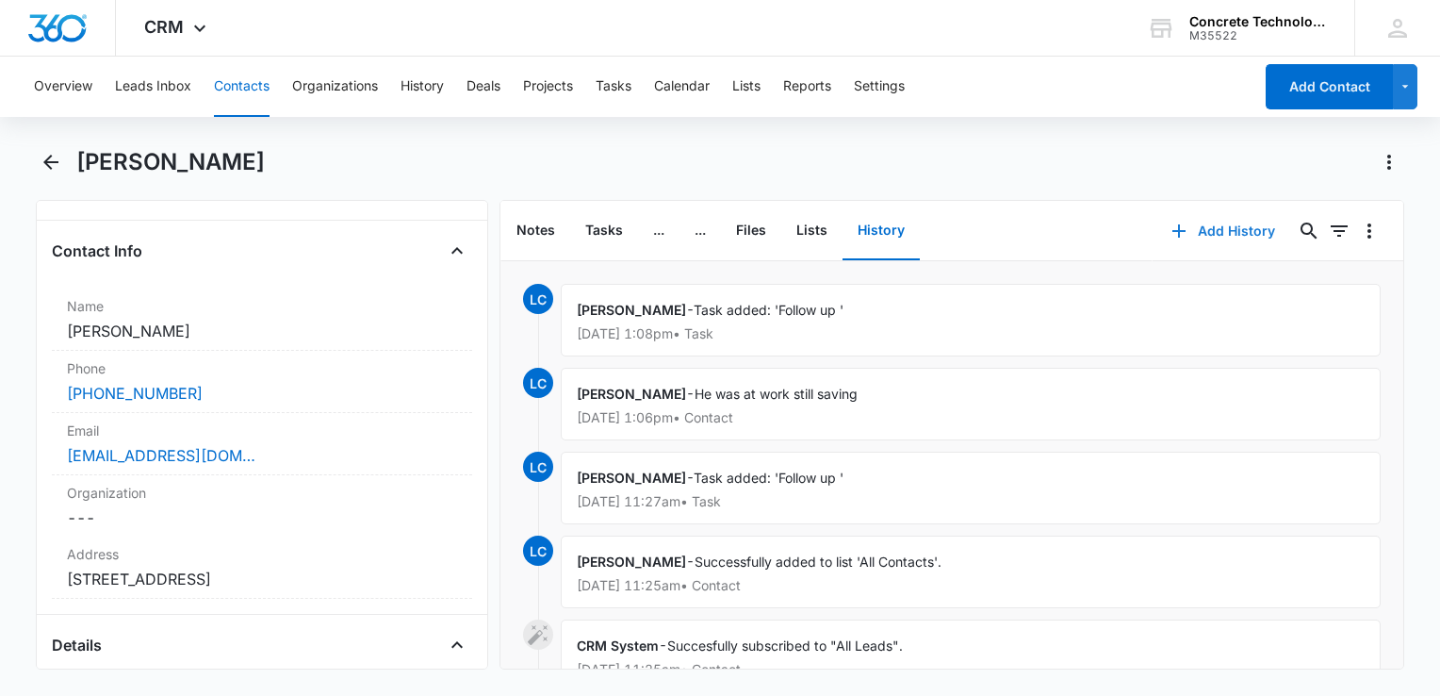
click at [1198, 224] on button "Add History" at bounding box center [1223, 230] width 141 height 45
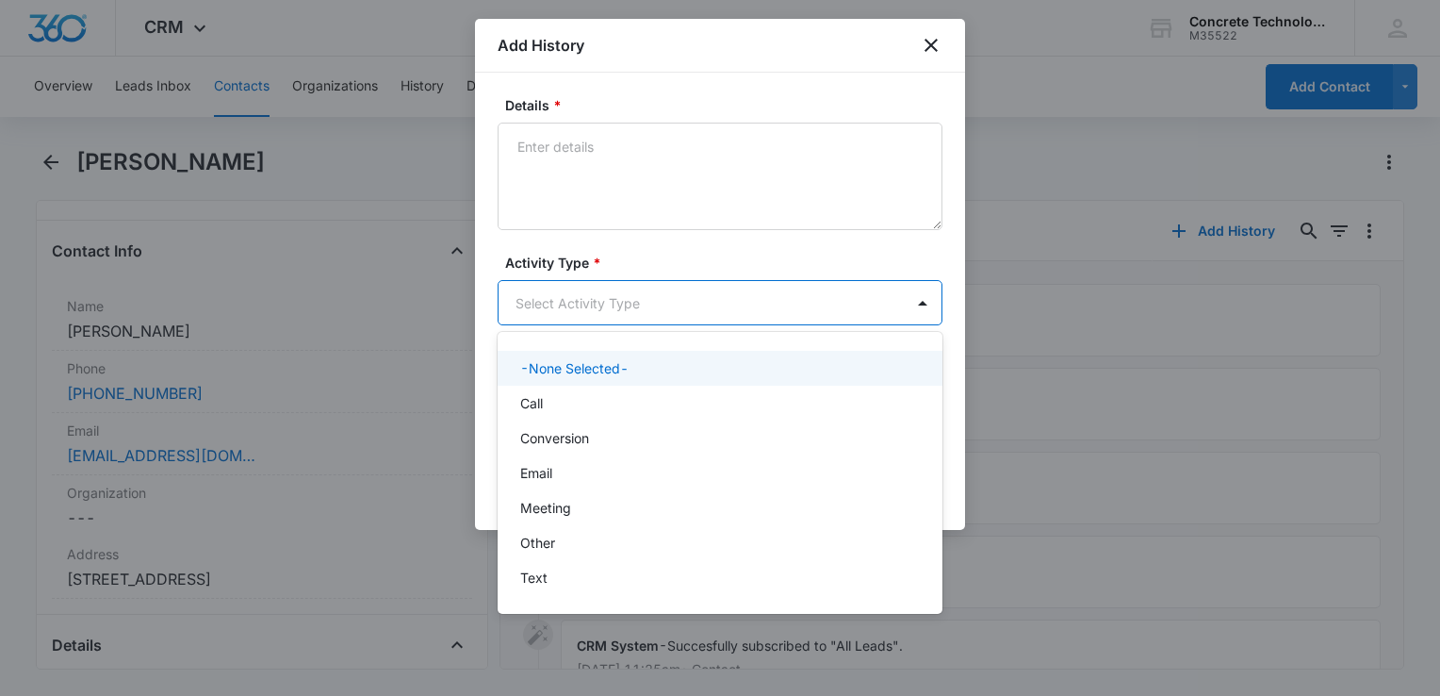
click at [574, 308] on body "CRM Apps Reputation Websites Forms CRM Email Social Content Ads Intelligence Fi…" at bounding box center [720, 348] width 1440 height 696
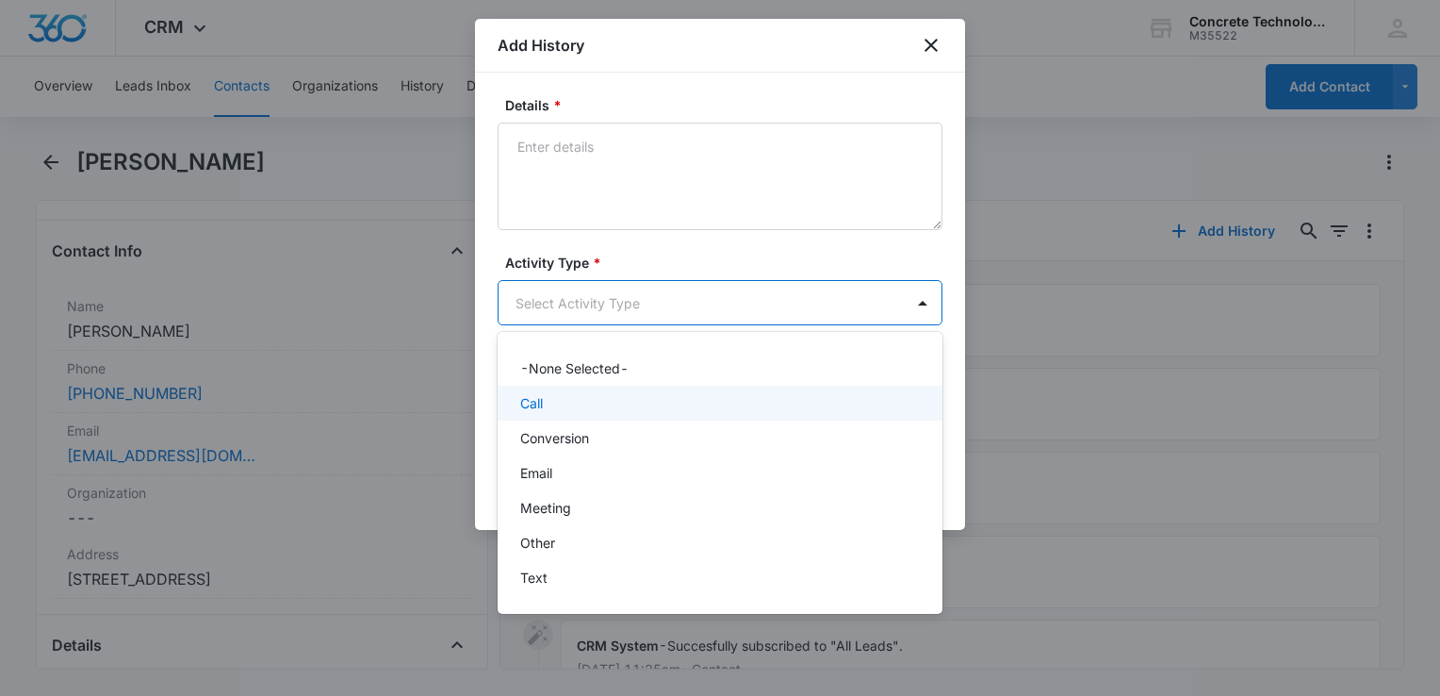
click at [560, 412] on div "Call" at bounding box center [718, 403] width 396 height 20
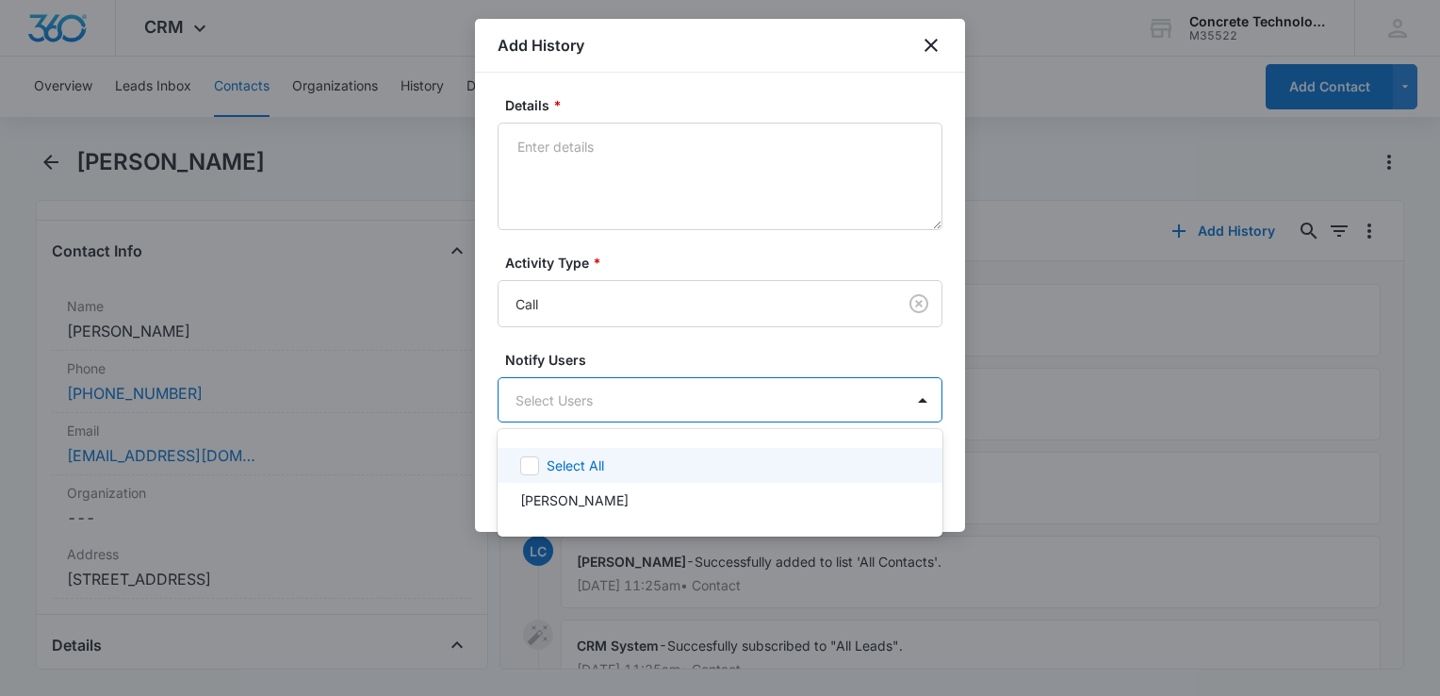
click at [561, 410] on body "CRM Apps Reputation Websites Forms CRM Email Social Content Ads Intelligence Fi…" at bounding box center [720, 348] width 1440 height 696
click at [553, 481] on div "Select All" at bounding box center [720, 465] width 445 height 35
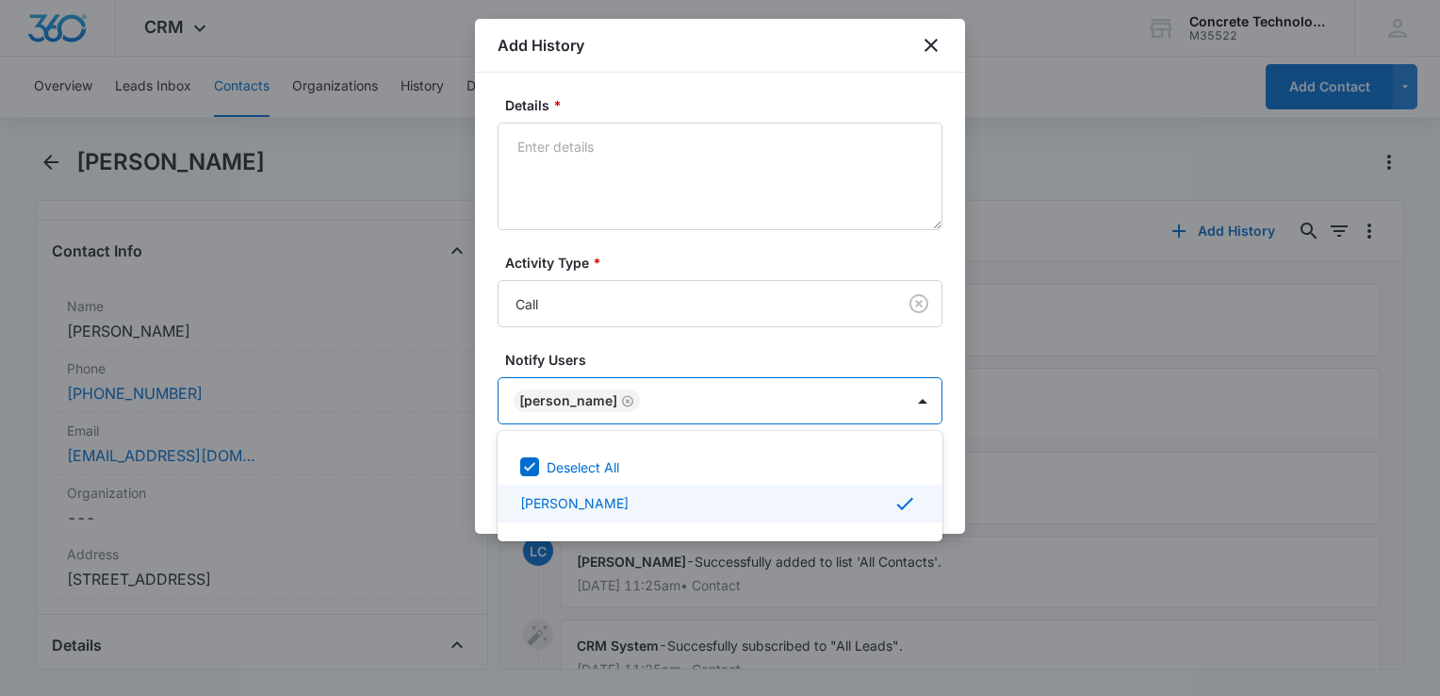
click at [956, 499] on div at bounding box center [720, 348] width 1440 height 696
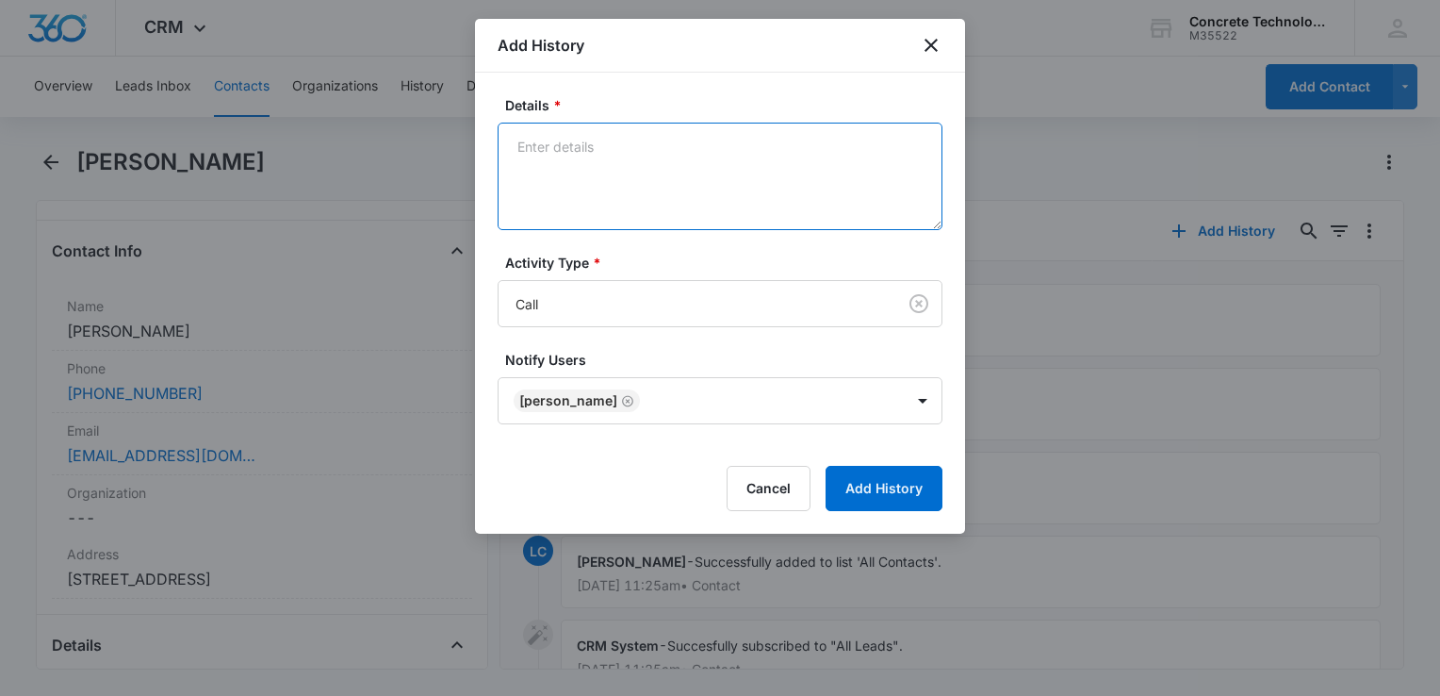
click at [794, 163] on textarea "Details *" at bounding box center [720, 176] width 445 height 107
type textarea "Voicemail"
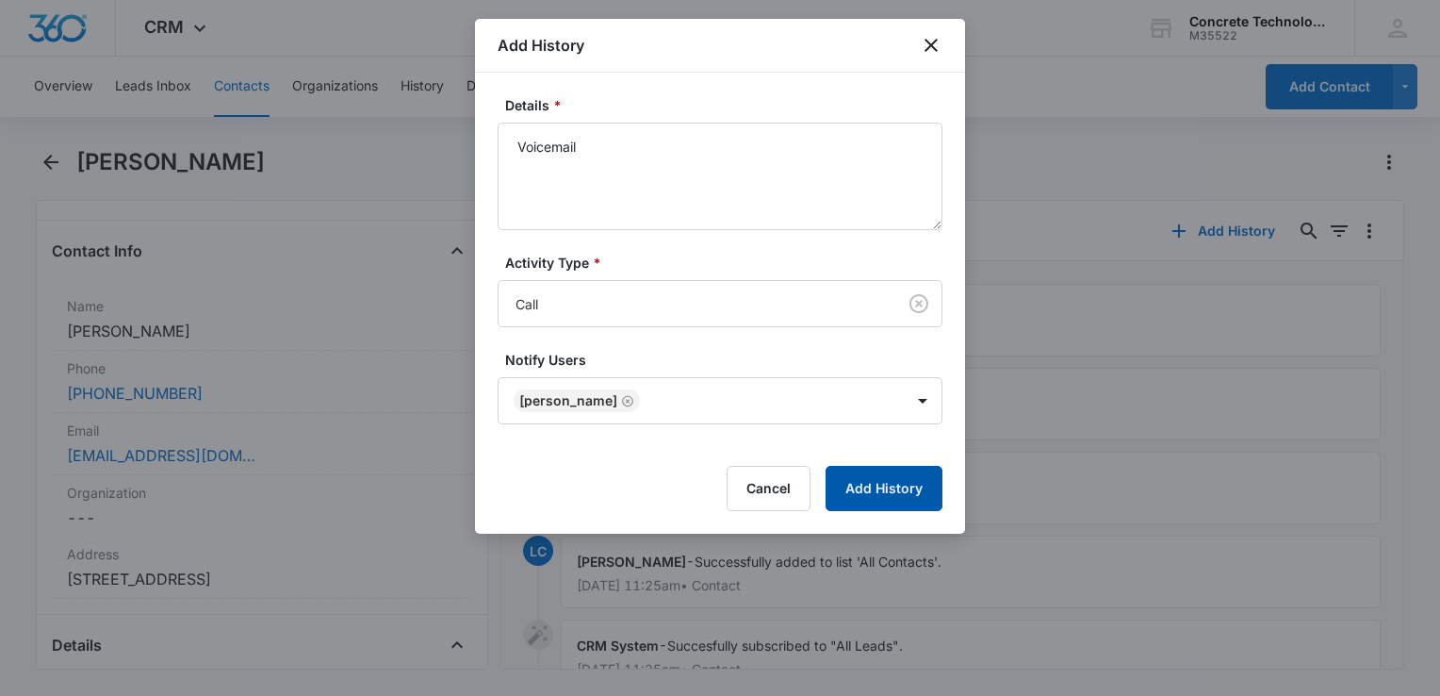
click at [895, 487] on button "Add History" at bounding box center [884, 488] width 117 height 45
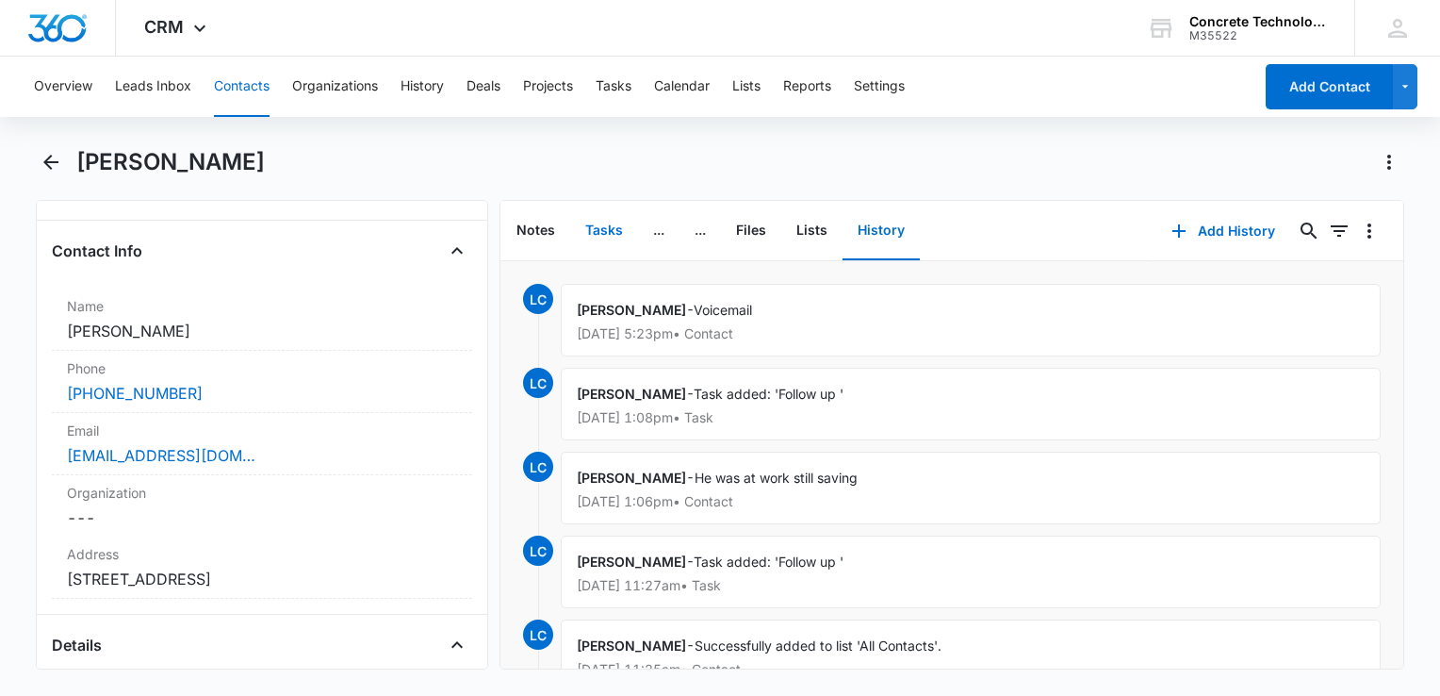
click at [610, 226] on button "Tasks" at bounding box center [604, 231] width 68 height 58
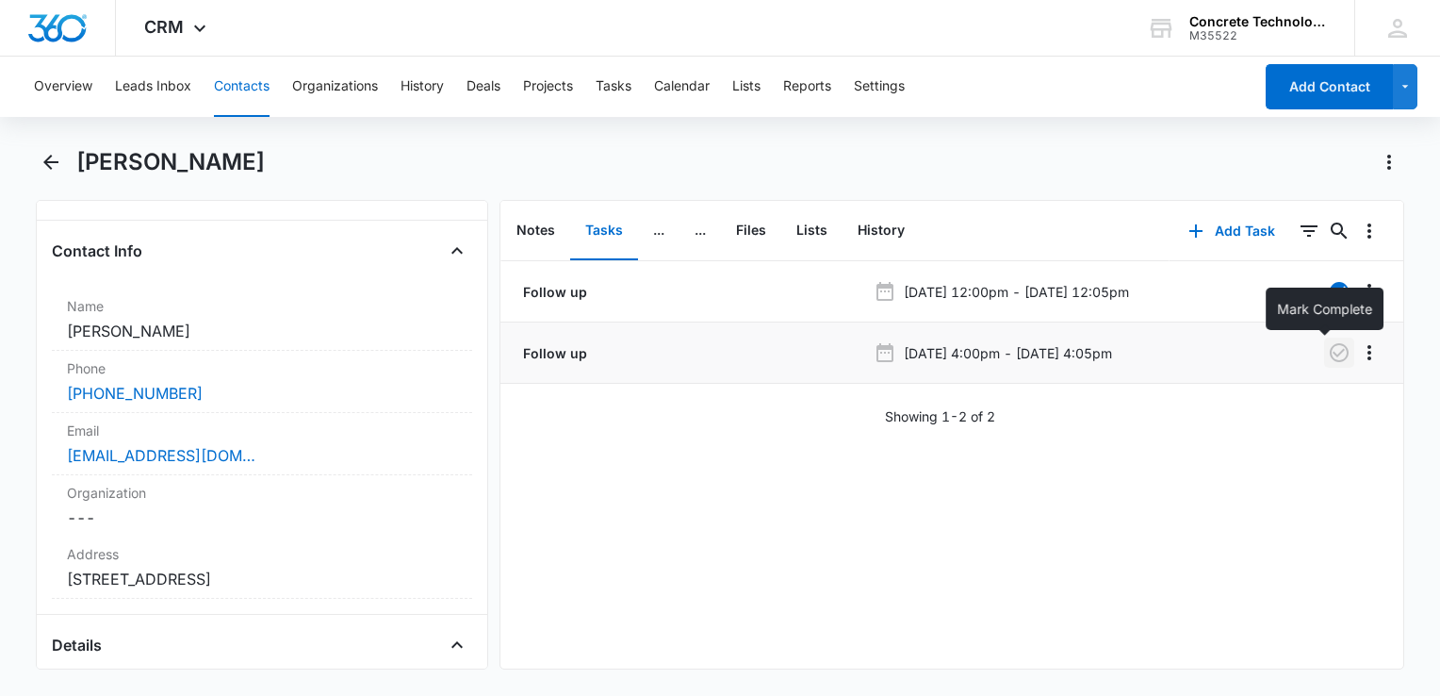
click at [1328, 349] on icon "button" at bounding box center [1339, 352] width 23 height 23
click at [1330, 353] on icon "button" at bounding box center [1339, 352] width 19 height 19
click at [1185, 228] on icon "button" at bounding box center [1196, 231] width 23 height 23
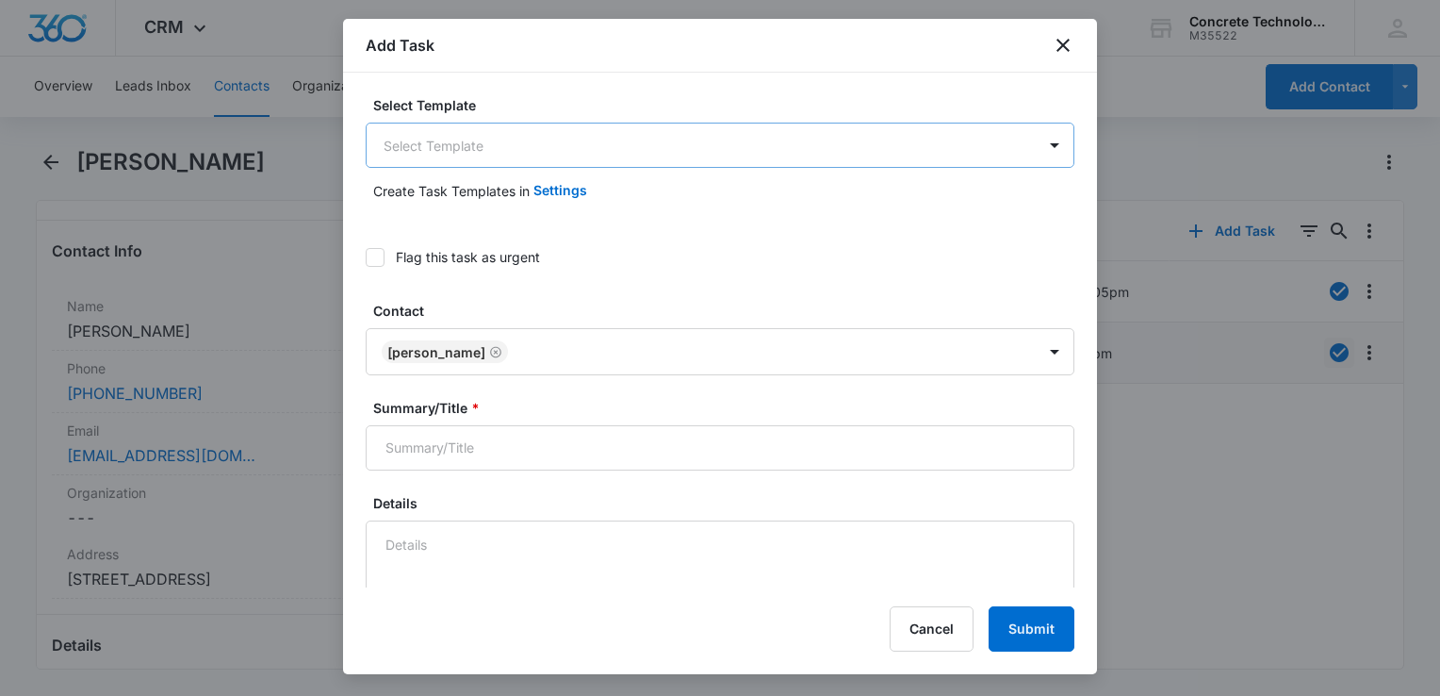
click at [561, 155] on body "CRM Apps Reputation Websites Forms CRM Email Social Content Ads Intelligence Fi…" at bounding box center [720, 348] width 1440 height 696
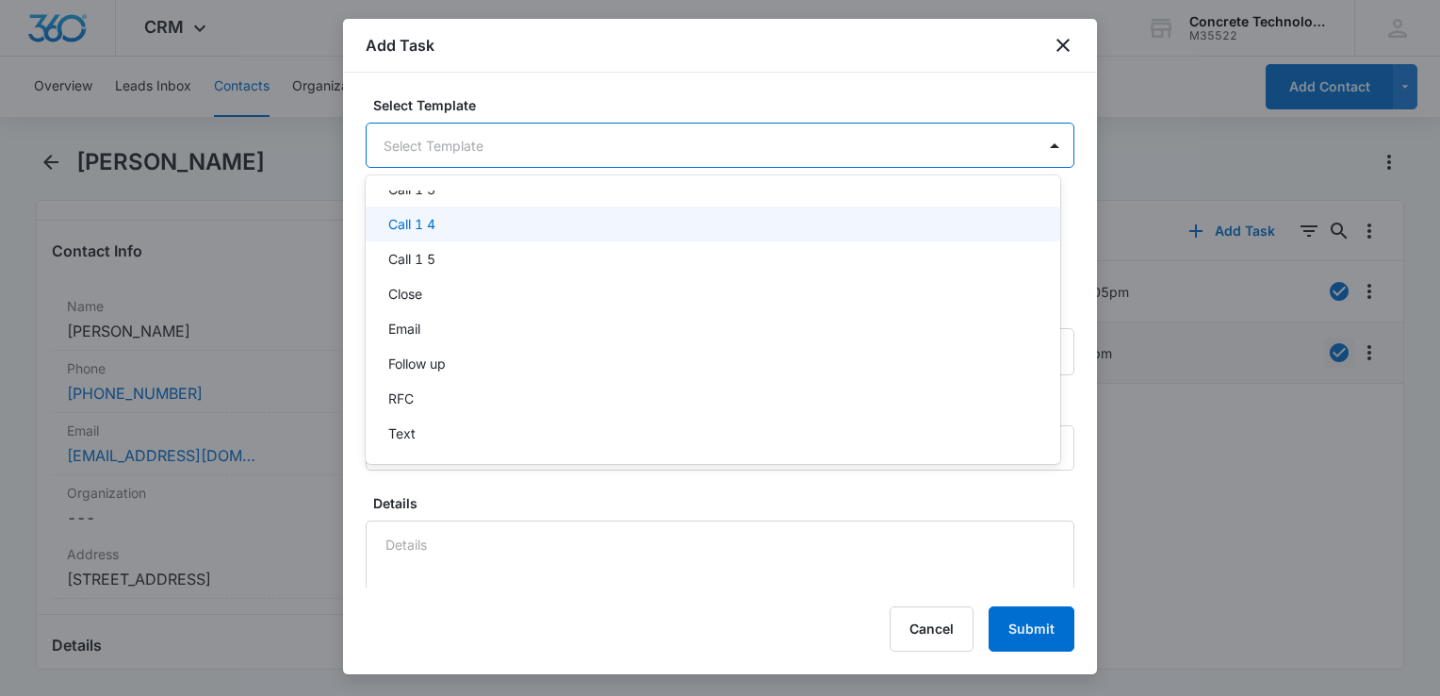
scroll to position [132, 0]
click at [494, 362] on div "Follow up" at bounding box center [711, 359] width 646 height 20
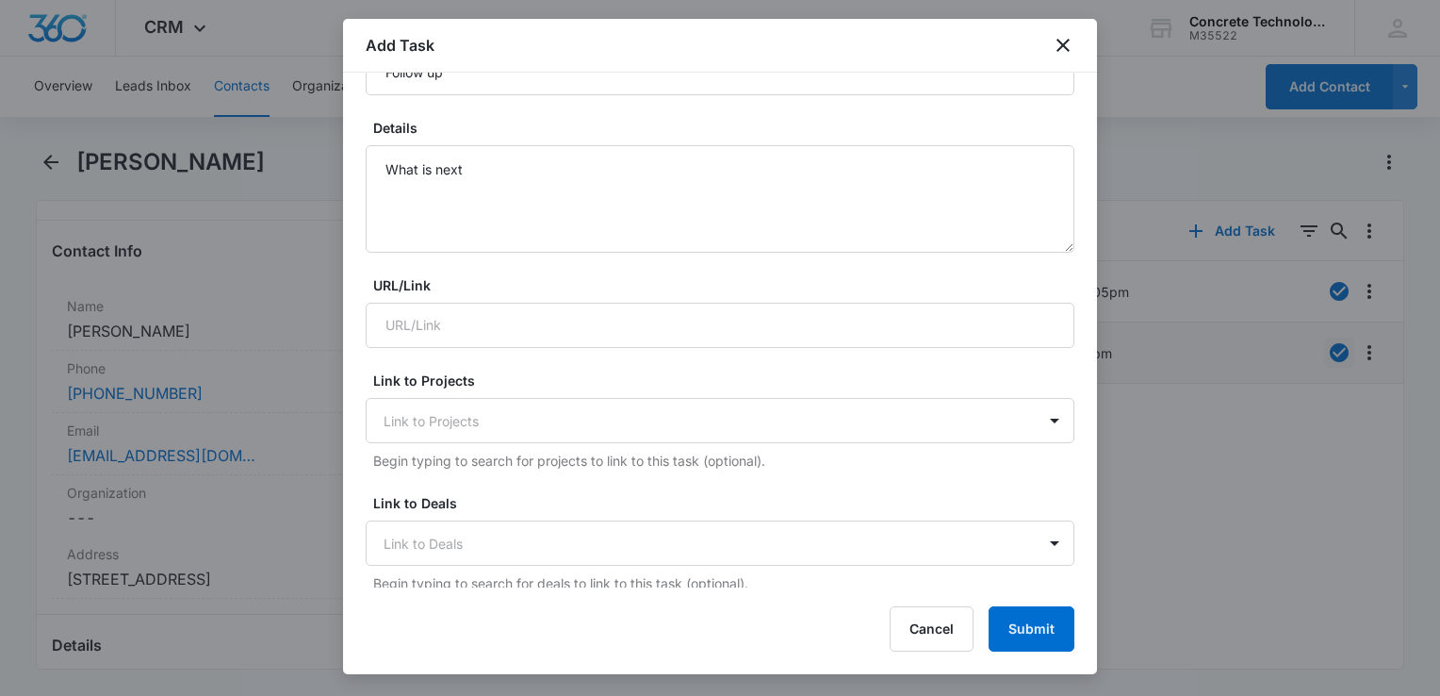
scroll to position [0, 0]
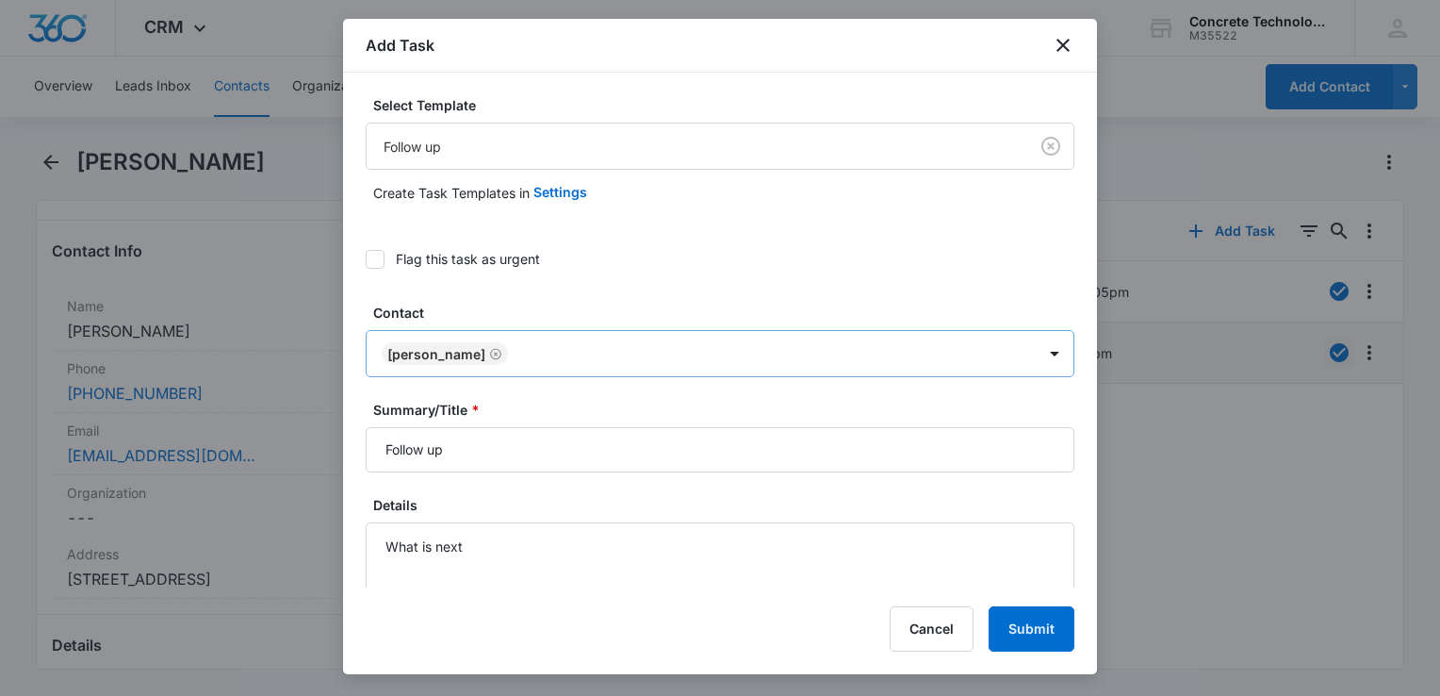
click at [615, 338] on div "[PERSON_NAME]" at bounding box center [701, 353] width 669 height 45
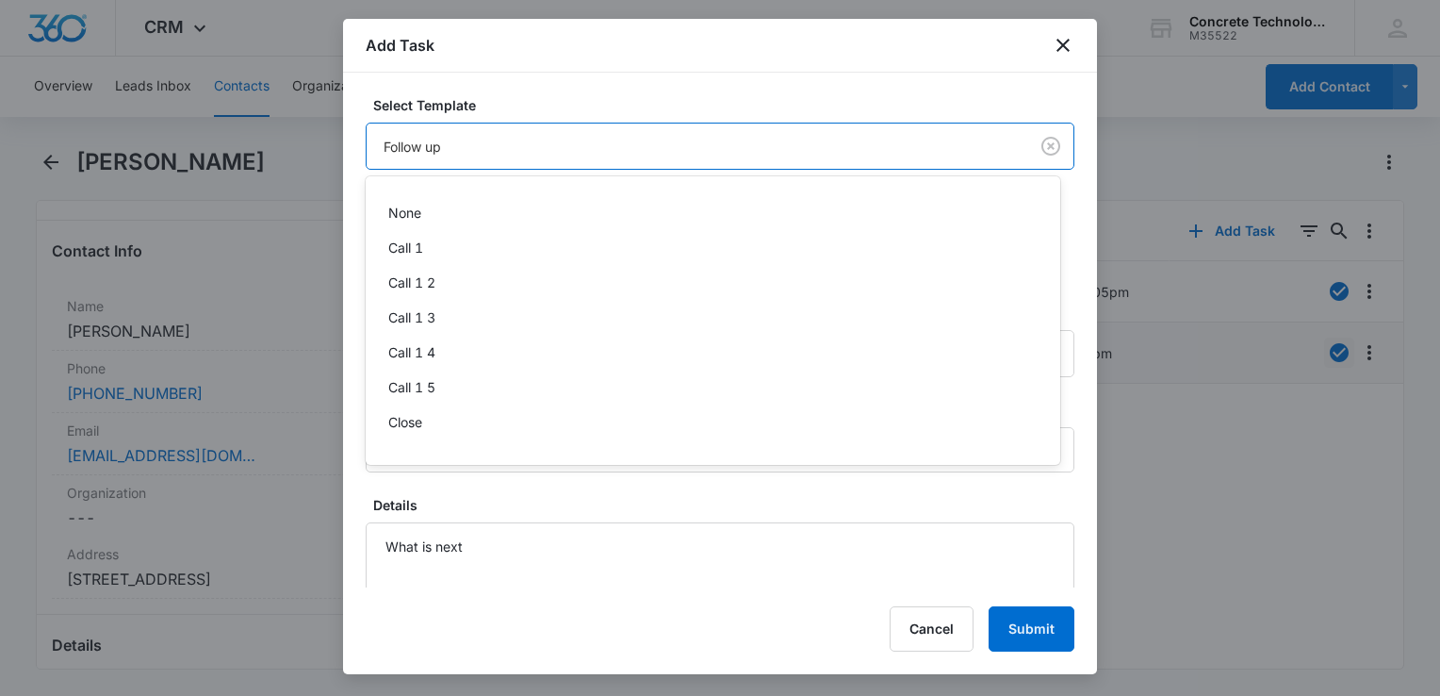
click at [581, 151] on body "CRM Apps Reputation Websites Forms CRM Email Social Content Ads Intelligence Fi…" at bounding box center [720, 348] width 1440 height 696
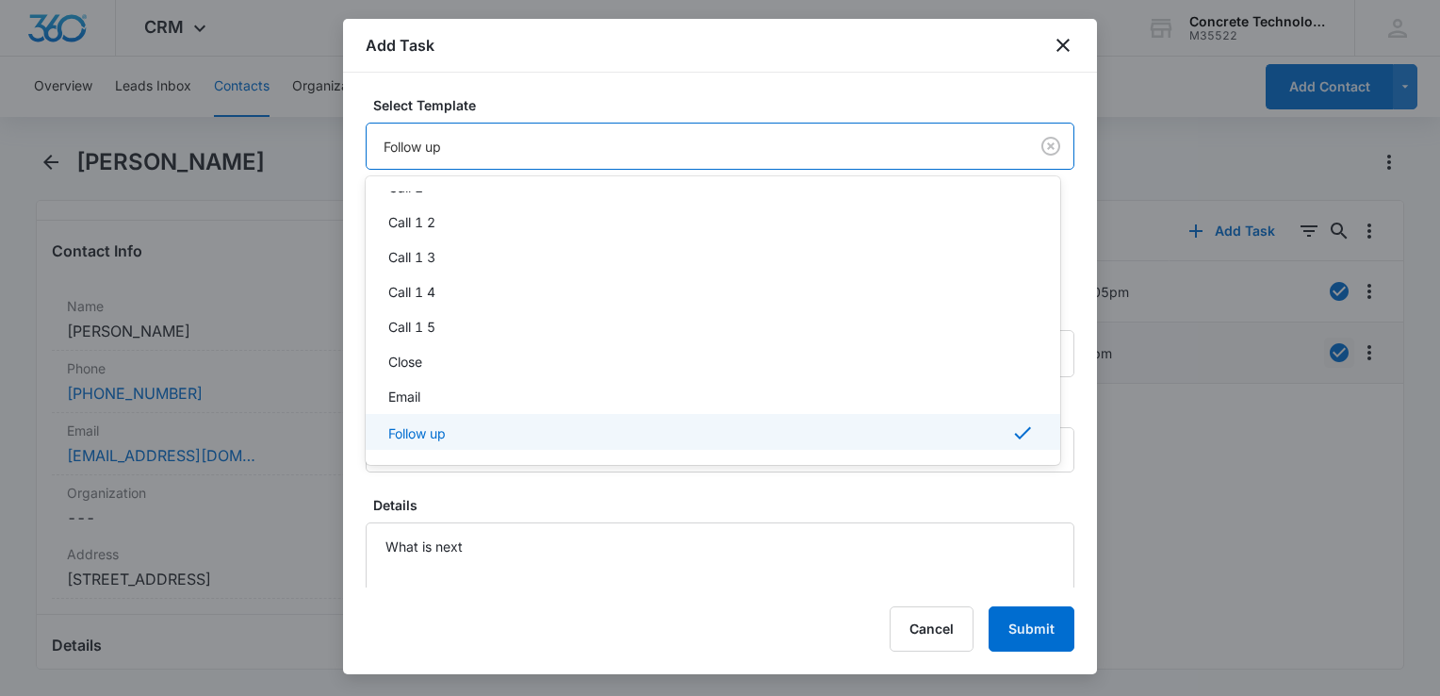
scroll to position [136, 0]
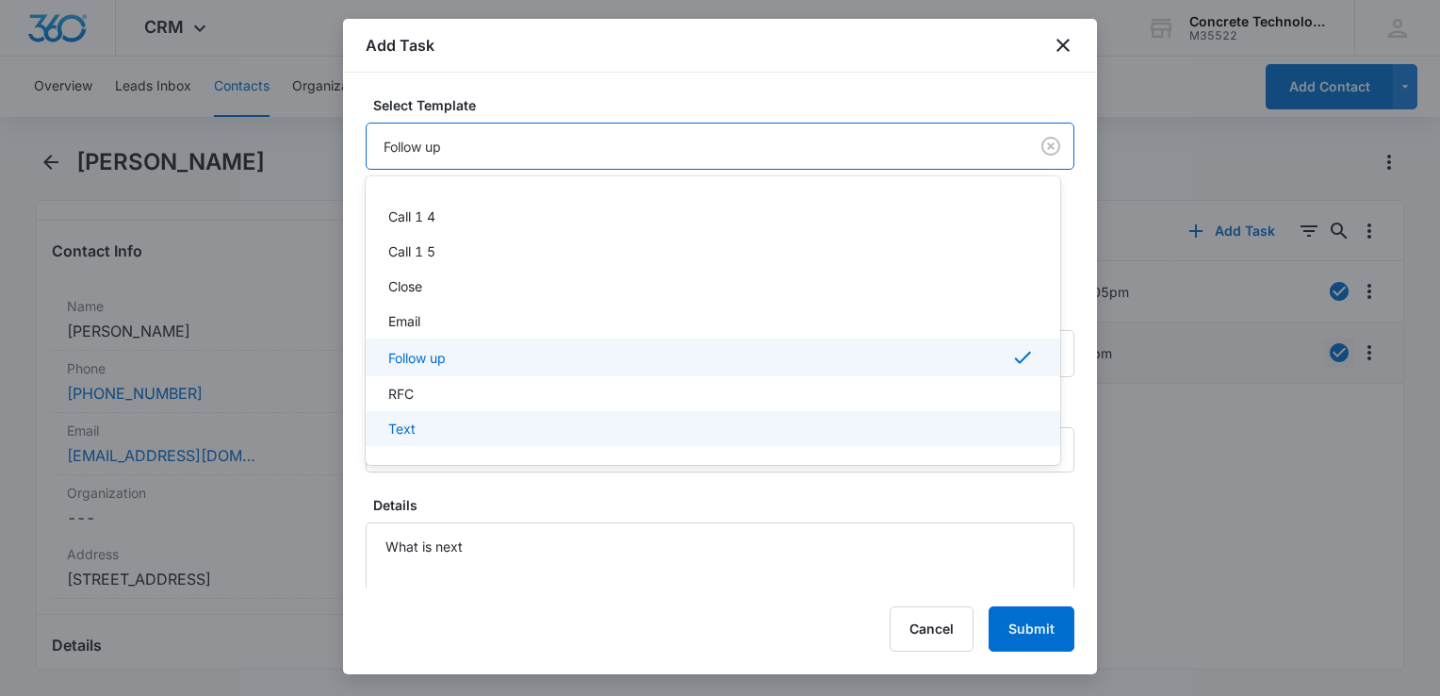
click at [618, 542] on div at bounding box center [720, 348] width 1440 height 696
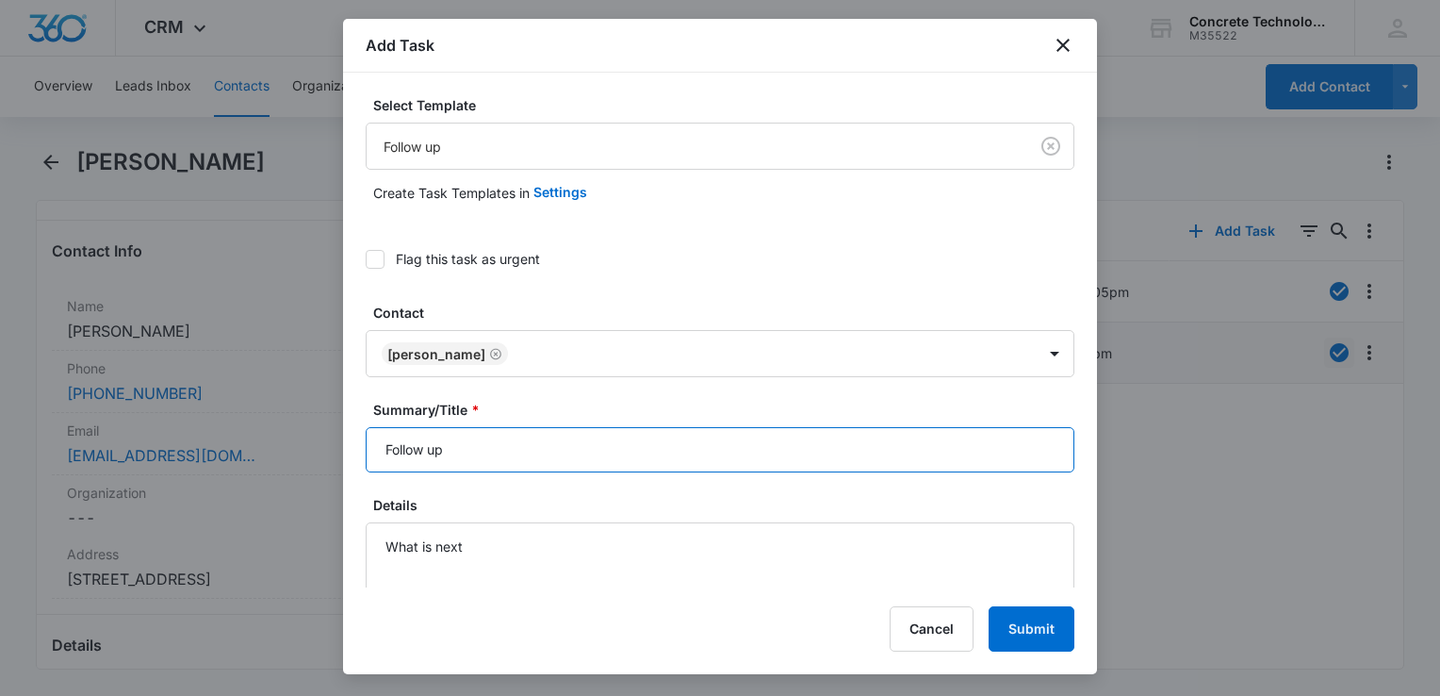
click at [581, 433] on input "Follow up" at bounding box center [720, 449] width 709 height 45
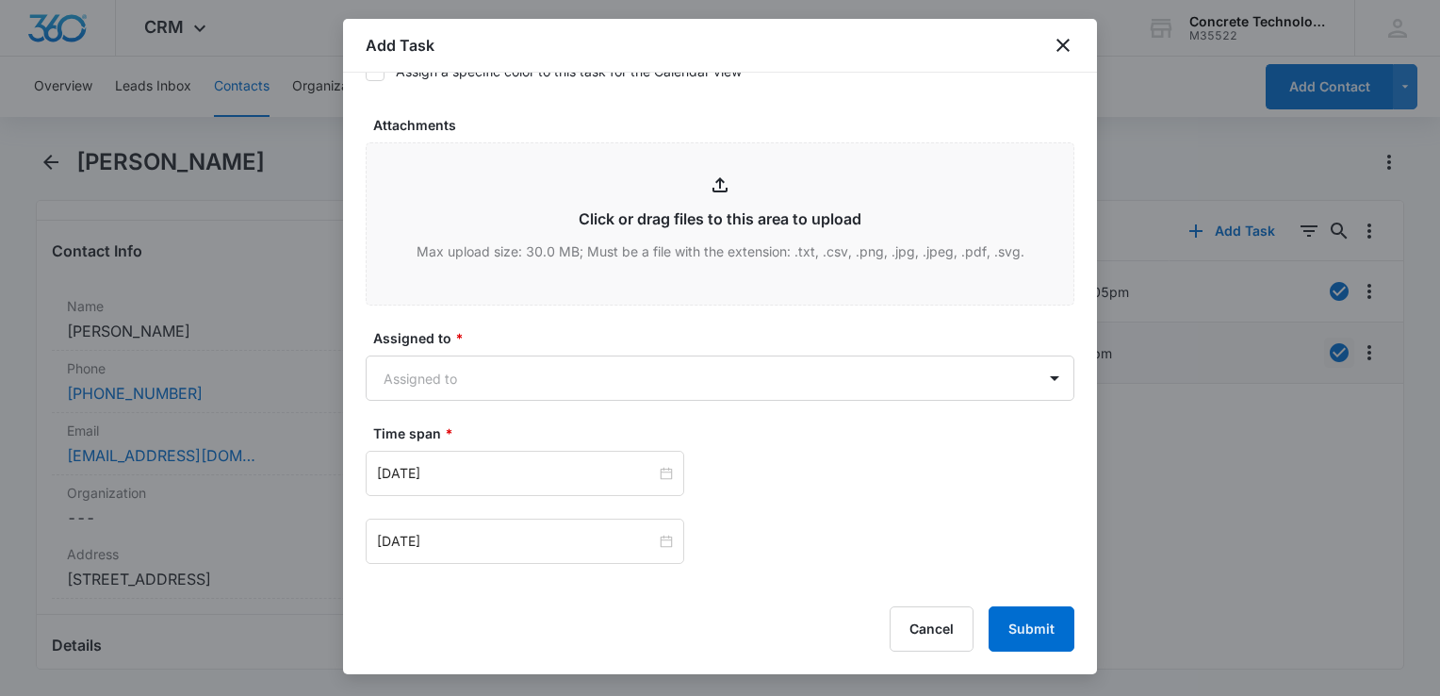
scroll to position [1225, 0]
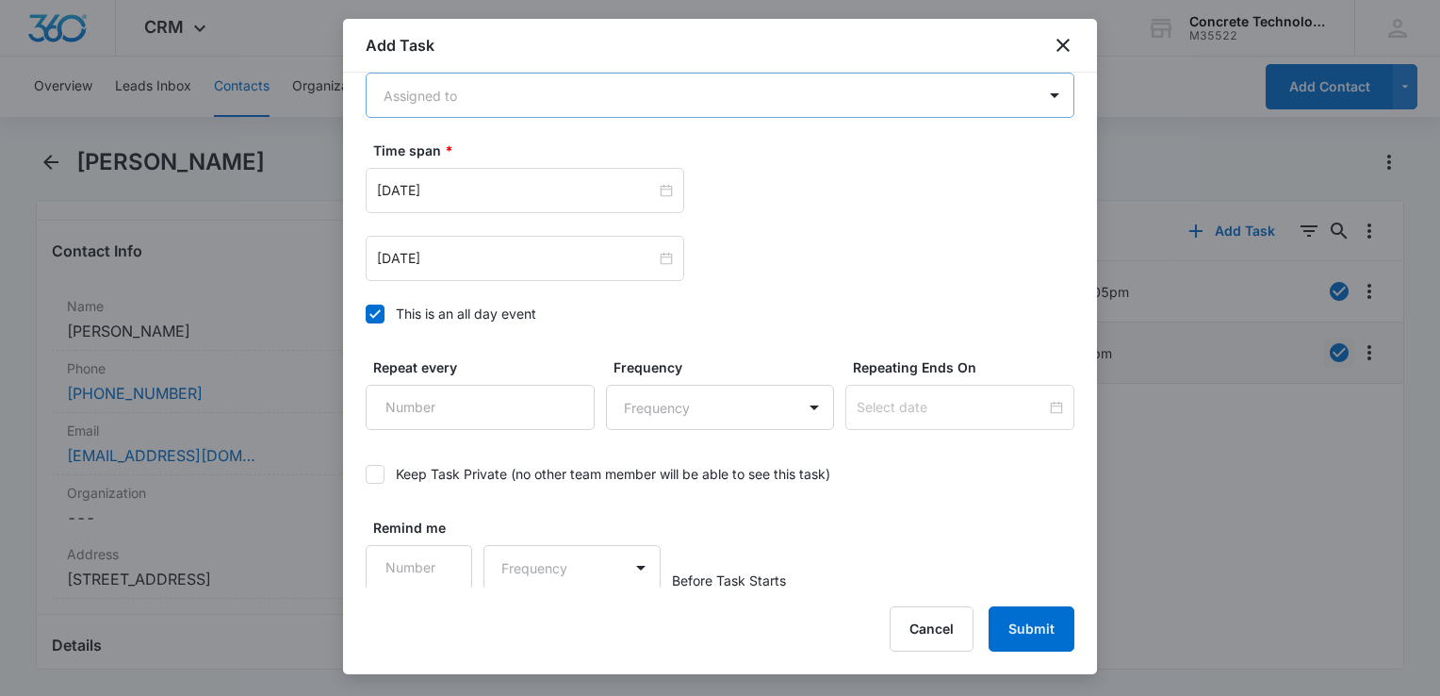
type input "Follow up"
click at [603, 107] on body "CRM Apps Reputation Websites Forms CRM Email Social Content Ads Intelligence Fi…" at bounding box center [720, 348] width 1440 height 696
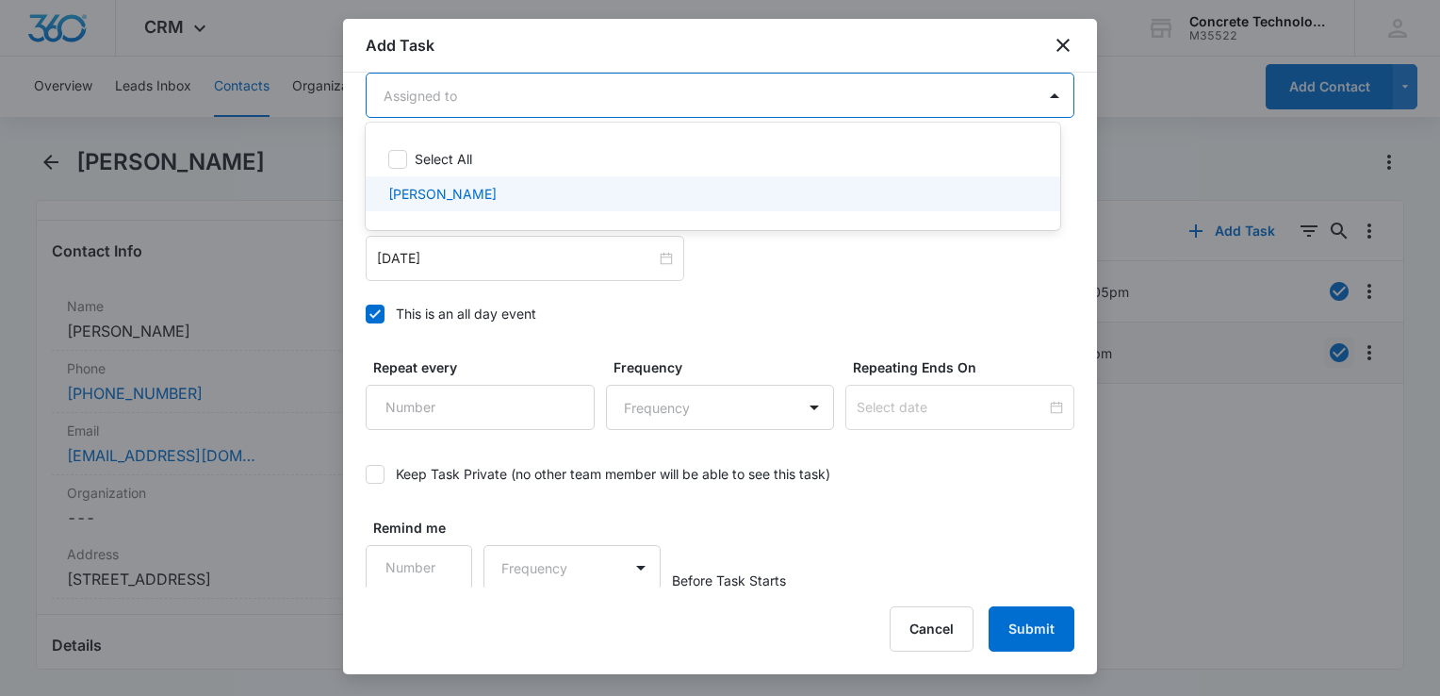
click at [564, 199] on div "[PERSON_NAME]" at bounding box center [711, 194] width 646 height 20
checkbox input "true"
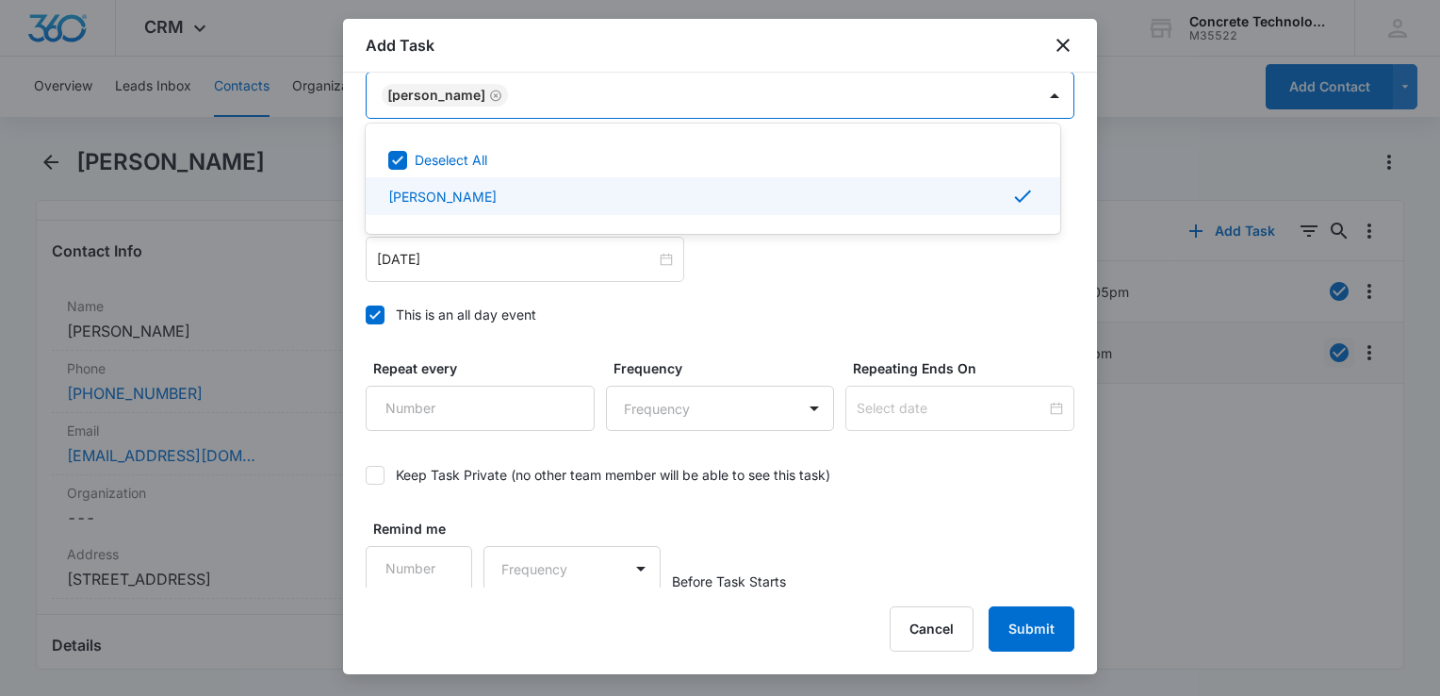
click at [381, 311] on div at bounding box center [720, 348] width 1440 height 696
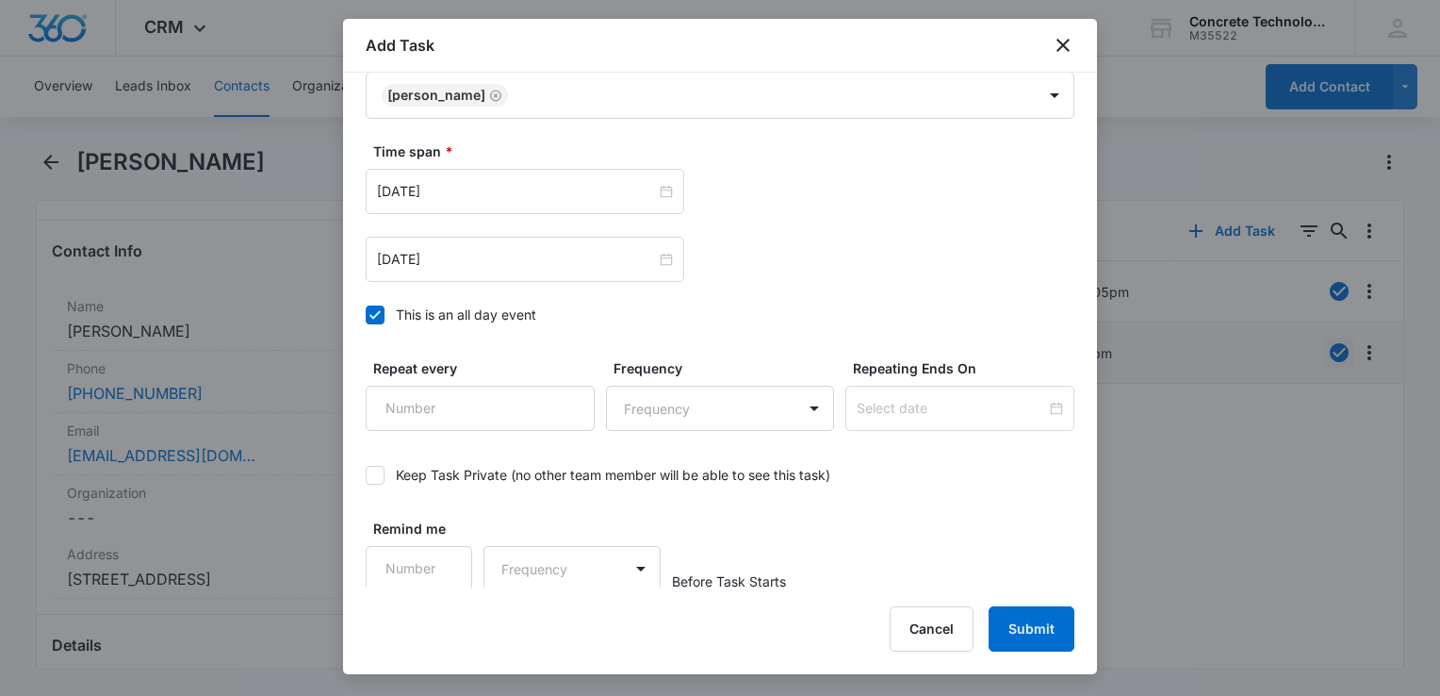
click at [377, 311] on icon at bounding box center [374, 314] width 11 height 8
click at [366, 315] on input "This is an all day event" at bounding box center [366, 315] width 0 height 0
click at [526, 205] on div "[DATE]" at bounding box center [525, 191] width 319 height 45
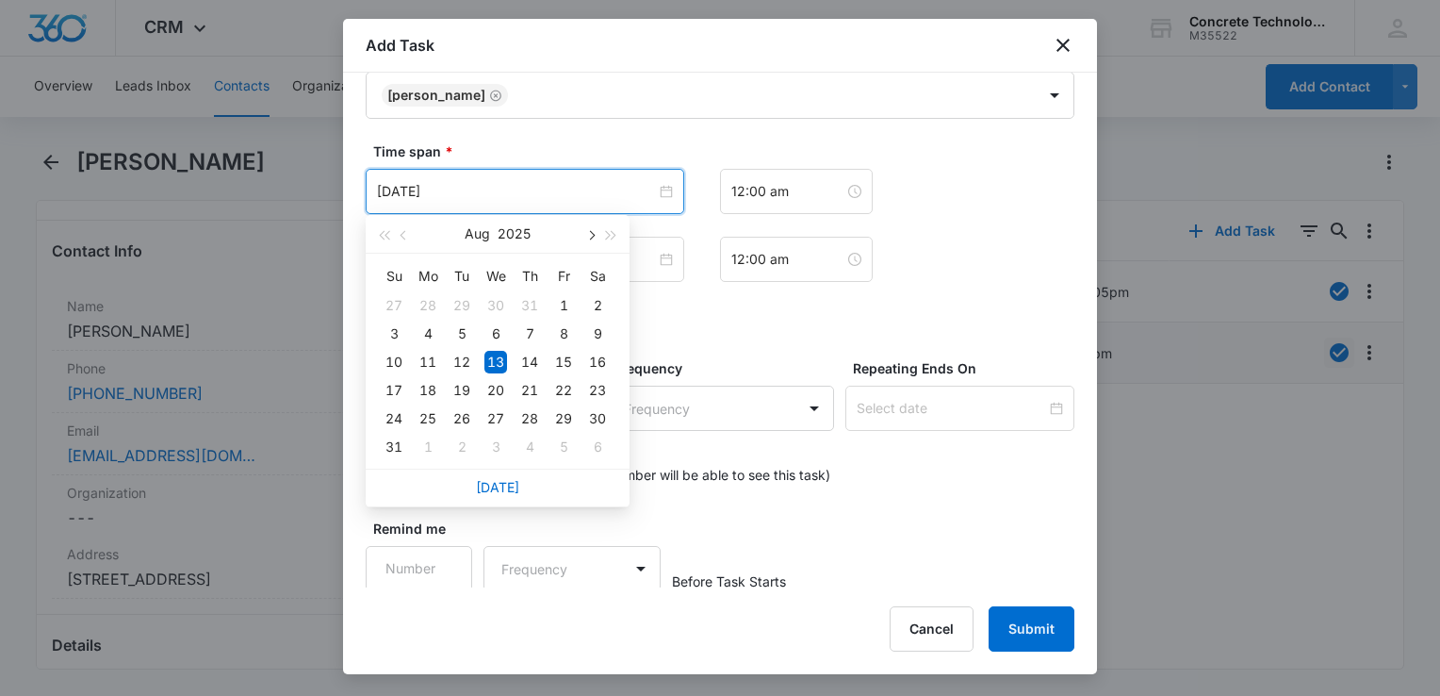
click at [592, 234] on span "button" at bounding box center [589, 235] width 9 height 9
type input "[DATE]"
click at [496, 385] on div "24" at bounding box center [495, 390] width 23 height 23
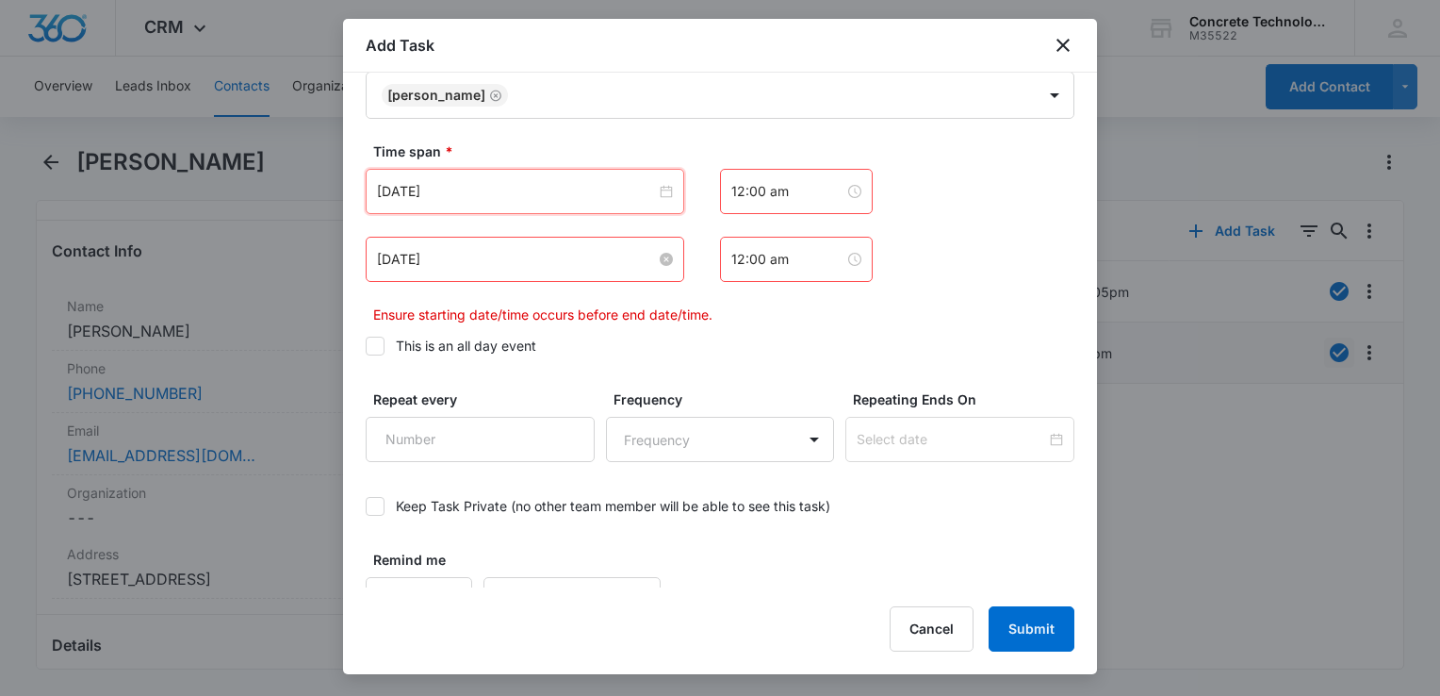
click at [554, 262] on input "[DATE]" at bounding box center [516, 259] width 279 height 21
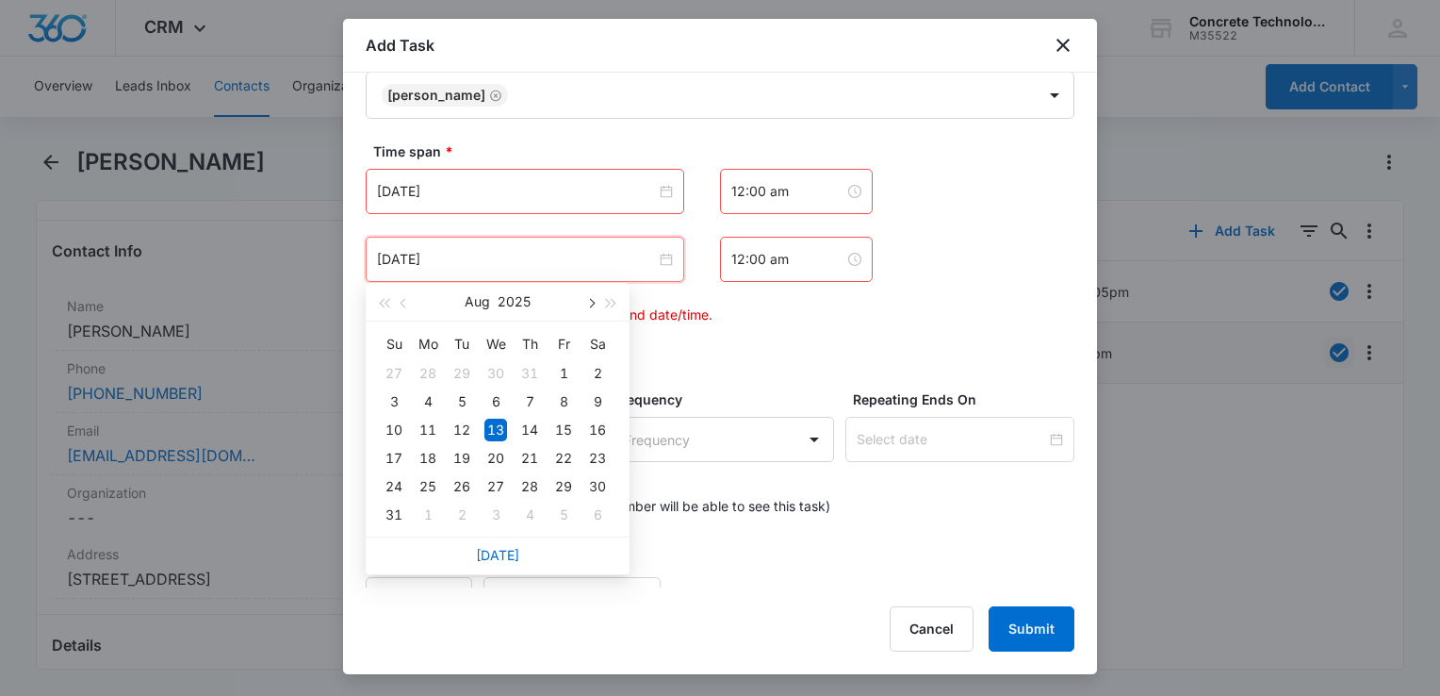
click at [592, 302] on span "button" at bounding box center [589, 303] width 9 height 9
type input "[DATE]"
click at [500, 455] on div "24" at bounding box center [495, 458] width 23 height 23
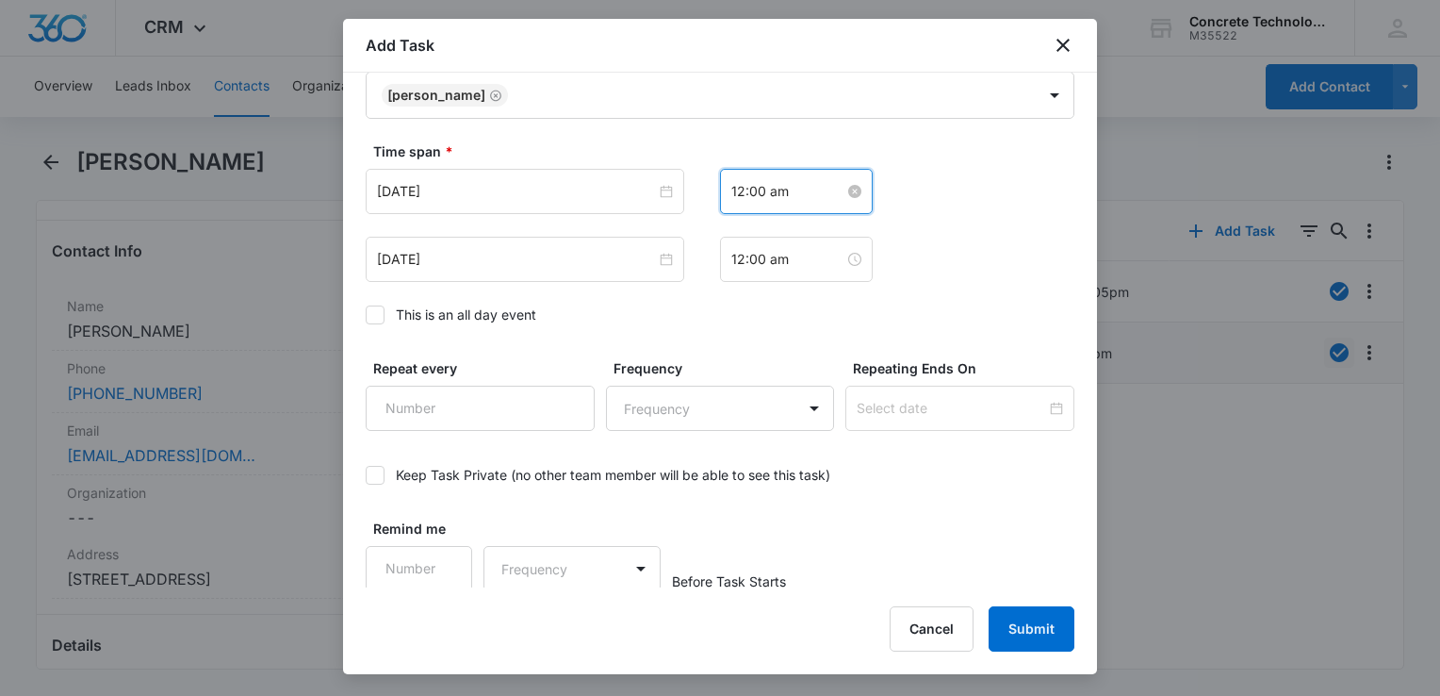
click at [789, 189] on input "12:00 am" at bounding box center [787, 191] width 113 height 21
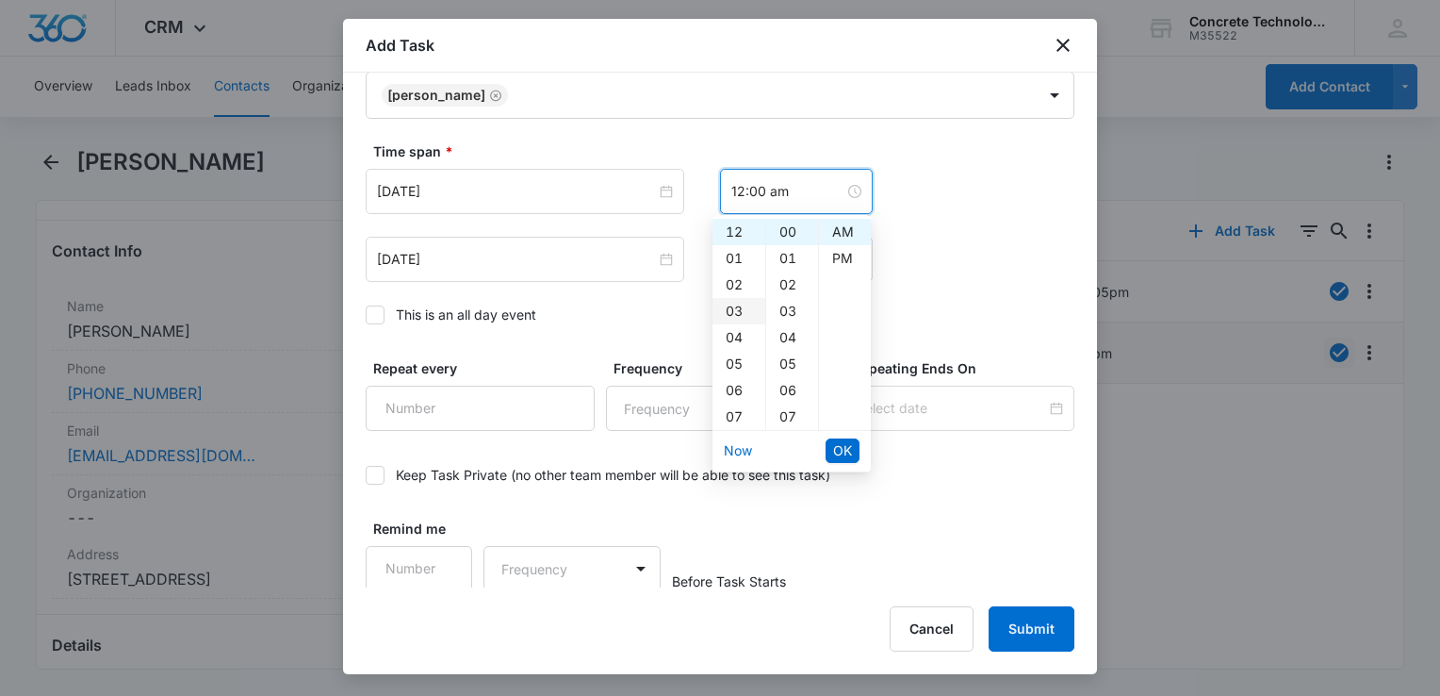
click at [734, 311] on div "03" at bounding box center [739, 311] width 53 height 26
click at [841, 254] on div "PM" at bounding box center [845, 258] width 52 height 26
type input "3:00 pm"
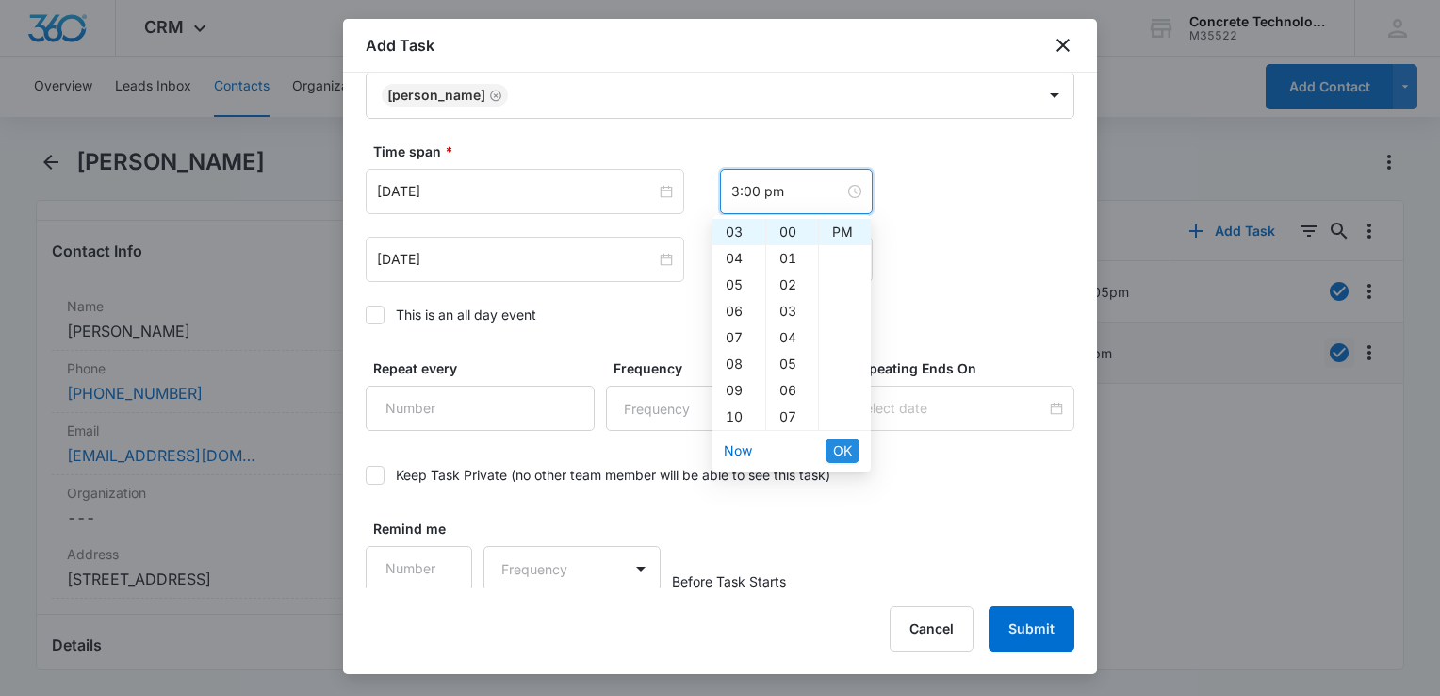
click at [844, 444] on span "OK" at bounding box center [842, 450] width 19 height 21
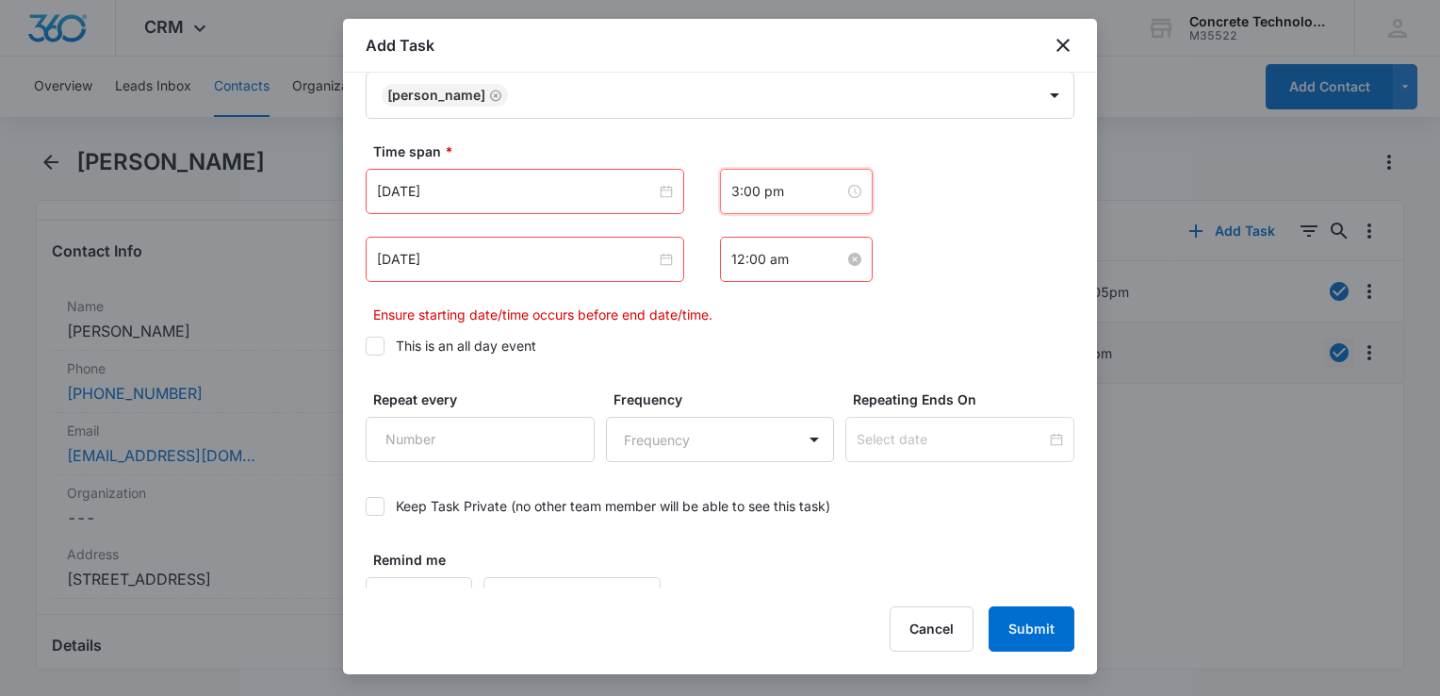
click at [788, 253] on input "12:00 am" at bounding box center [787, 259] width 113 height 21
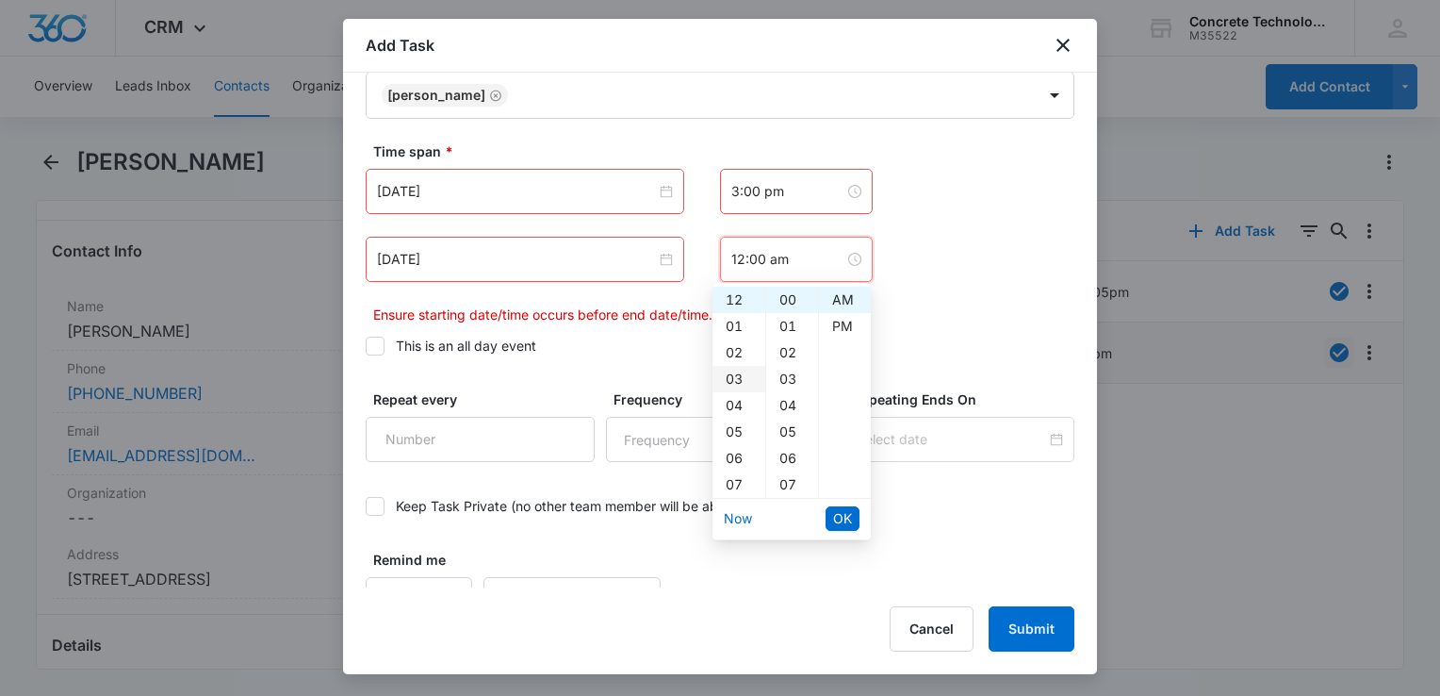
click at [738, 375] on div "03" at bounding box center [739, 379] width 53 height 26
click at [780, 431] on div "05" at bounding box center [792, 431] width 52 height 26
click at [837, 329] on div "PM" at bounding box center [845, 326] width 52 height 26
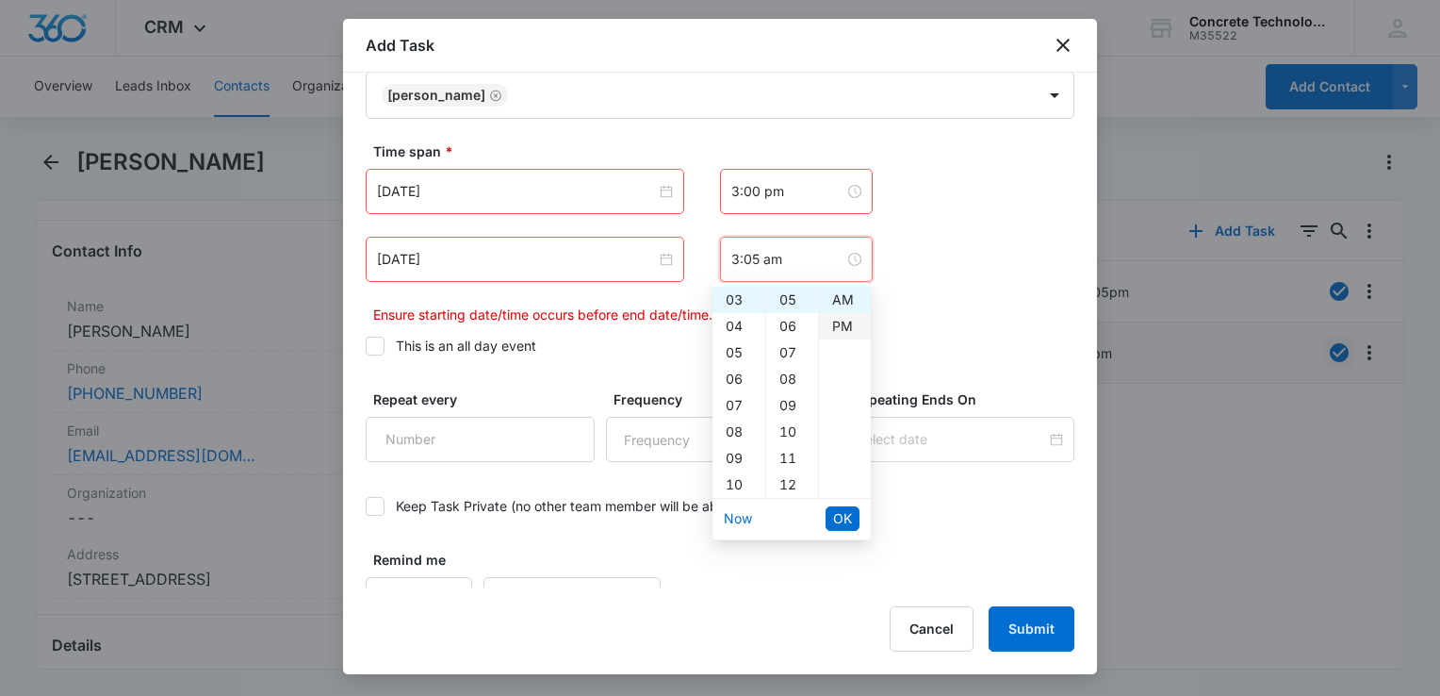
type input "3:05 pm"
click at [841, 519] on span "OK" at bounding box center [842, 518] width 19 height 21
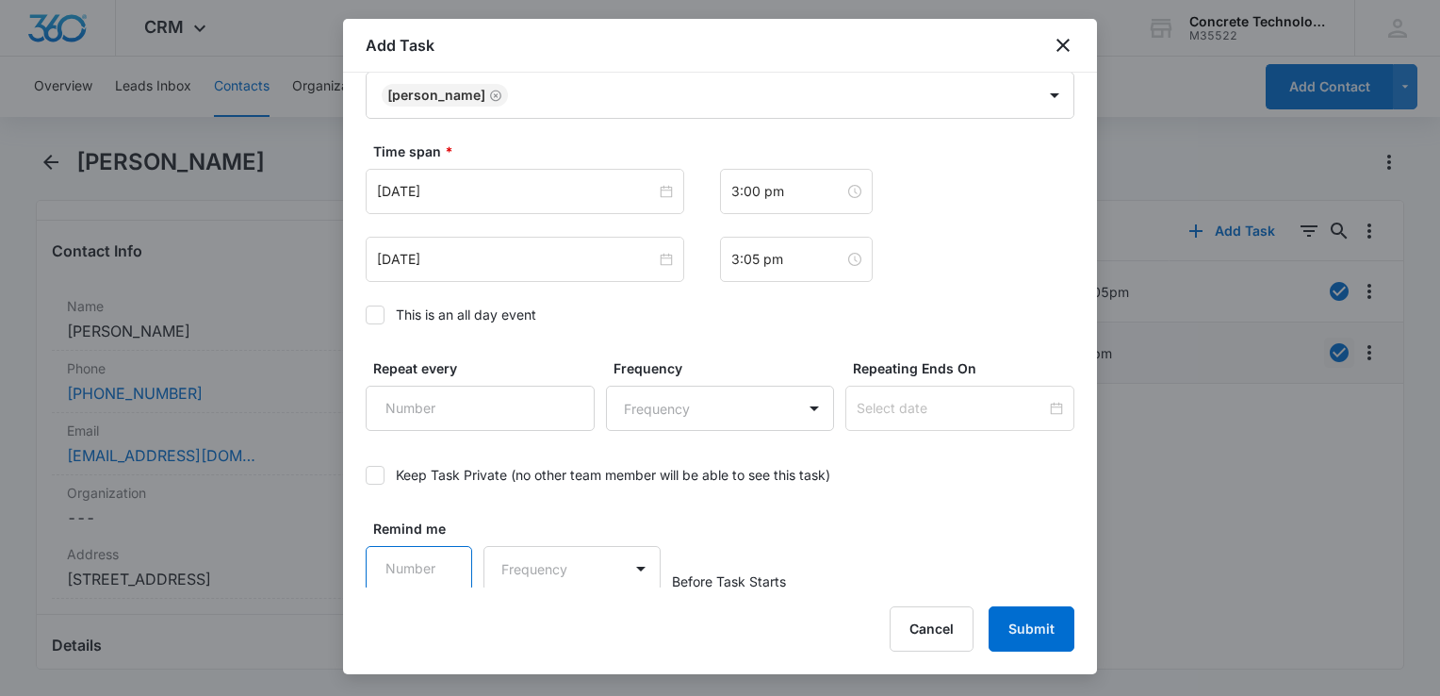
click at [422, 567] on input "Remind me" at bounding box center [419, 568] width 107 height 45
click at [432, 555] on input "Remind me" at bounding box center [419, 568] width 107 height 45
click at [435, 550] on input "Remind me" at bounding box center [419, 568] width 107 height 45
click at [437, 550] on input "1" at bounding box center [419, 568] width 107 height 45
click at [438, 550] on input "2" at bounding box center [419, 568] width 107 height 45
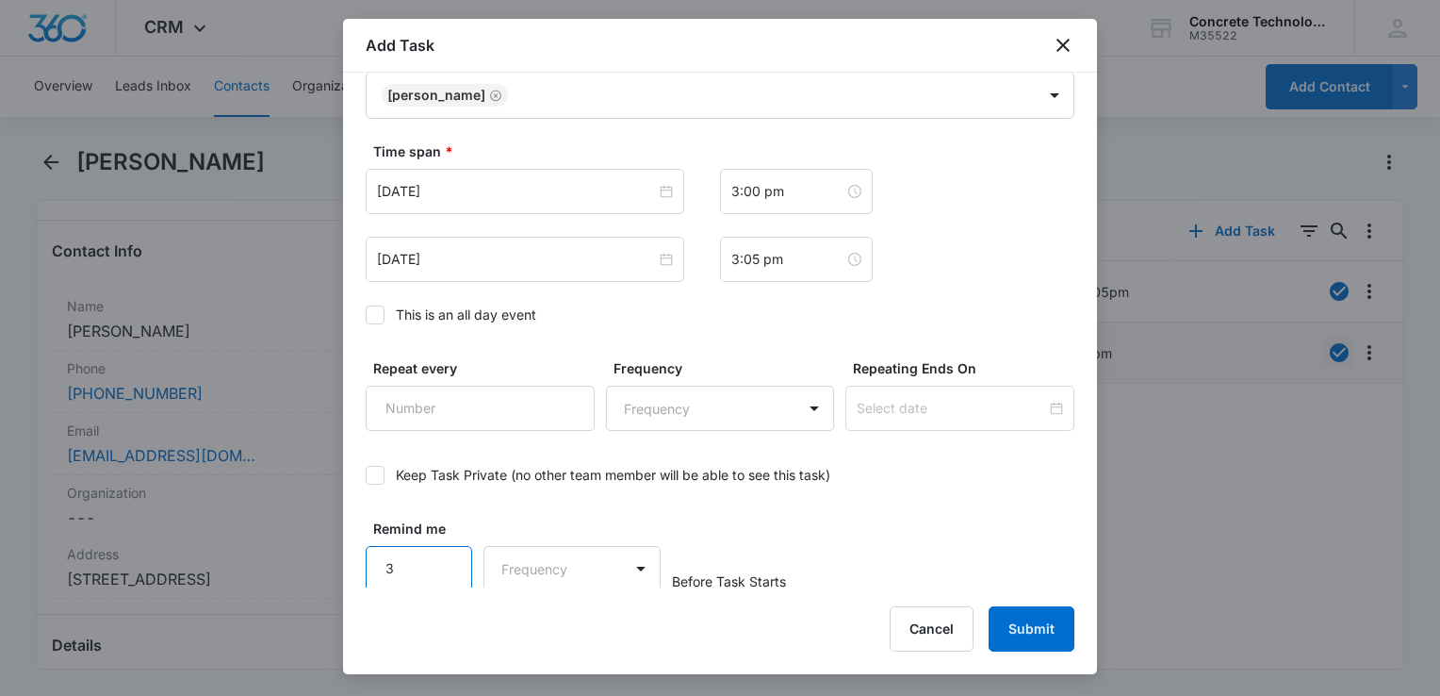
click at [438, 550] on input "3" at bounding box center [419, 568] width 107 height 45
click at [438, 550] on input "4" at bounding box center [419, 568] width 107 height 45
type input "5"
click at [438, 550] on input "5" at bounding box center [419, 568] width 107 height 45
click at [533, 575] on body "CRM Apps Reputation Websites Forms CRM Email Social Content Ads Intelligence Fi…" at bounding box center [720, 348] width 1440 height 696
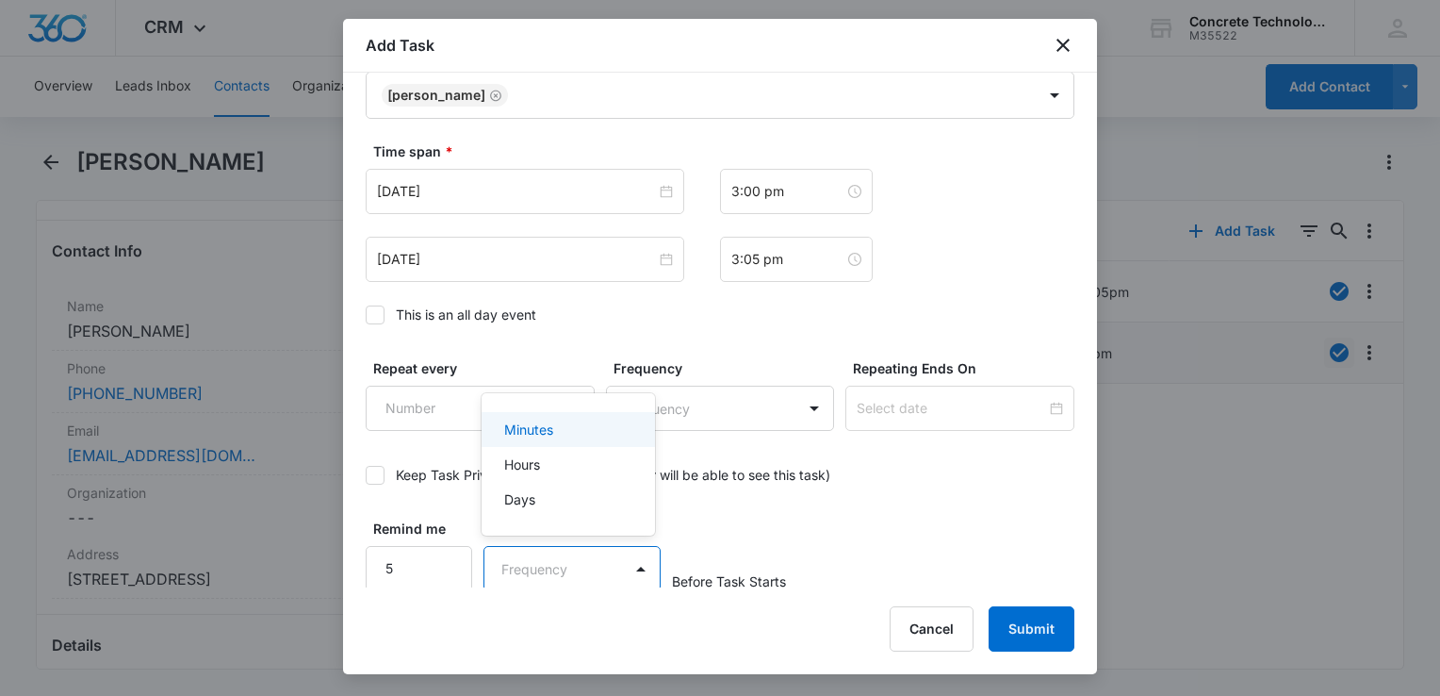
click at [555, 425] on div "Minutes" at bounding box center [566, 429] width 124 height 20
click at [1041, 635] on button "Submit" at bounding box center [1032, 628] width 86 height 45
